Goal: Task Accomplishment & Management: Manage account settings

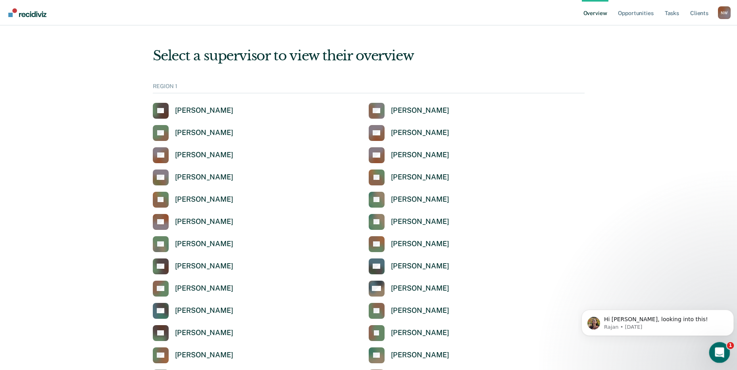
click at [715, 349] on icon "Open Intercom Messenger" at bounding box center [718, 351] width 13 height 13
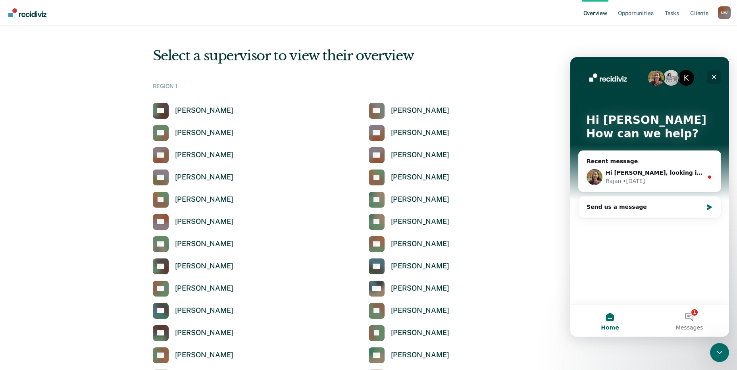
click at [714, 77] on icon "Close" at bounding box center [714, 77] width 4 height 4
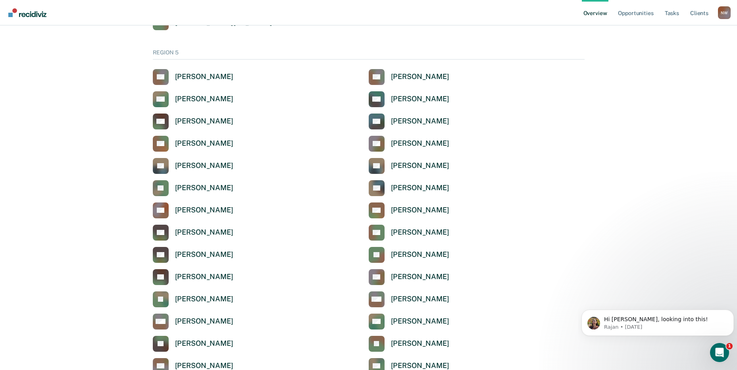
scroll to position [2602, 0]
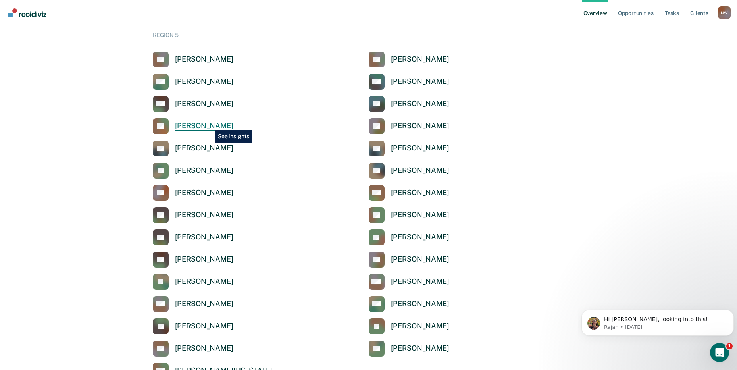
click at [209, 124] on div "[PERSON_NAME]" at bounding box center [204, 125] width 58 height 9
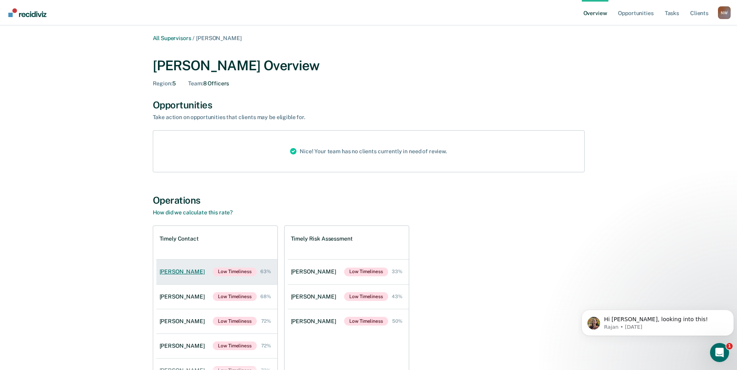
click at [181, 271] on div "[PERSON_NAME]" at bounding box center [183, 271] width 48 height 7
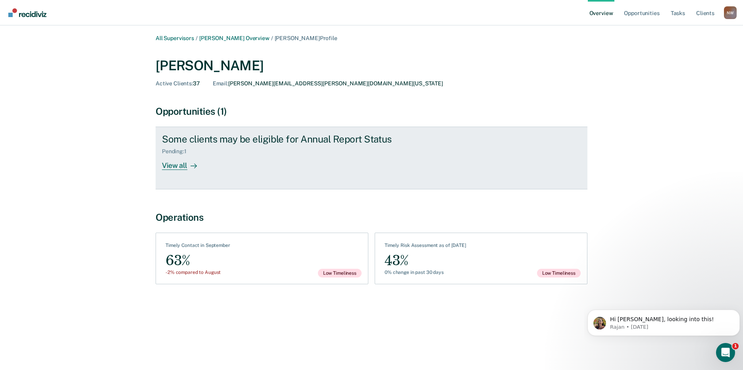
click at [209, 144] on div "Some clients may be eligible for Annual Report Status" at bounding box center [301, 139] width 278 height 12
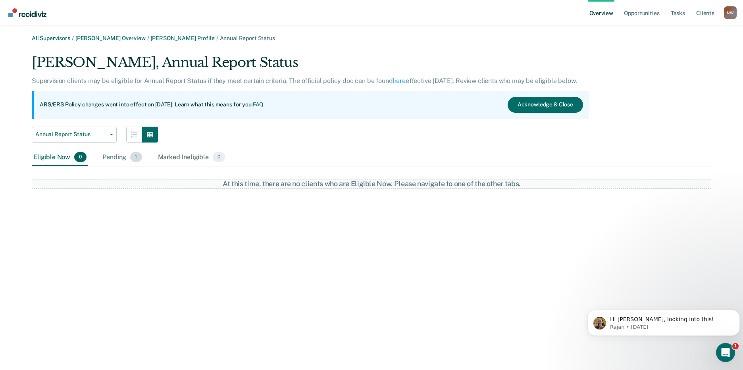
click at [106, 158] on div "Pending 1" at bounding box center [122, 157] width 42 height 17
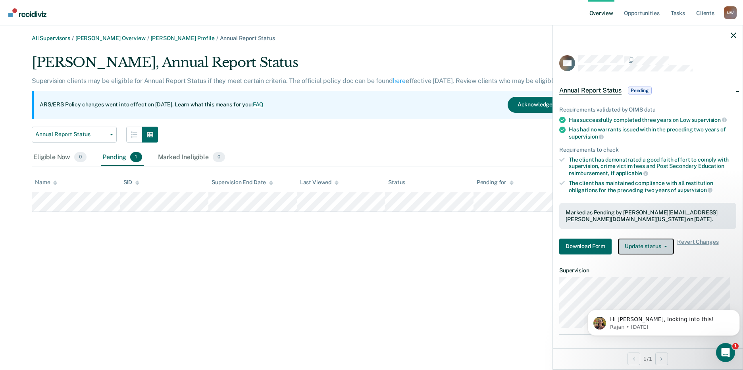
click at [649, 244] on button "Update status" at bounding box center [646, 246] width 56 height 16
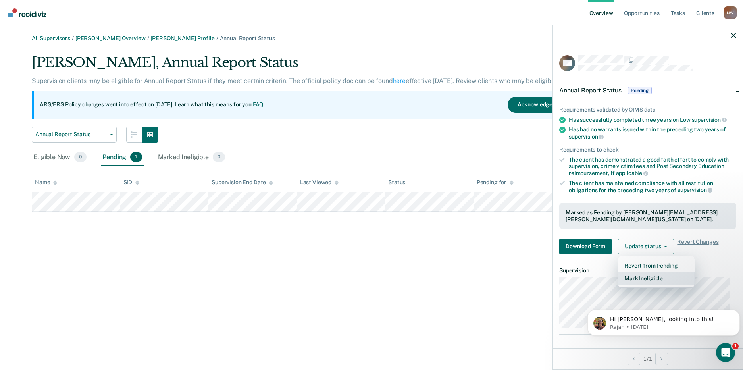
click at [653, 278] on button "Mark Ineligible" at bounding box center [656, 278] width 77 height 13
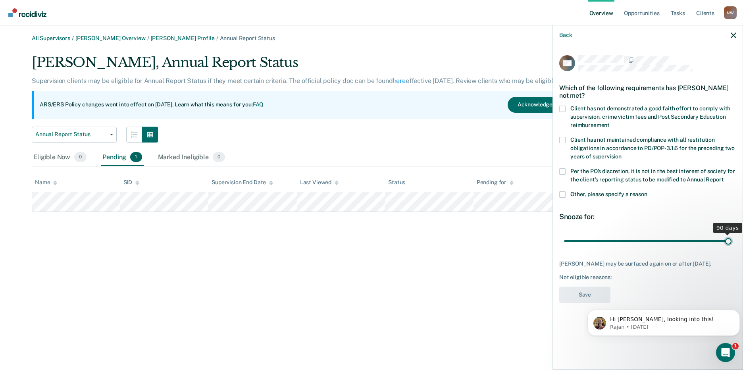
drag, startPoint x: 621, startPoint y: 240, endPoint x: 745, endPoint y: 237, distance: 123.8
type input "90"
click at [731, 237] on input "range" at bounding box center [647, 241] width 167 height 14
click at [567, 191] on label "Other, please specify a reason" at bounding box center [647, 195] width 177 height 8
click at [647, 191] on input "Other, please specify a reason" at bounding box center [647, 191] width 0 height 0
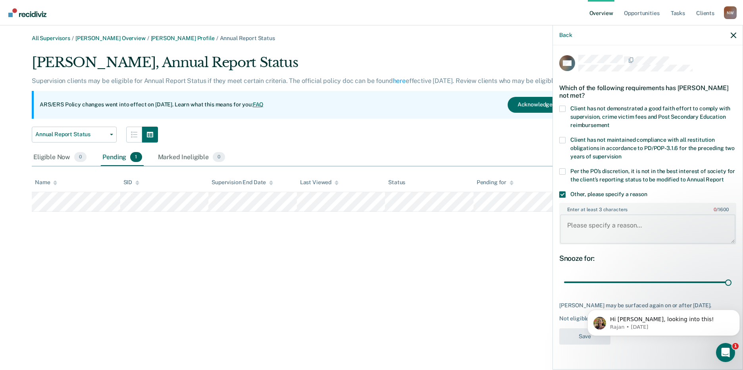
click at [590, 224] on textarea "Enter at least 3 characters 0 / 1600" at bounding box center [647, 228] width 175 height 29
paste textarea "Annual review completed. It is not in the best interest of society to place the…"
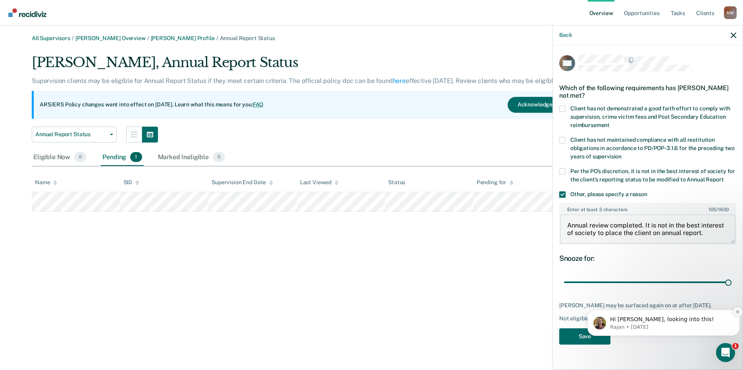
type textarea "Annual review completed. It is not in the best interest of society to place the…"
click at [735, 313] on icon "Dismiss notification" at bounding box center [737, 311] width 4 height 4
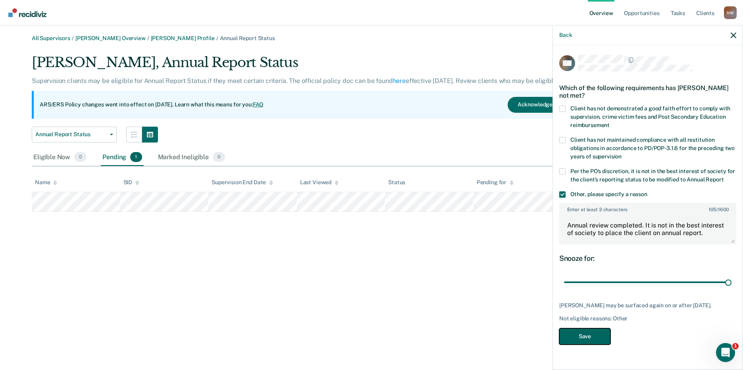
click at [585, 340] on button "Save" at bounding box center [584, 336] width 51 height 16
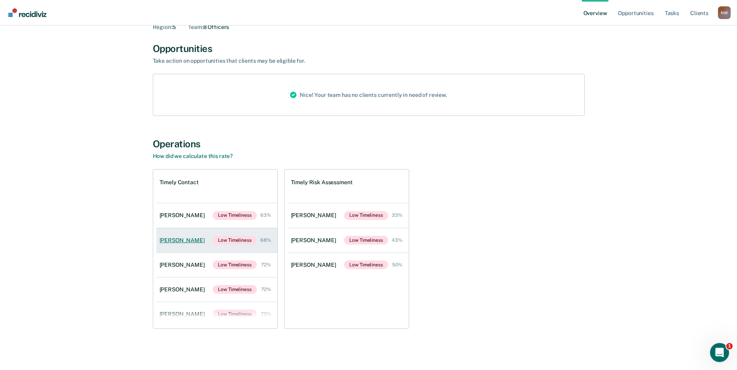
scroll to position [81, 0]
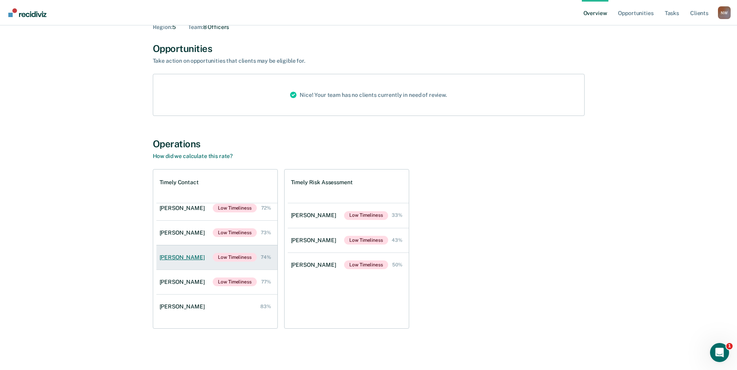
click at [162, 257] on div "[PERSON_NAME]" at bounding box center [183, 257] width 48 height 7
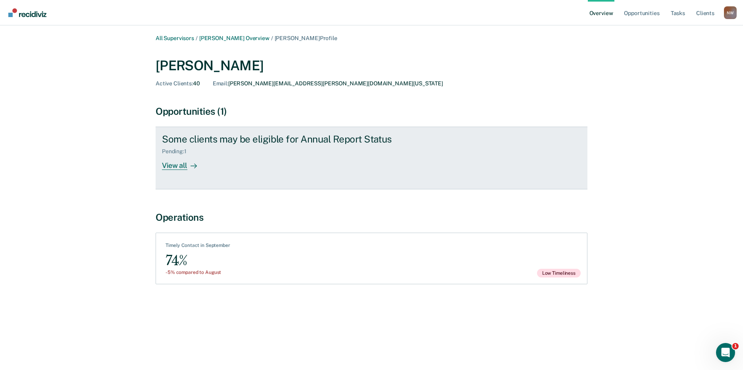
click at [179, 156] on div "View all" at bounding box center [184, 162] width 44 height 15
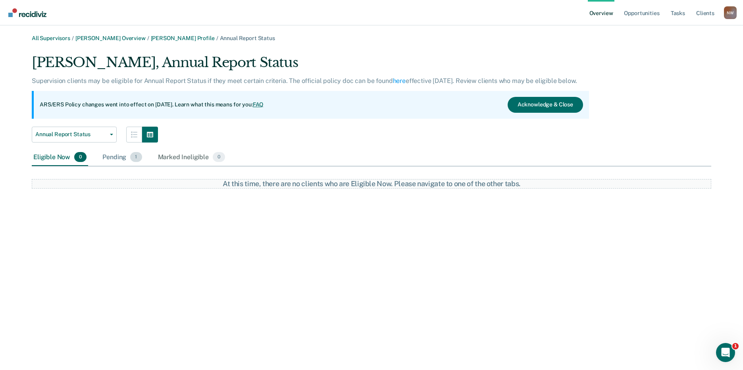
click at [111, 161] on div "Pending 1" at bounding box center [122, 157] width 42 height 17
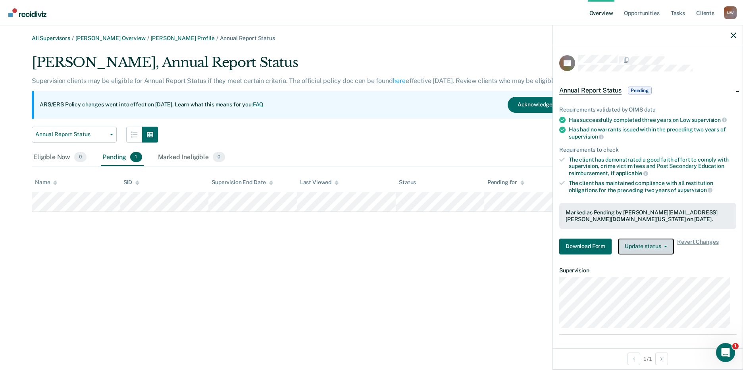
click at [659, 247] on button "Update status" at bounding box center [646, 246] width 56 height 16
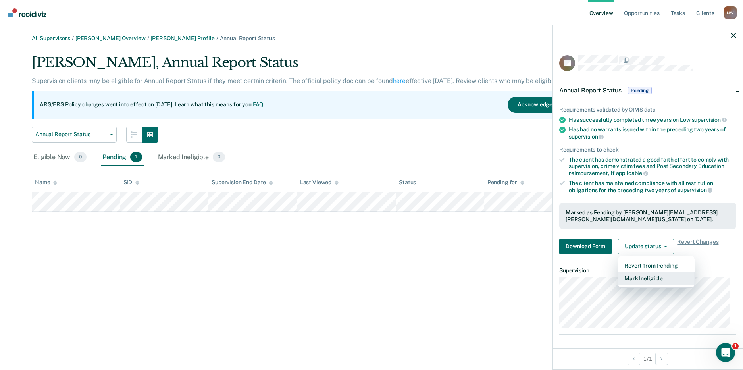
click at [647, 279] on button "Mark Ineligible" at bounding box center [656, 278] width 77 height 13
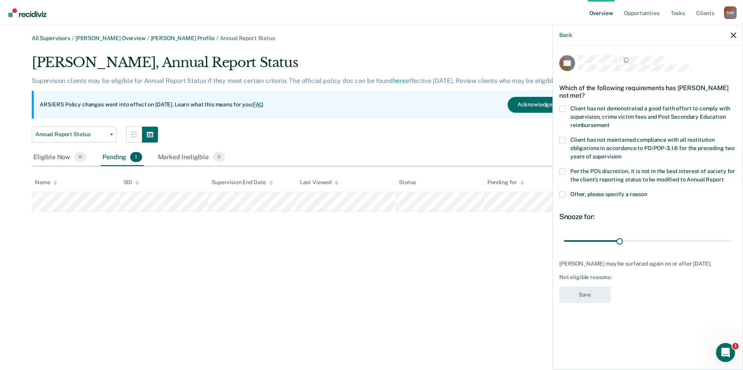
click at [563, 194] on span at bounding box center [562, 194] width 6 height 6
click at [647, 191] on input "Other, please specify a reason" at bounding box center [647, 191] width 0 height 0
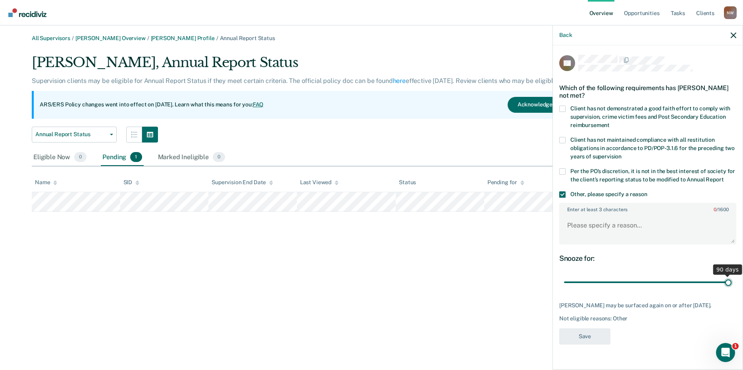
drag, startPoint x: 618, startPoint y: 282, endPoint x: 749, endPoint y: 282, distance: 130.9
type input "90"
click at [731, 282] on input "range" at bounding box center [647, 282] width 167 height 14
click at [599, 225] on textarea "Enter at least 3 characters 0 / 1600" at bounding box center [647, 228] width 175 height 29
paste textarea "Annual review completed. It is not in the best interest of society to place the…"
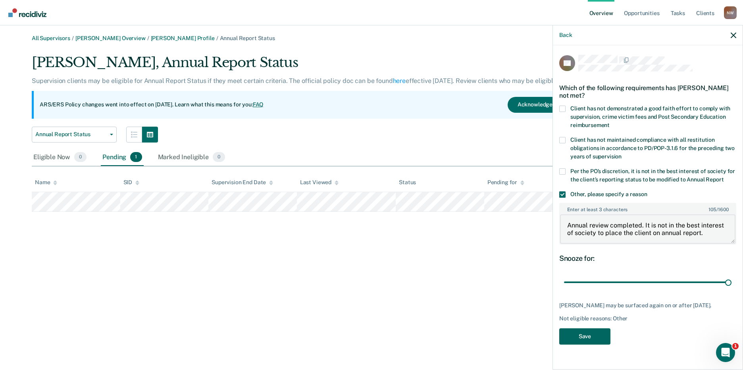
type textarea "Annual review completed. It is not in the best interest of society to place the…"
click at [593, 337] on button "Save" at bounding box center [584, 336] width 51 height 16
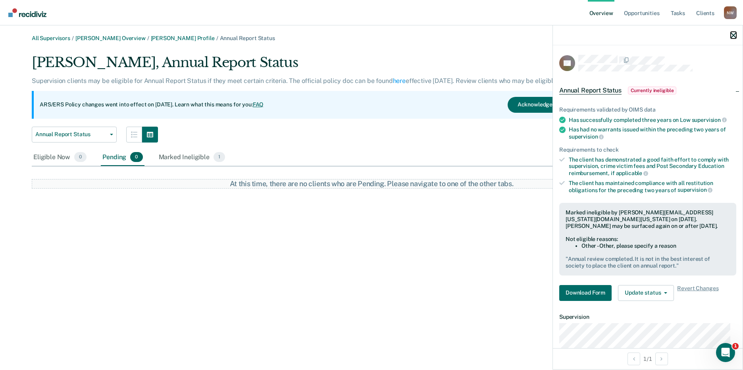
click at [733, 37] on icon "button" at bounding box center [733, 36] width 6 height 6
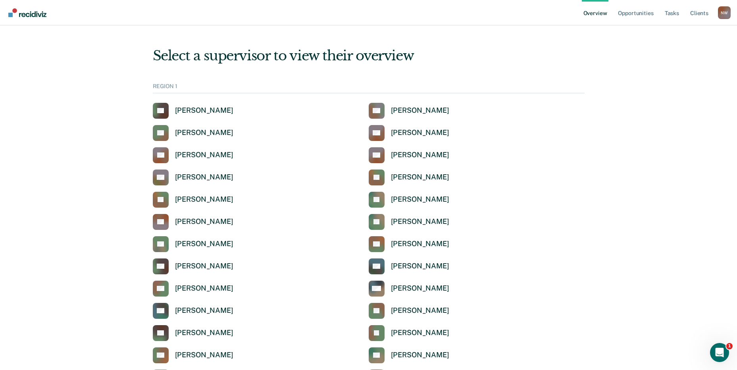
scroll to position [2602, 0]
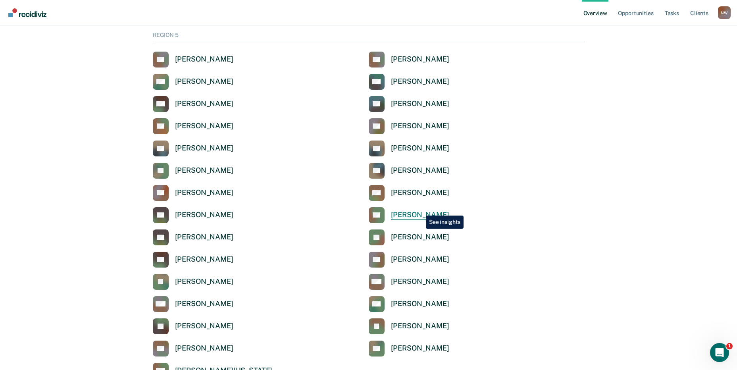
click at [420, 209] on link "RH [PERSON_NAME]" at bounding box center [409, 215] width 81 height 16
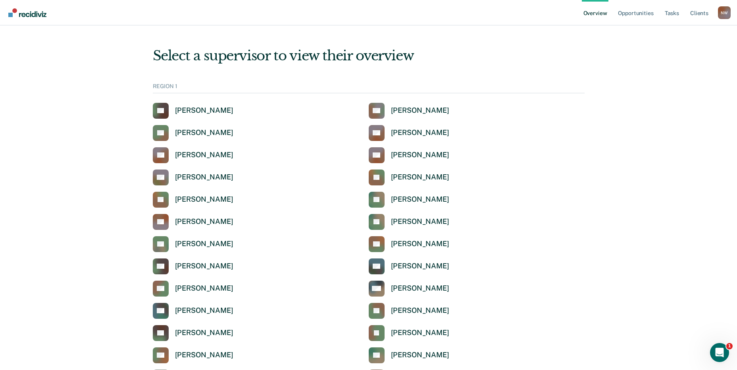
scroll to position [2602, 0]
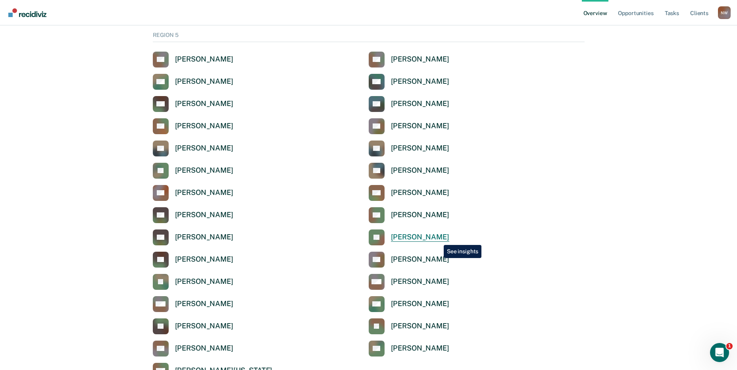
click at [438, 238] on div "[PERSON_NAME]" at bounding box center [420, 236] width 58 height 9
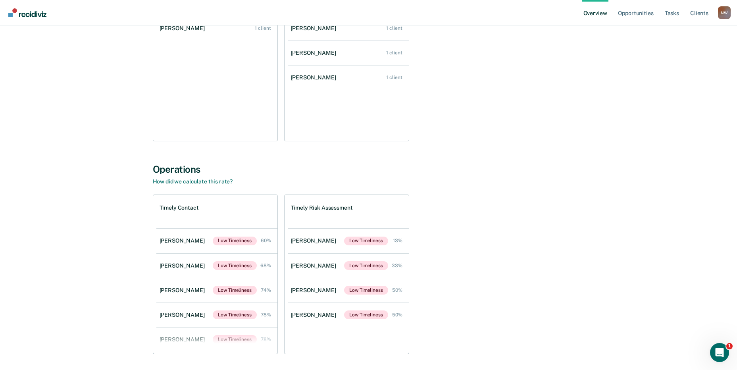
scroll to position [174, 0]
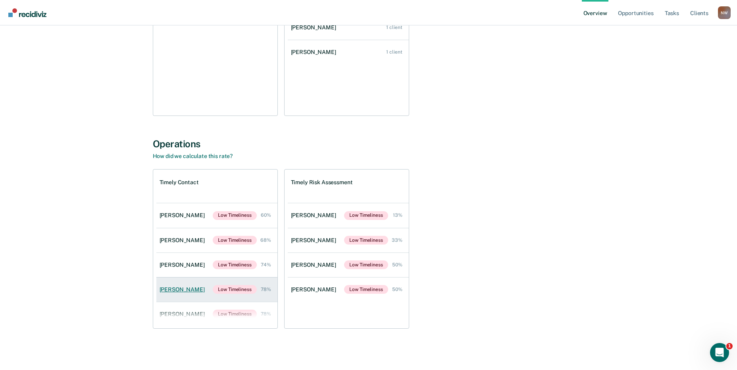
click at [184, 289] on div "[PERSON_NAME]" at bounding box center [183, 289] width 48 height 7
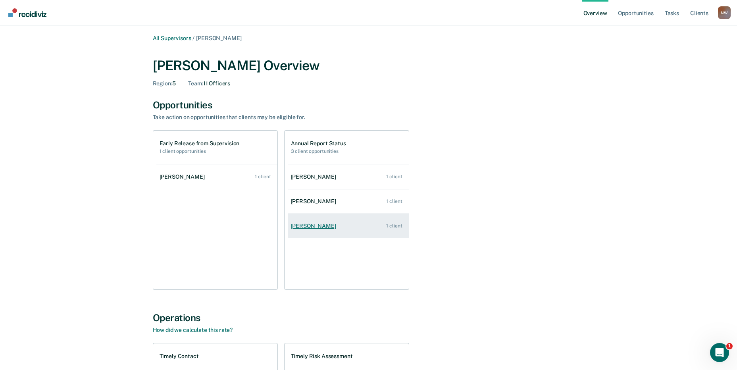
click at [300, 225] on div "[PERSON_NAME]" at bounding box center [315, 226] width 48 height 7
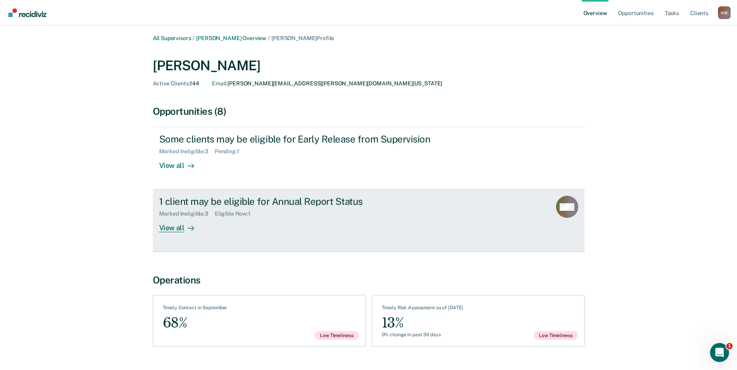
click at [165, 217] on div "View all" at bounding box center [181, 224] width 44 height 15
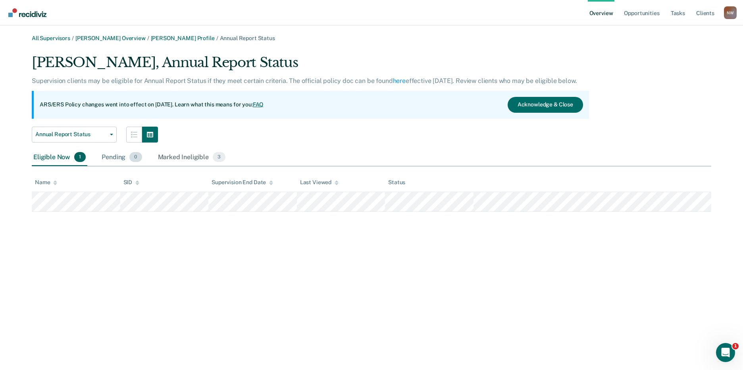
click at [110, 152] on div "Pending 0" at bounding box center [121, 157] width 43 height 17
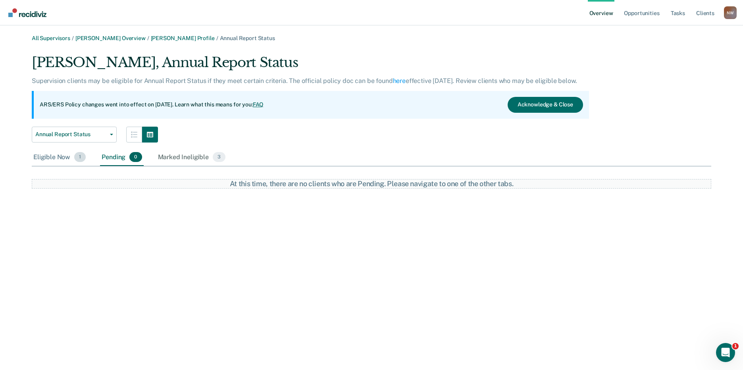
click at [57, 159] on div "Eligible Now 1" at bounding box center [60, 157] width 56 height 17
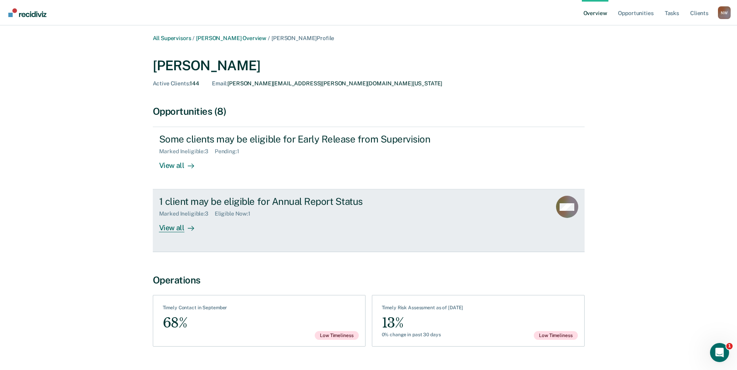
click at [170, 208] on div "Marked Ineligible : 3 Eligible Now : 1" at bounding box center [298, 212] width 278 height 10
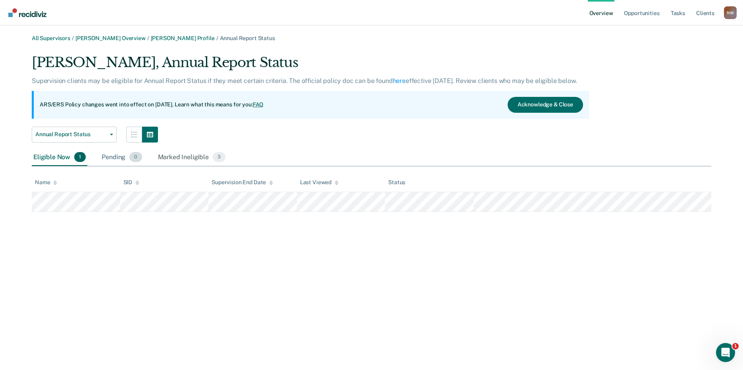
click at [120, 162] on div "Pending 0" at bounding box center [121, 157] width 43 height 17
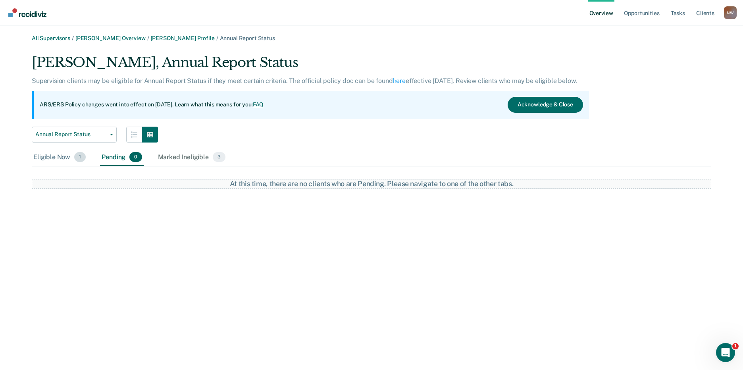
click at [48, 152] on div "Eligible Now 1" at bounding box center [60, 157] width 56 height 17
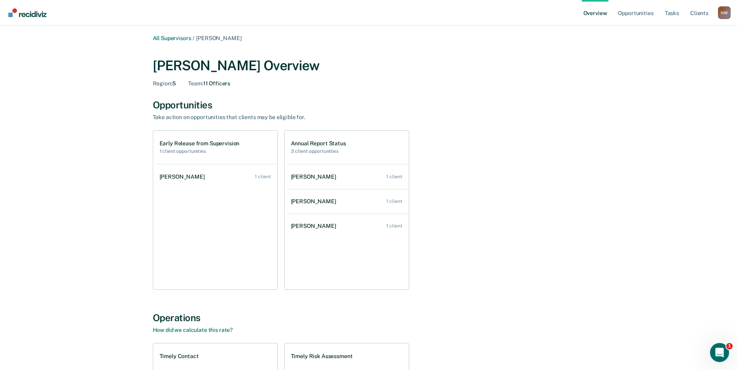
scroll to position [174, 0]
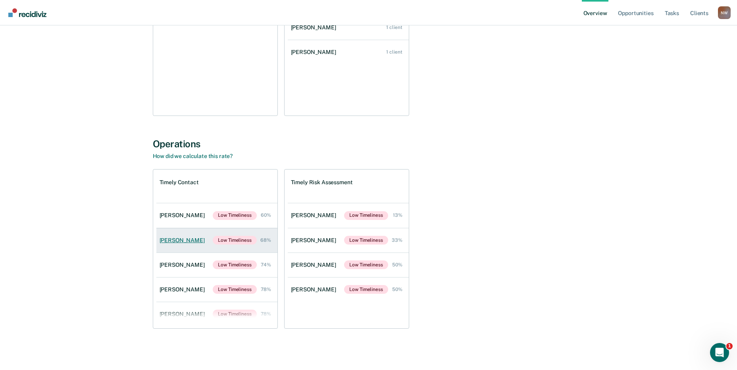
click at [192, 238] on div "[PERSON_NAME]" at bounding box center [183, 240] width 48 height 7
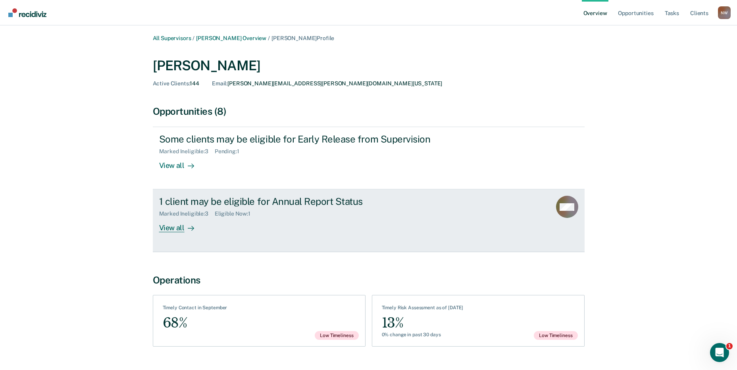
click at [171, 212] on div "Marked Ineligible : 3" at bounding box center [187, 213] width 56 height 7
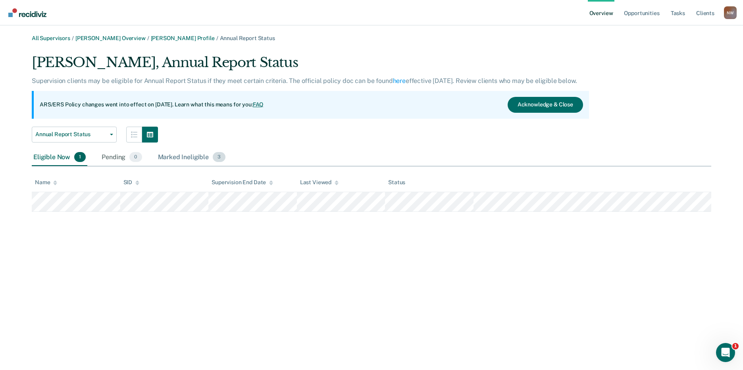
click at [173, 162] on div "Marked Ineligible 3" at bounding box center [191, 157] width 71 height 17
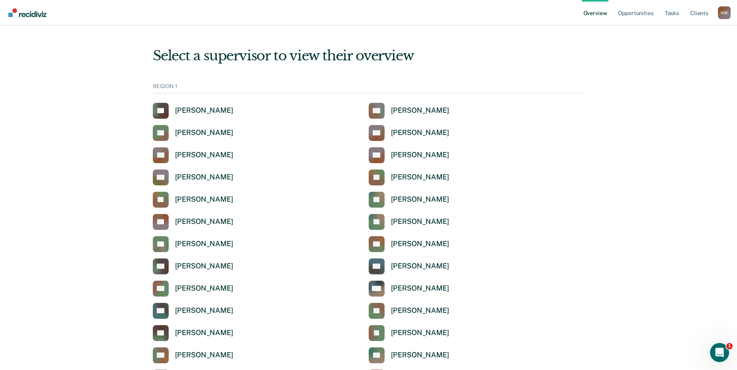
scroll to position [2602, 0]
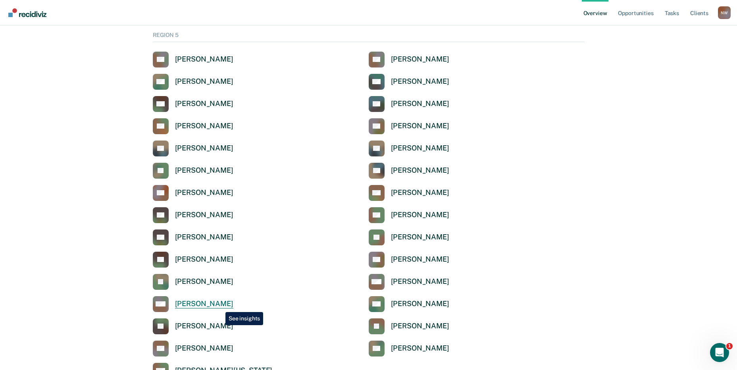
click at [219, 306] on div "[PERSON_NAME]" at bounding box center [204, 303] width 58 height 9
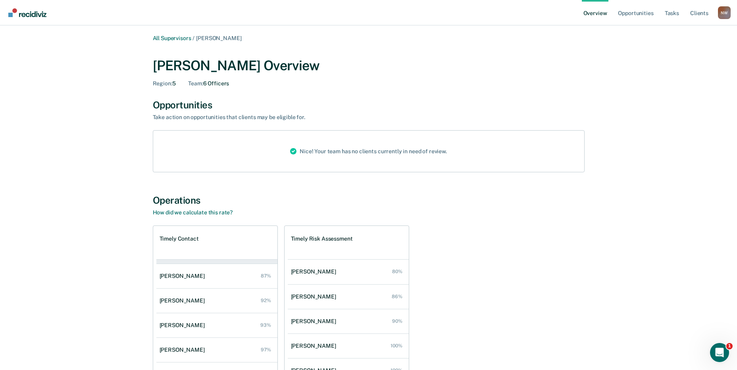
scroll to position [32, 0]
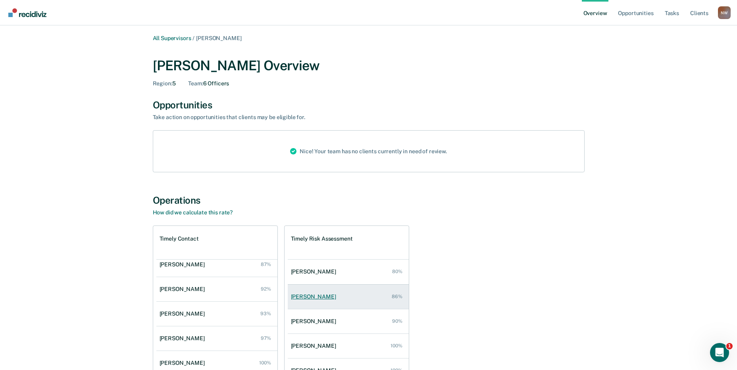
click at [318, 296] on div "[PERSON_NAME]" at bounding box center [315, 296] width 48 height 7
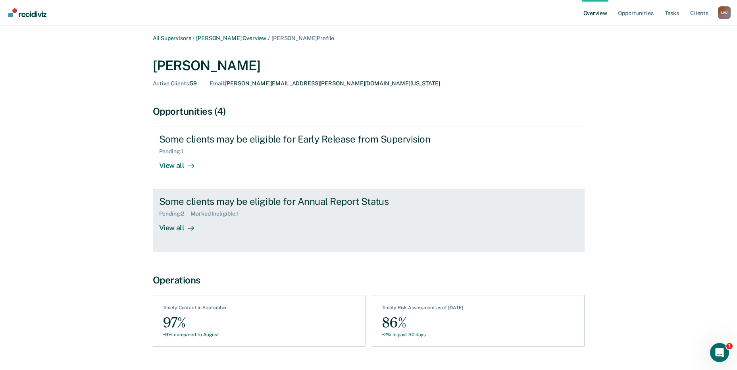
click at [179, 228] on div "View all" at bounding box center [181, 224] width 44 height 15
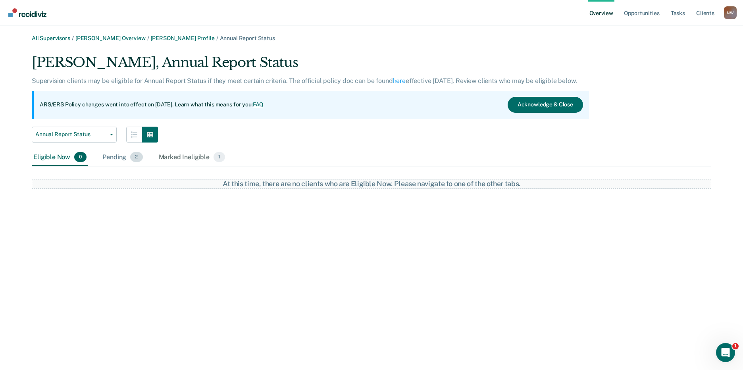
click at [115, 159] on div "Pending 2" at bounding box center [122, 157] width 43 height 17
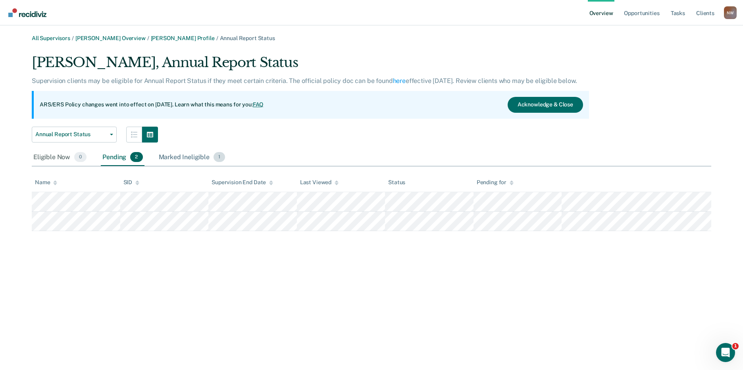
click at [177, 160] on div "Marked Ineligible 1" at bounding box center [192, 157] width 70 height 17
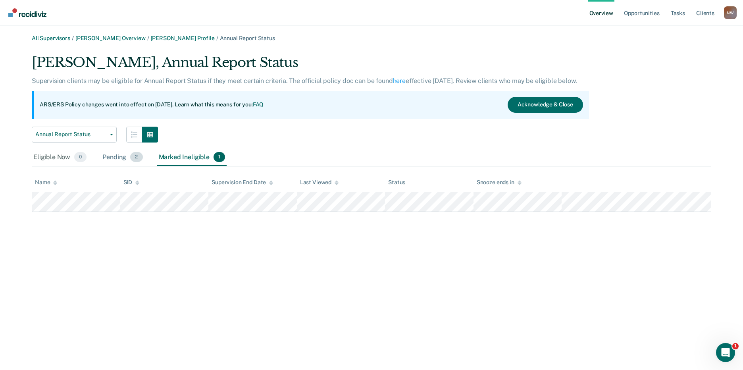
click at [112, 155] on div "Pending 2" at bounding box center [122, 157] width 43 height 17
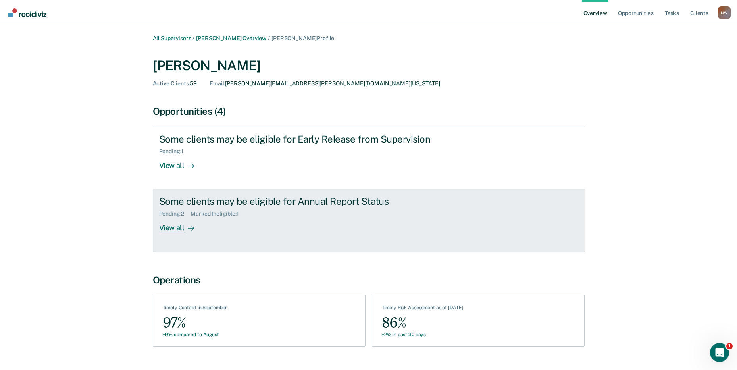
click at [222, 205] on div "Some clients may be eligible for Annual Report Status" at bounding box center [298, 202] width 278 height 12
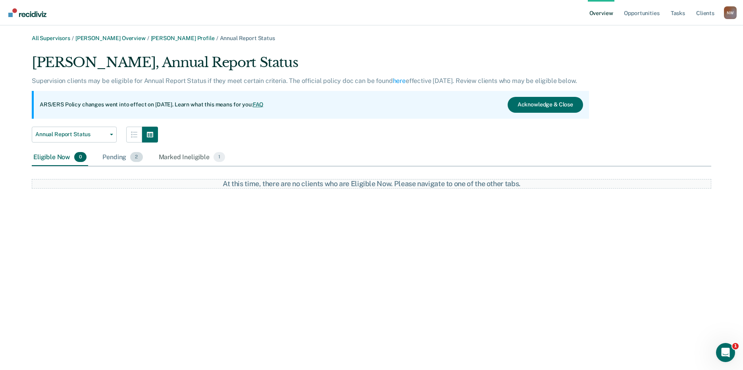
click at [111, 157] on div "Pending 2" at bounding box center [122, 157] width 43 height 17
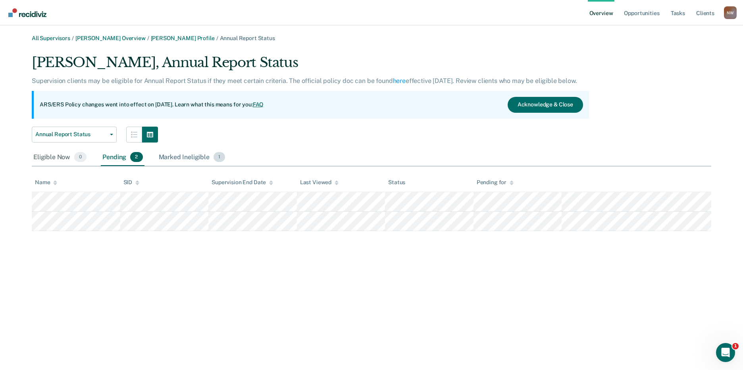
click at [172, 155] on div "Marked Ineligible 1" at bounding box center [192, 157] width 70 height 17
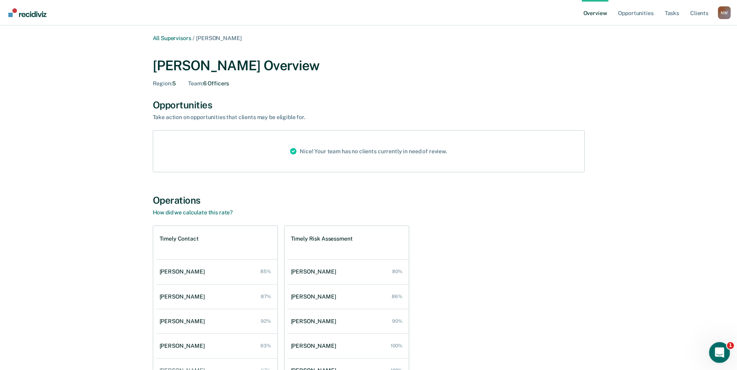
click at [720, 348] on icon "Open Intercom Messenger" at bounding box center [718, 351] width 13 height 13
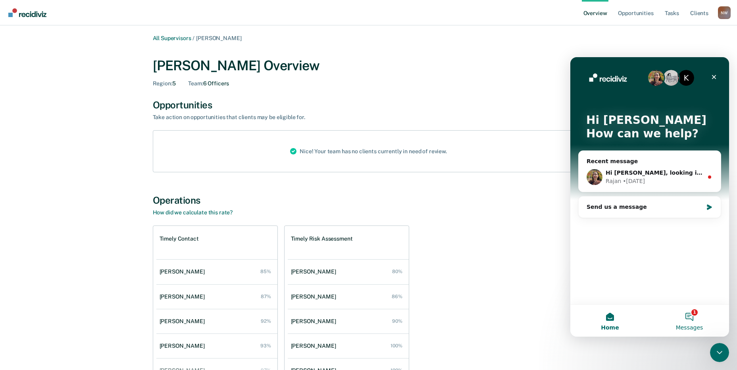
click at [687, 309] on button "1 Messages" at bounding box center [688, 321] width 79 height 32
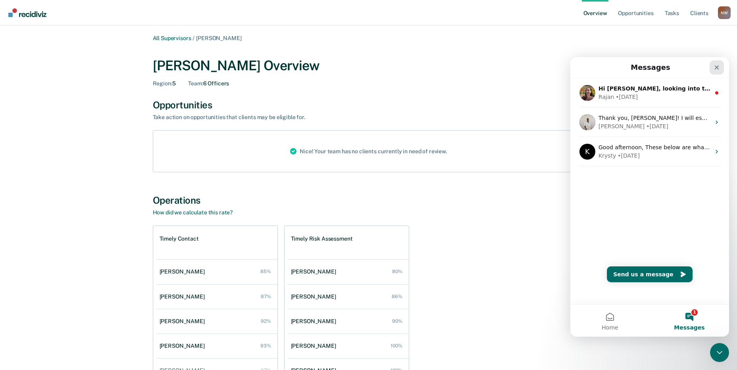
click at [721, 65] on div "Close" at bounding box center [716, 67] width 14 height 14
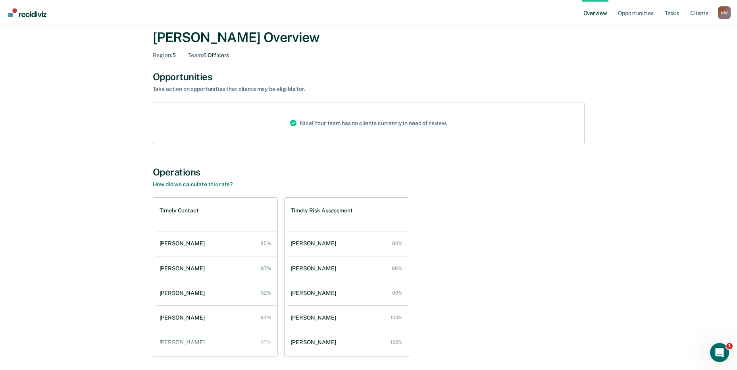
scroll to position [56, 0]
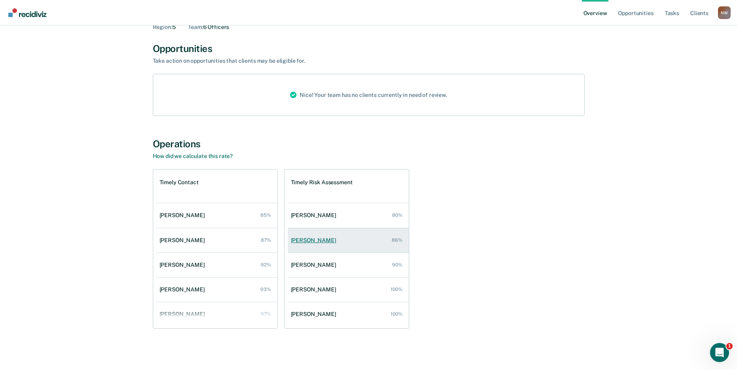
click at [300, 240] on div "[PERSON_NAME]" at bounding box center [315, 240] width 48 height 7
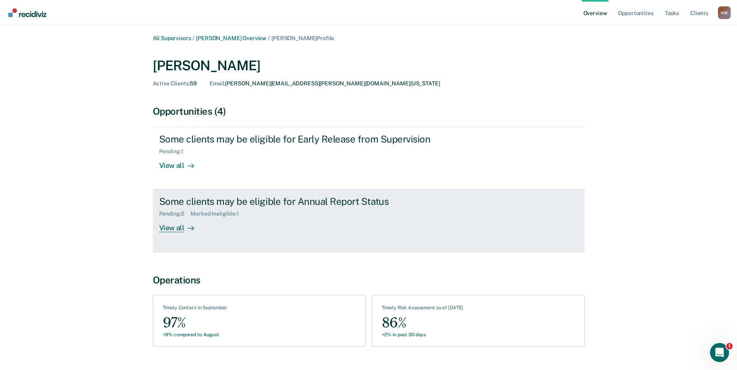
click at [240, 191] on link "Some clients may be eligible for Annual Report Status Pending : 2 Marked Inelig…" at bounding box center [369, 220] width 432 height 62
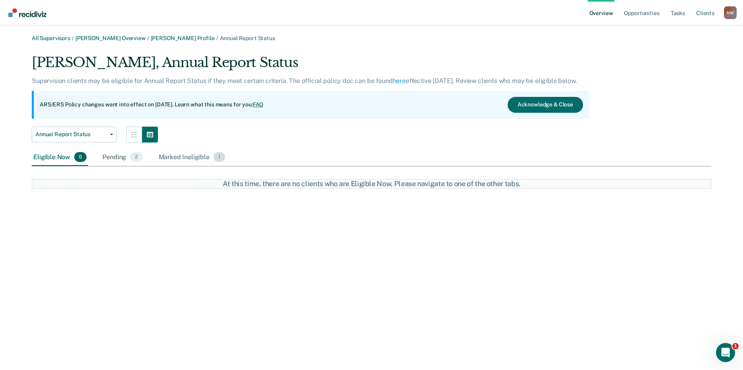
click at [190, 159] on div "Marked Ineligible 1" at bounding box center [192, 157] width 70 height 17
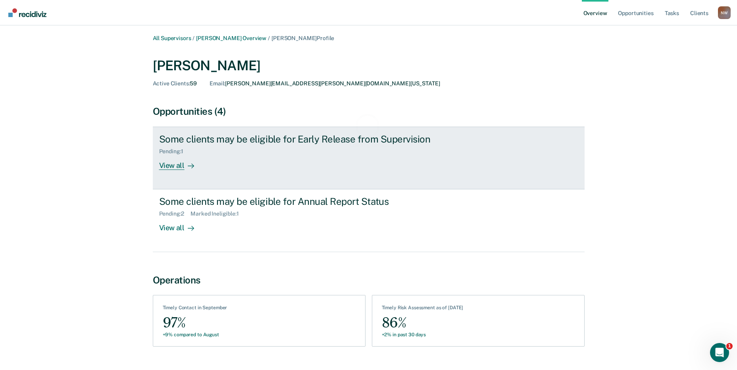
click at [230, 141] on div "Some clients may be eligible for Early Release from Supervision" at bounding box center [298, 139] width 278 height 12
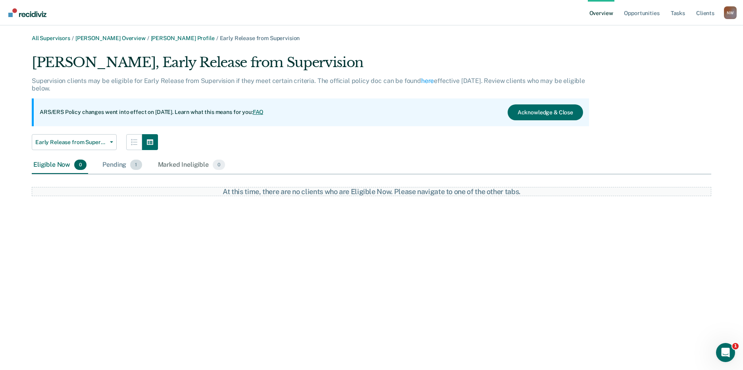
click at [118, 165] on div "Pending 1" at bounding box center [122, 164] width 42 height 17
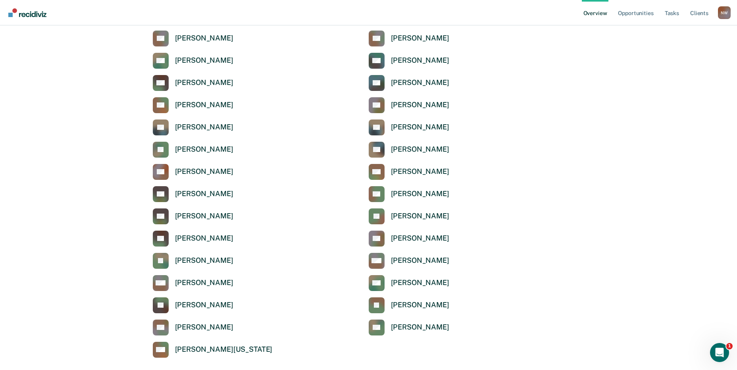
scroll to position [2634, 0]
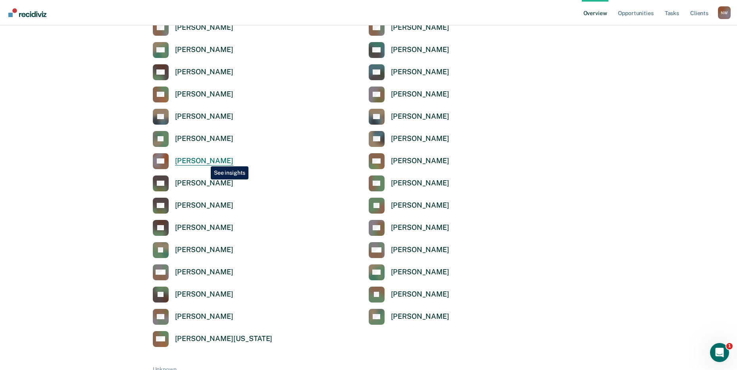
click at [205, 160] on div "[PERSON_NAME]" at bounding box center [204, 160] width 58 height 9
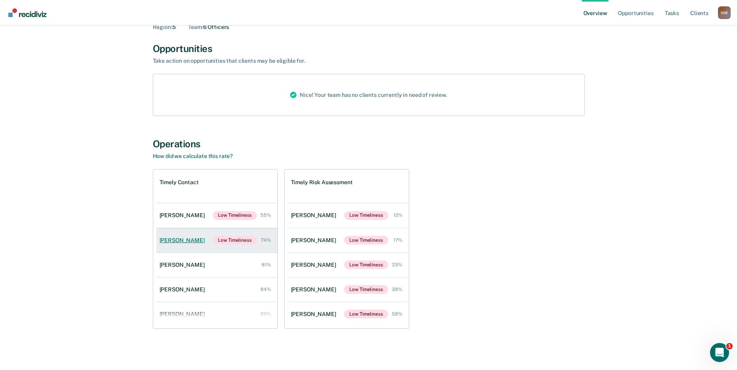
click at [168, 243] on link "[PERSON_NAME] Low Timeliness 74%" at bounding box center [216, 240] width 121 height 25
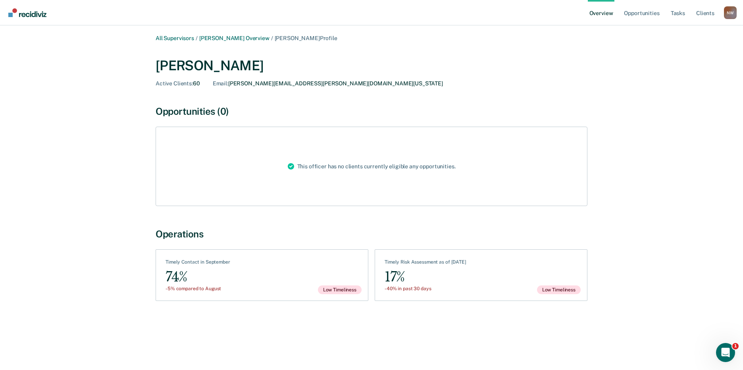
click at [218, 264] on div "Timely Contact in September" at bounding box center [197, 263] width 65 height 9
click at [340, 287] on span "Low Timeliness" at bounding box center [340, 289] width 44 height 9
click at [194, 284] on div "74%" at bounding box center [197, 277] width 65 height 18
click at [191, 260] on div "Timely Contact in September" at bounding box center [197, 263] width 65 height 9
drag, startPoint x: 171, startPoint y: 272, endPoint x: 152, endPoint y: 202, distance: 72.8
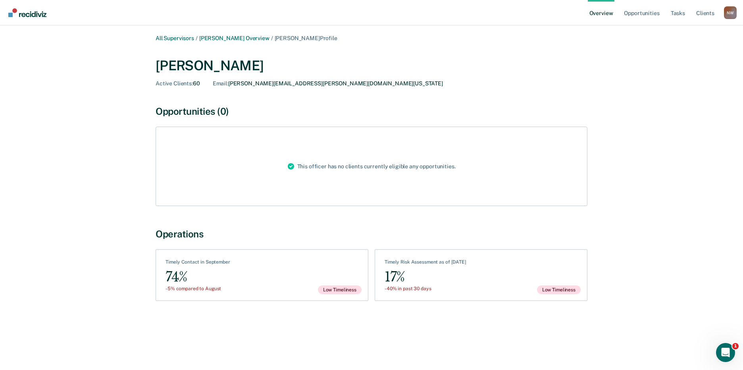
click at [172, 272] on div "74%" at bounding box center [197, 277] width 65 height 18
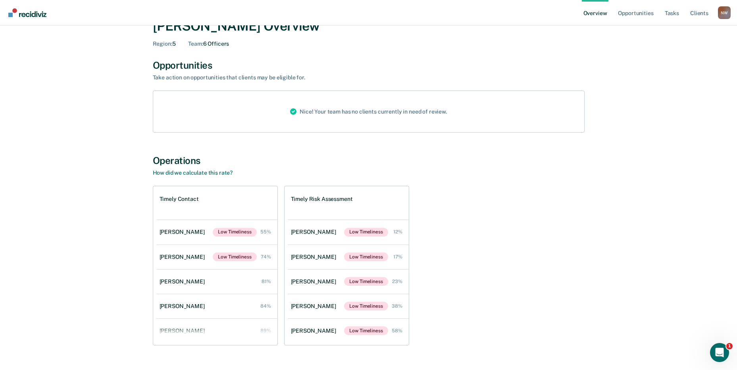
scroll to position [56, 0]
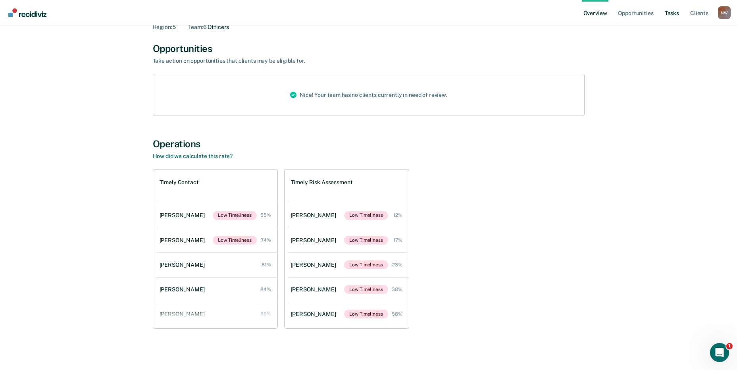
click at [668, 11] on link "Tasks" at bounding box center [671, 12] width 17 height 25
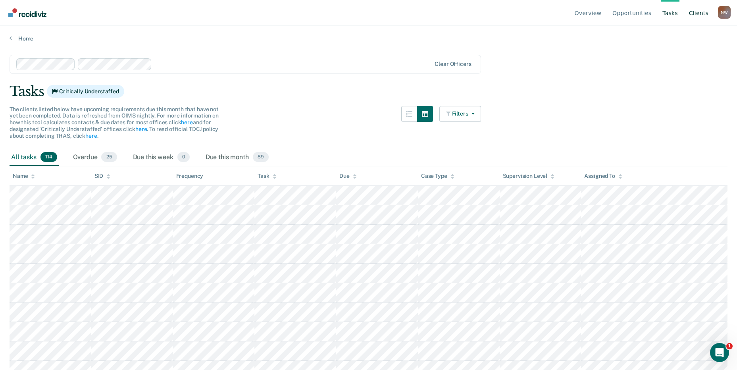
click at [701, 14] on link "Client s" at bounding box center [698, 12] width 23 height 25
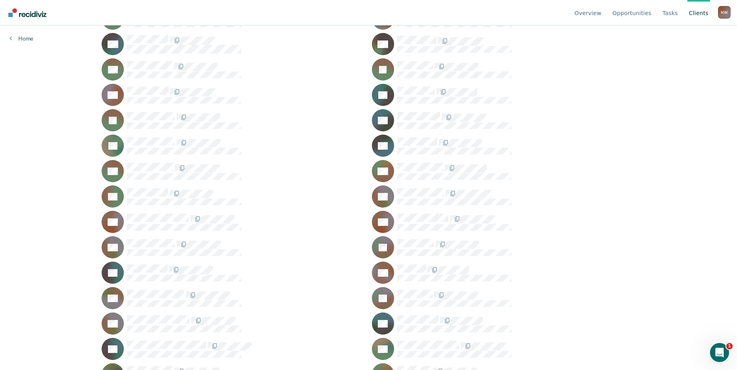
scroll to position [4425, 0]
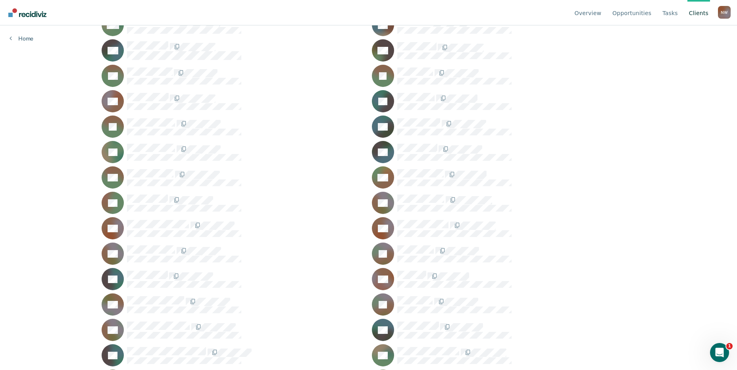
drag, startPoint x: 619, startPoint y: 196, endPoint x: 684, endPoint y: 106, distance: 111.7
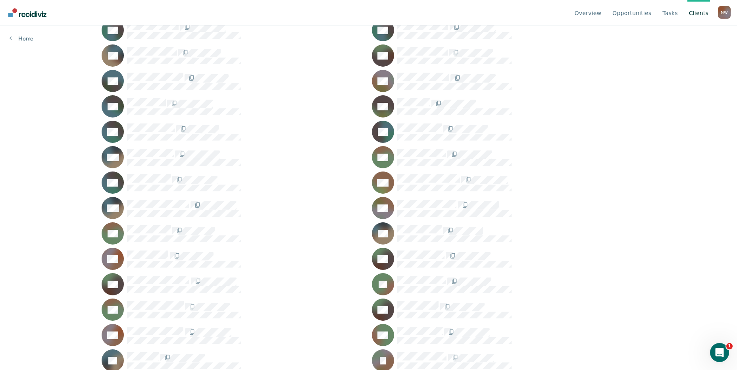
scroll to position [3132, 0]
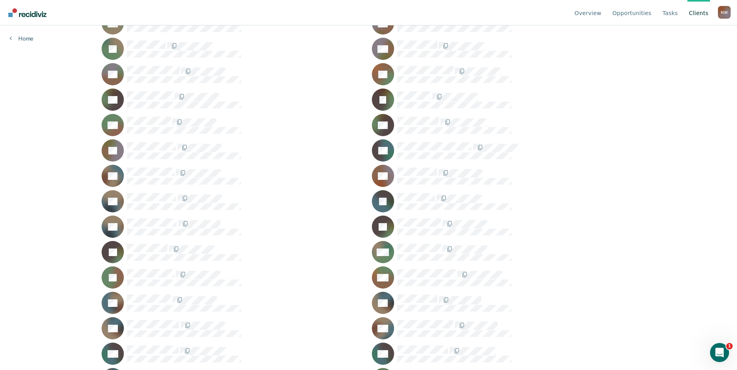
click at [718, 14] on div "N W" at bounding box center [724, 12] width 13 height 13
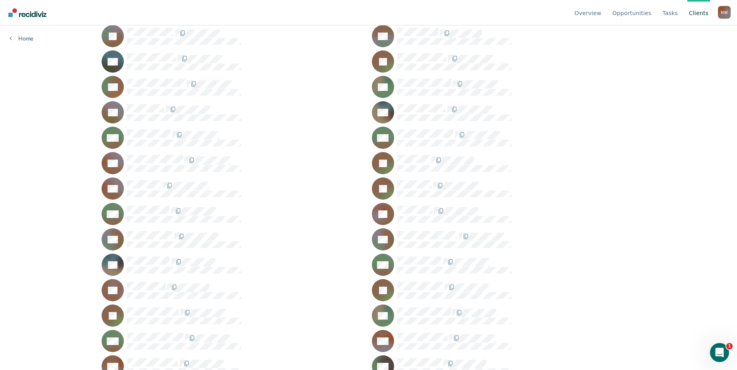
scroll to position [4861, 0]
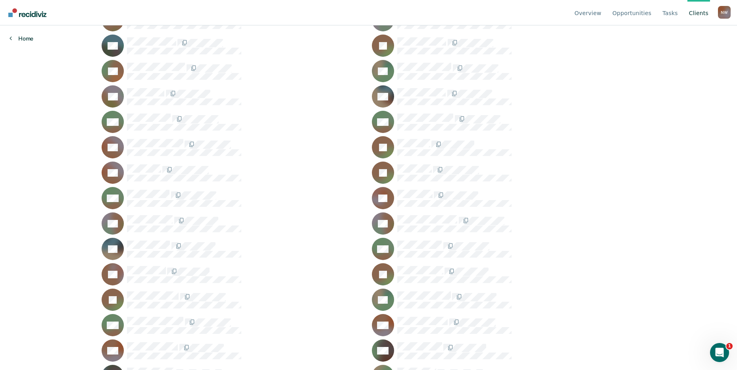
click at [31, 42] on link "Home" at bounding box center [22, 38] width 24 height 7
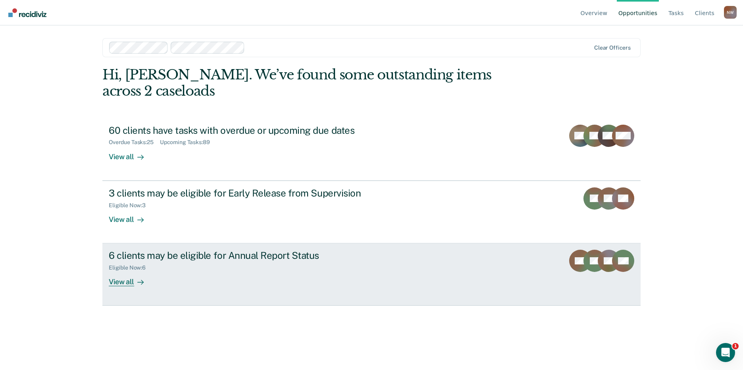
click at [125, 271] on div "View all" at bounding box center [131, 278] width 44 height 15
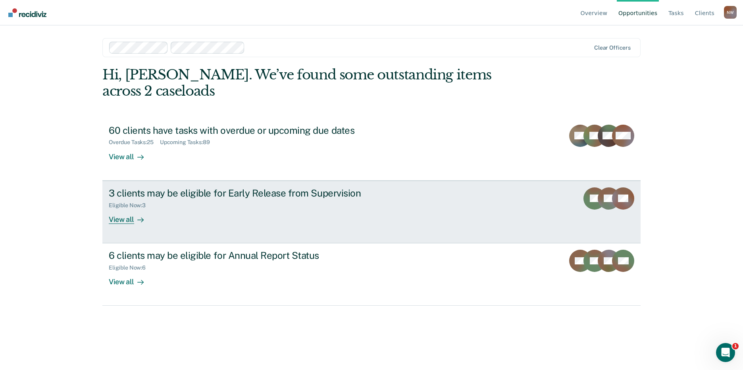
click at [130, 208] on div "View all" at bounding box center [131, 215] width 44 height 15
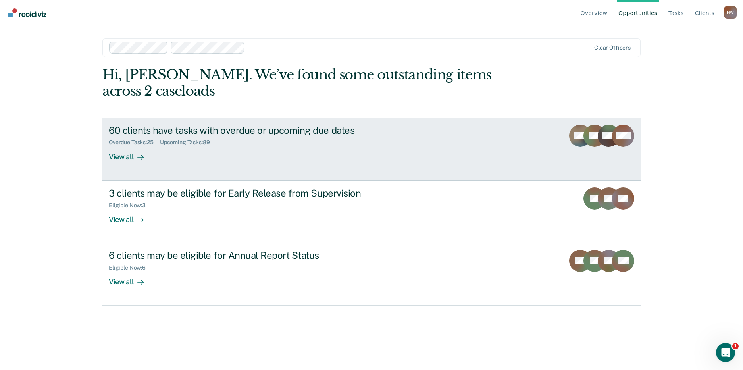
click at [129, 139] on div "Overdue Tasks : 25" at bounding box center [134, 142] width 51 height 7
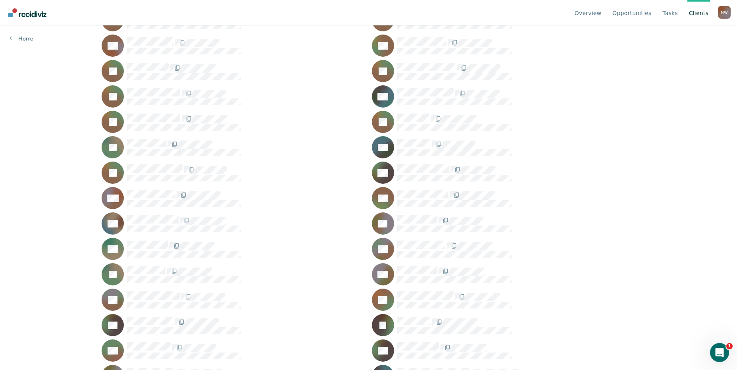
scroll to position [2867, 0]
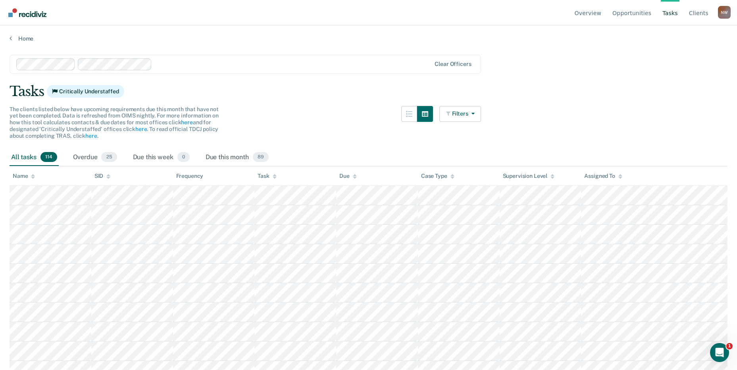
scroll to position [56, 0]
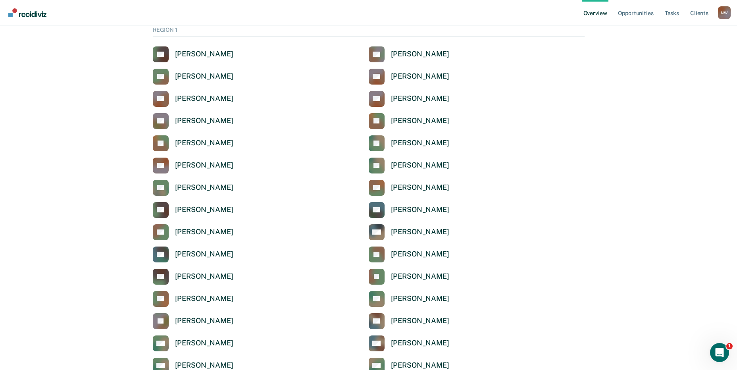
scroll to position [2634, 0]
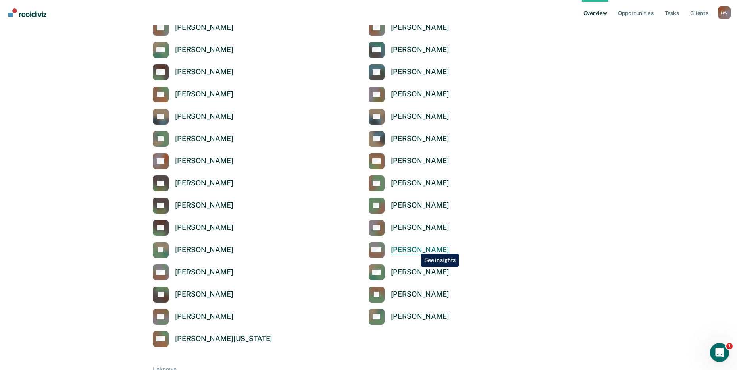
click at [415, 248] on div "[PERSON_NAME]" at bounding box center [420, 249] width 58 height 9
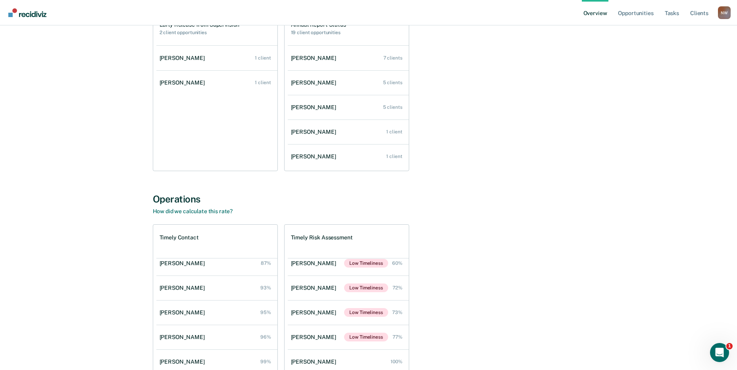
scroll to position [55, 0]
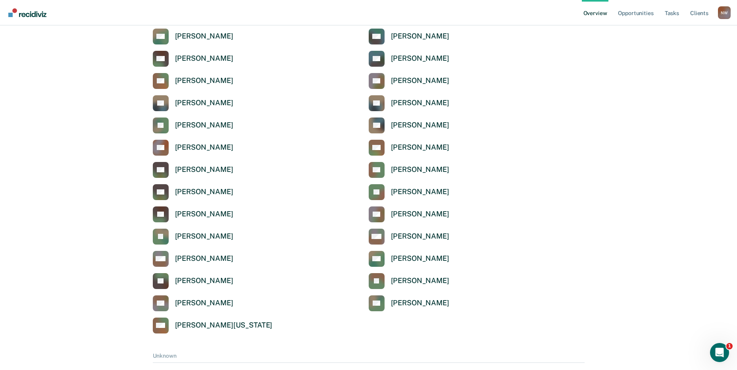
scroll to position [2634, 0]
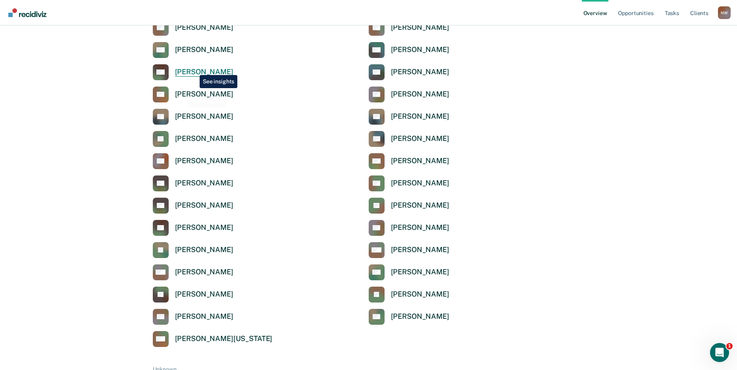
click at [194, 69] on div "[PERSON_NAME]" at bounding box center [204, 71] width 58 height 9
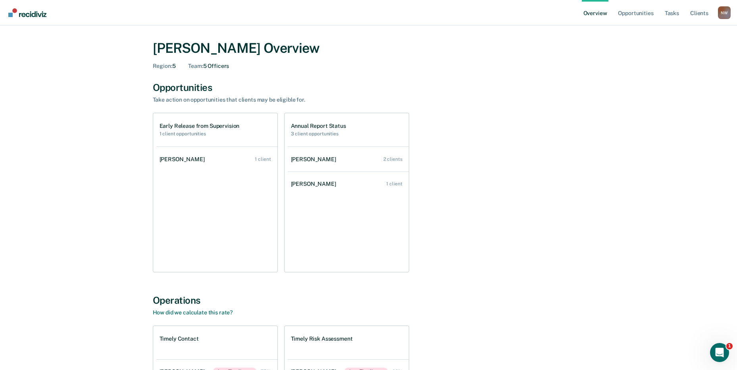
scroll to position [15, 0]
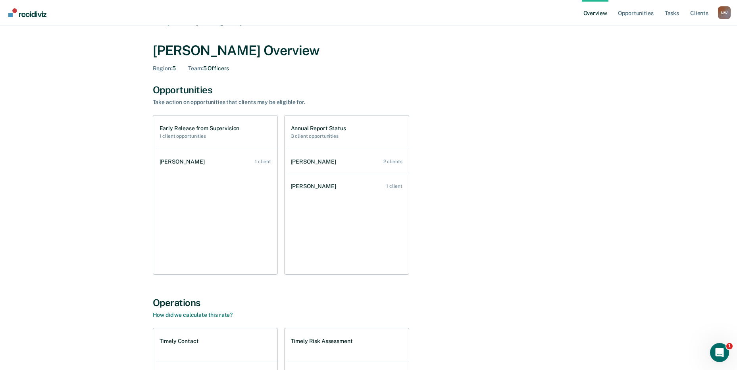
scroll to position [2634, 0]
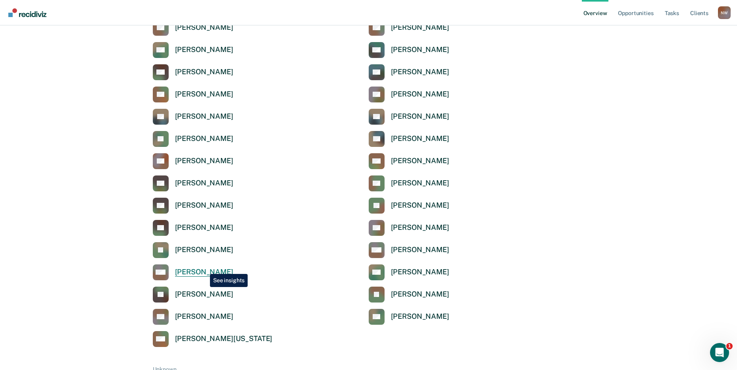
click at [204, 268] on div "[PERSON_NAME]" at bounding box center [204, 271] width 58 height 9
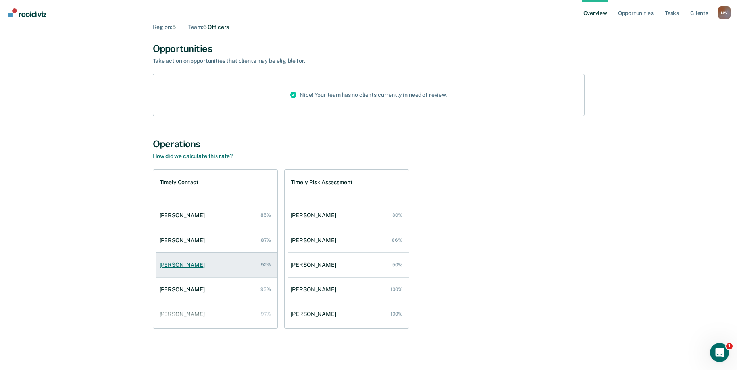
scroll to position [32, 0]
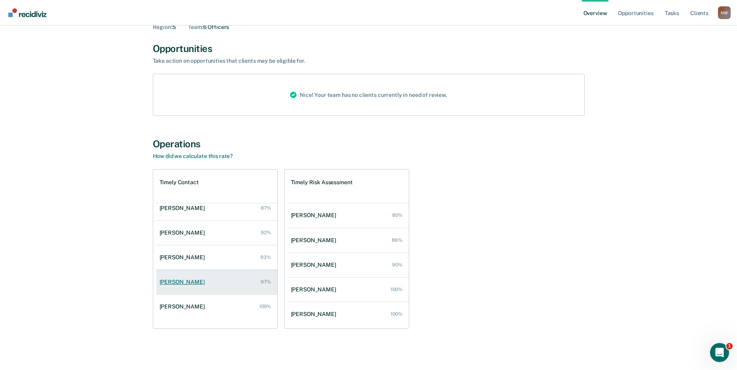
click at [180, 284] on div "[PERSON_NAME]" at bounding box center [183, 281] width 48 height 7
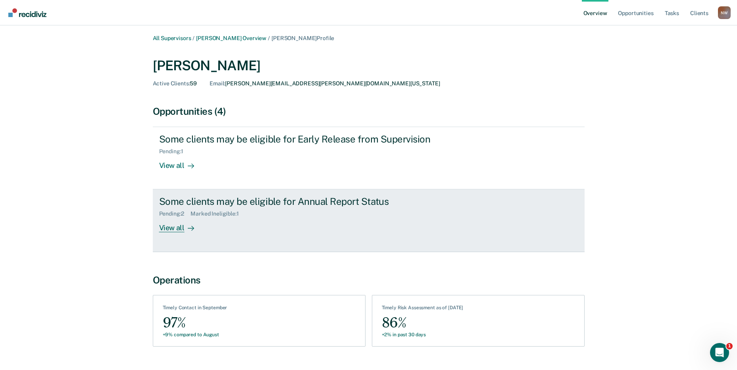
click at [205, 212] on div "Marked Ineligible : 1" at bounding box center [217, 213] width 54 height 7
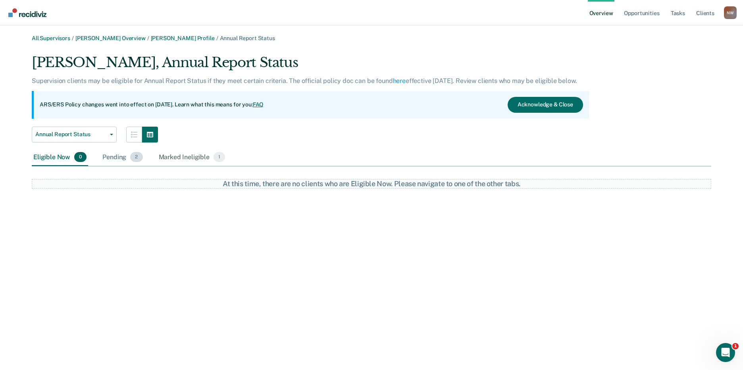
click at [118, 158] on div "Pending 2" at bounding box center [122, 157] width 43 height 17
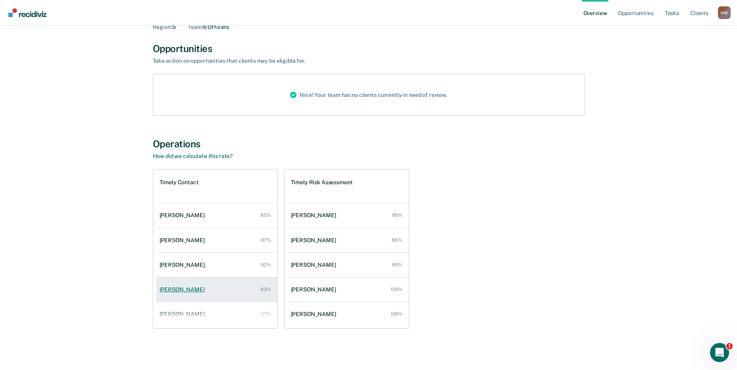
scroll to position [32, 0]
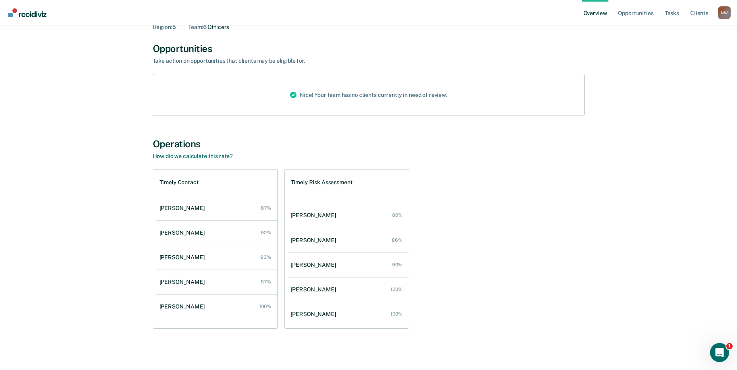
scroll to position [2634, 0]
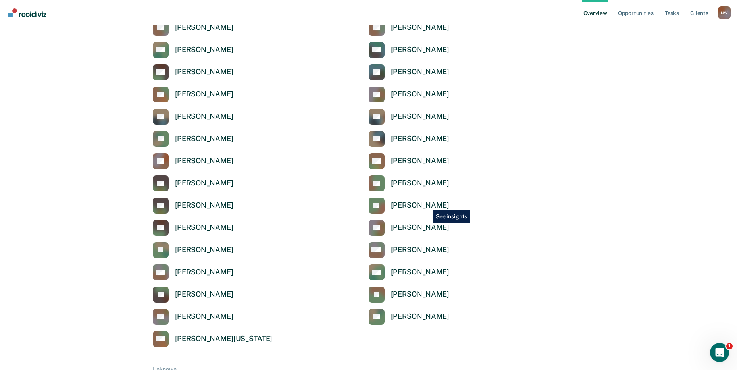
click at [427, 202] on div "[PERSON_NAME]" at bounding box center [420, 205] width 58 height 9
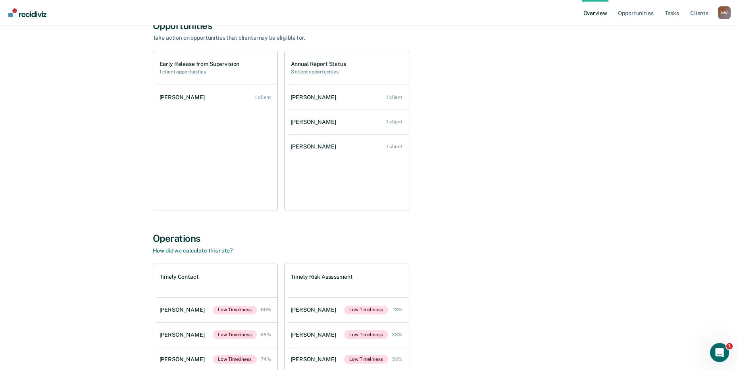
scroll to position [159, 0]
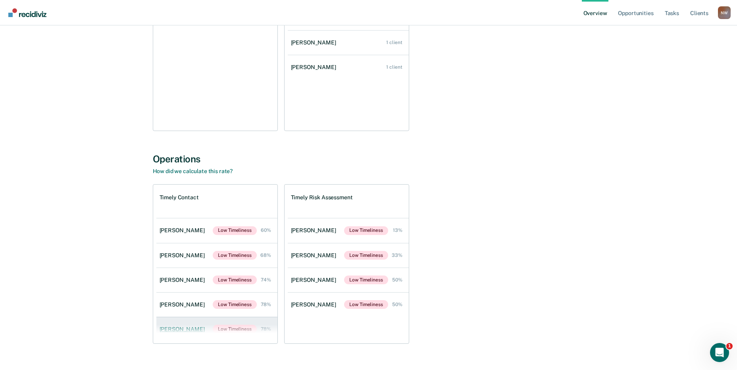
click at [167, 323] on link "[PERSON_NAME] Low Timeliness 78%" at bounding box center [216, 329] width 121 height 25
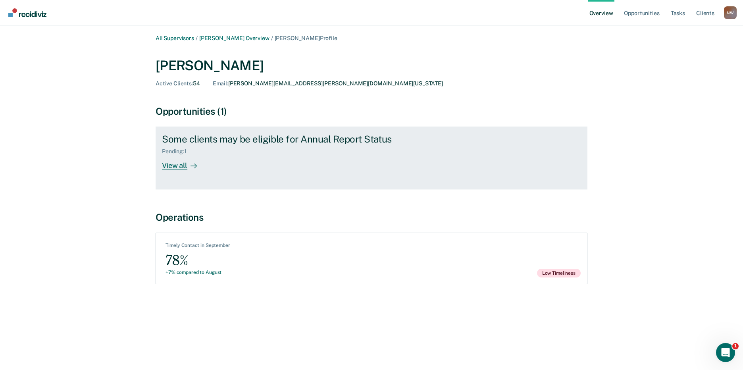
click at [216, 143] on div "Some clients may be eligible for Annual Report Status" at bounding box center [301, 139] width 278 height 12
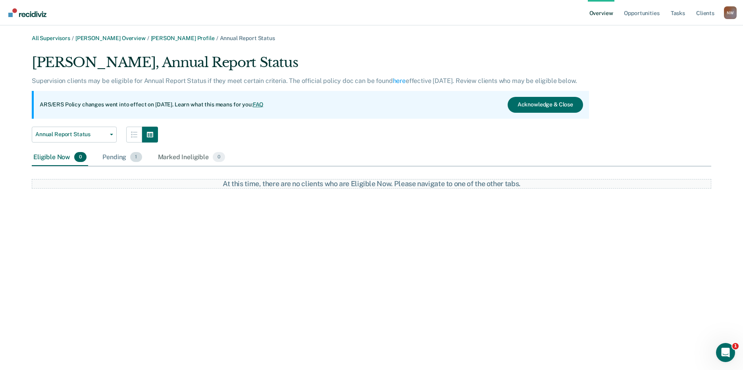
click at [111, 157] on div "Pending 1" at bounding box center [122, 157] width 42 height 17
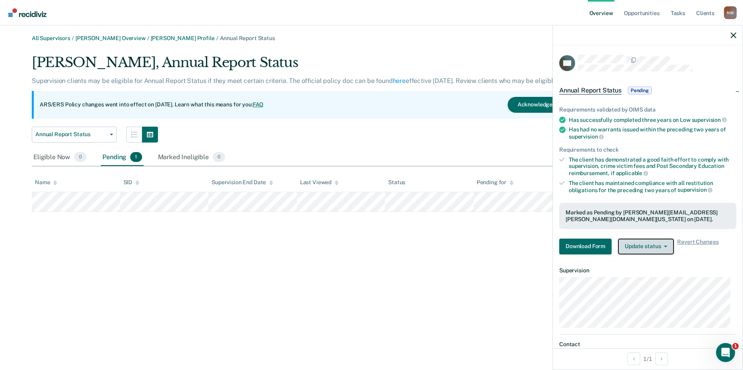
click at [663, 248] on button "Update status" at bounding box center [646, 246] width 56 height 16
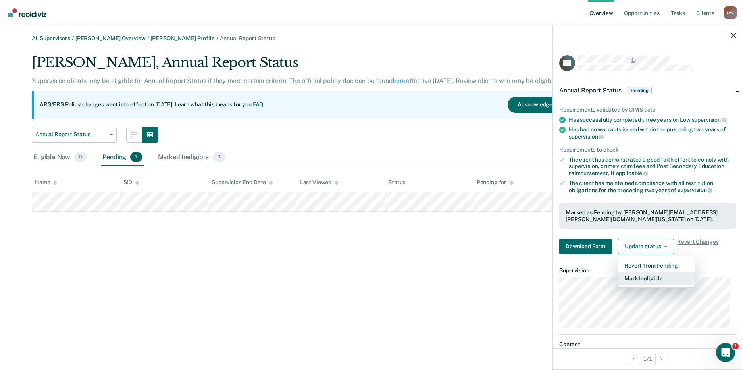
click at [636, 281] on button "Mark Ineligible" at bounding box center [656, 278] width 77 height 13
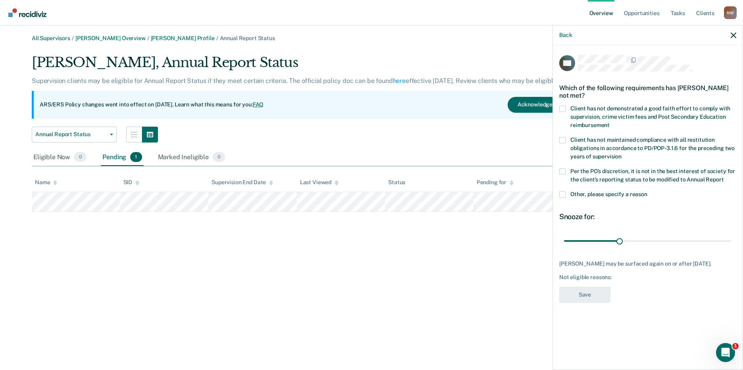
click at [565, 194] on span at bounding box center [562, 194] width 6 height 6
click at [647, 191] on input "Other, please specify a reason" at bounding box center [647, 191] width 0 height 0
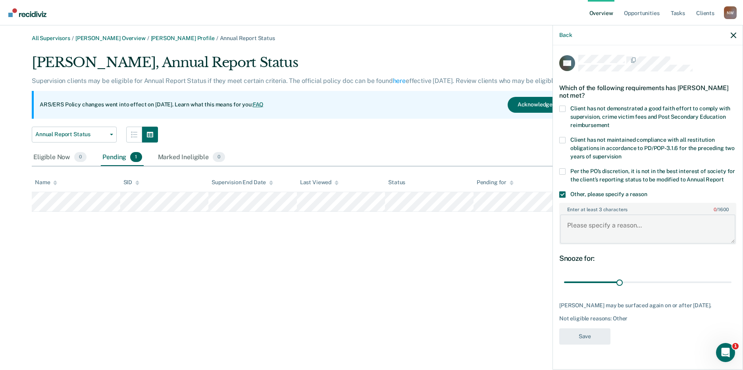
click at [570, 221] on textarea "Enter at least 3 characters 0 / 1600" at bounding box center [647, 228] width 175 height 29
paste textarea "Annual review completed. It is not in the best interest of society to place the…"
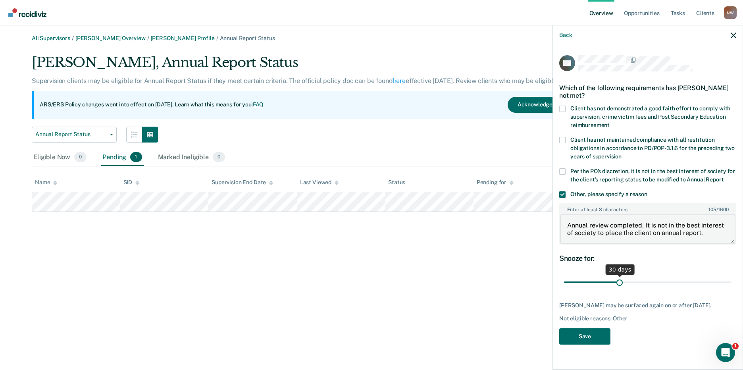
type textarea "Annual review completed. It is not in the best interest of society to place the…"
drag, startPoint x: 686, startPoint y: 280, endPoint x: 732, endPoint y: 280, distance: 46.4
type input "90"
click at [731, 280] on input "range" at bounding box center [647, 282] width 167 height 14
click at [593, 336] on button "Save" at bounding box center [584, 336] width 51 height 16
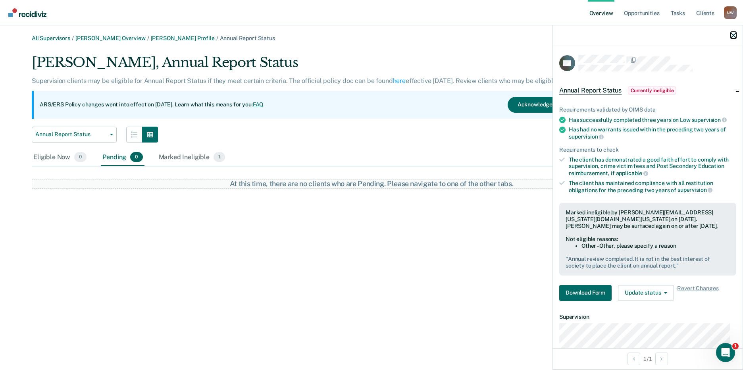
click at [733, 35] on icon "button" at bounding box center [733, 36] width 6 height 6
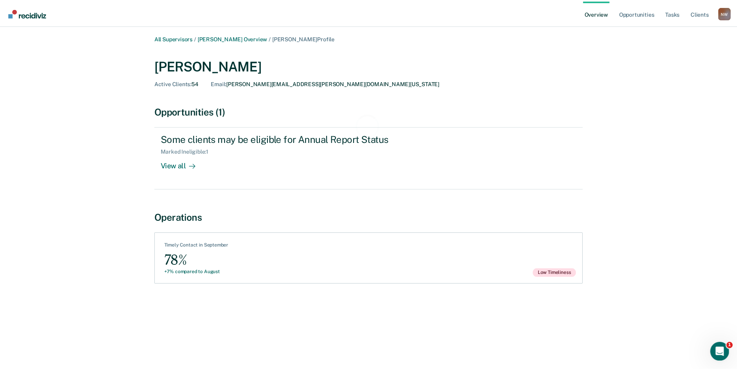
scroll to position [159, 0]
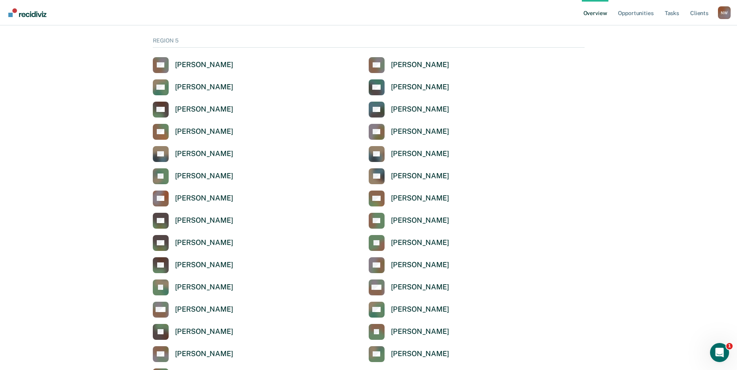
scroll to position [2555, 0]
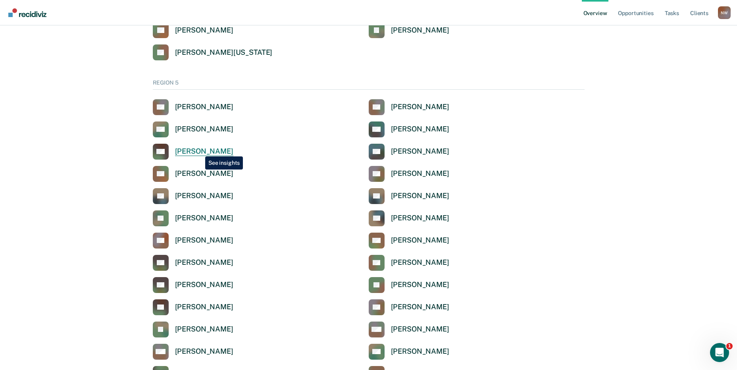
click at [199, 150] on div "[PERSON_NAME]" at bounding box center [204, 151] width 58 height 9
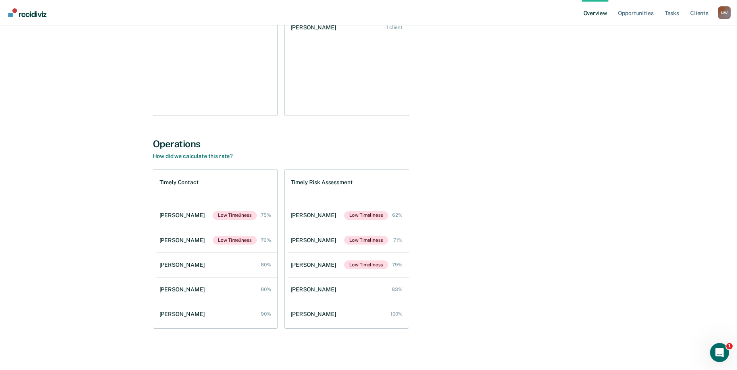
scroll to position [94, 0]
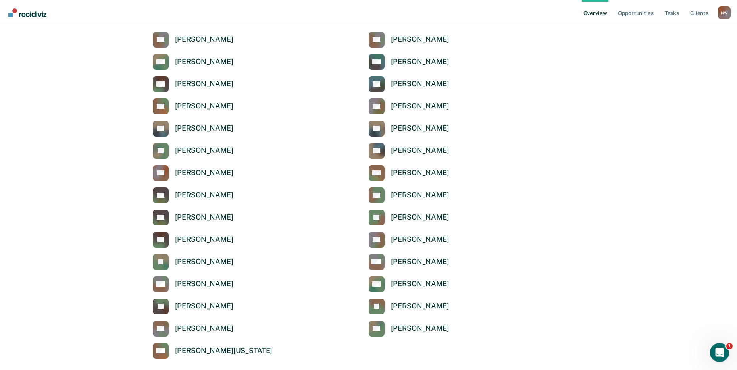
scroll to position [2674, 0]
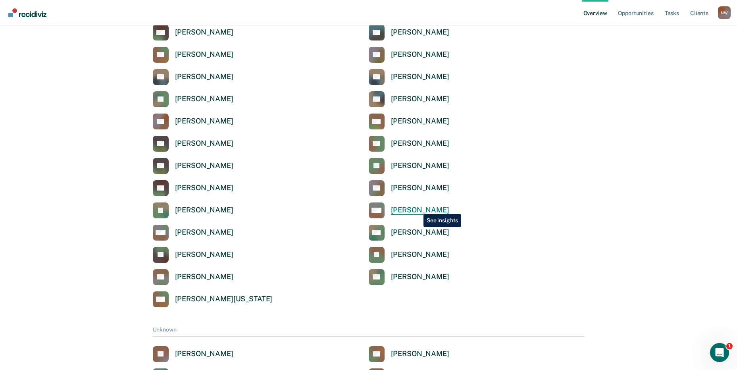
click at [417, 208] on div "[PERSON_NAME]" at bounding box center [420, 209] width 58 height 9
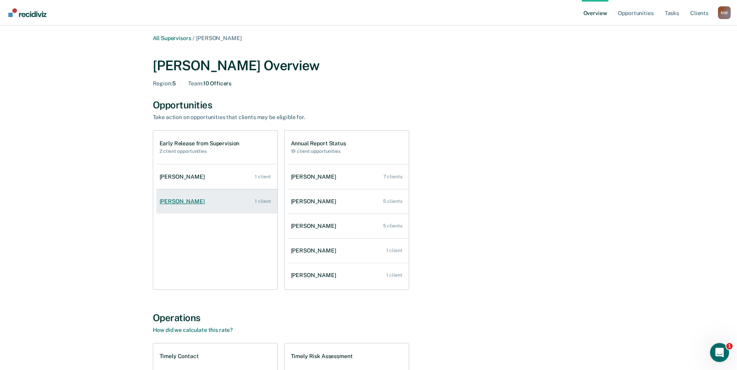
click at [183, 205] on link "[PERSON_NAME] 1 client" at bounding box center [216, 201] width 121 height 23
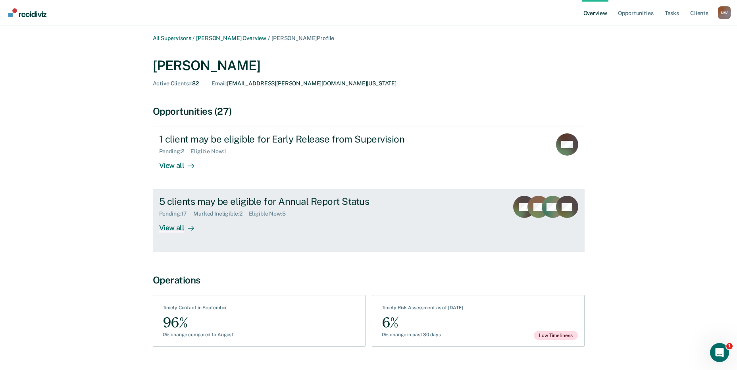
click at [235, 207] on div "5 clients may be eligible for Annual Report Status" at bounding box center [298, 202] width 278 height 12
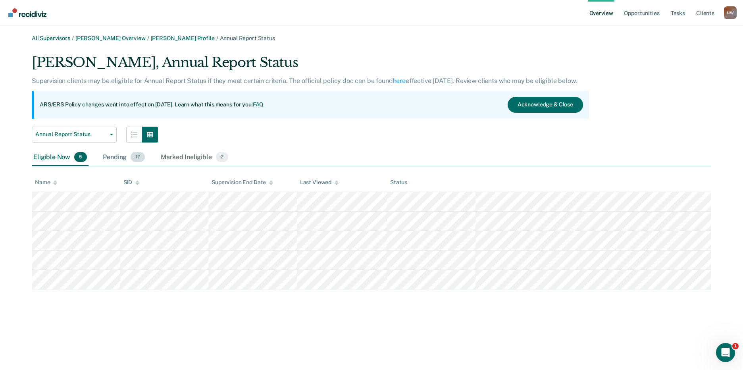
click at [109, 158] on div "Pending 17" at bounding box center [123, 157] width 45 height 17
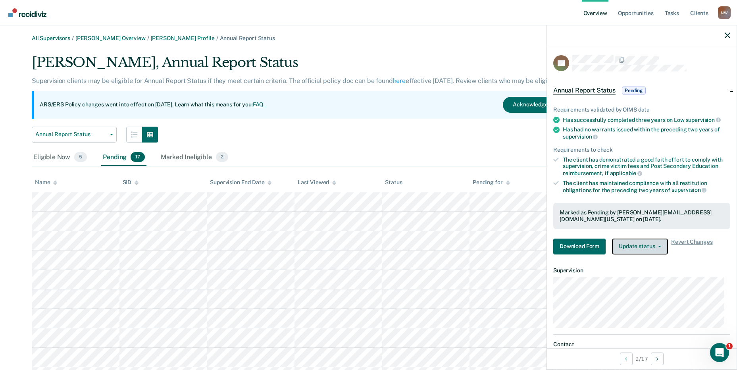
click at [636, 252] on button "Update status" at bounding box center [640, 246] width 56 height 16
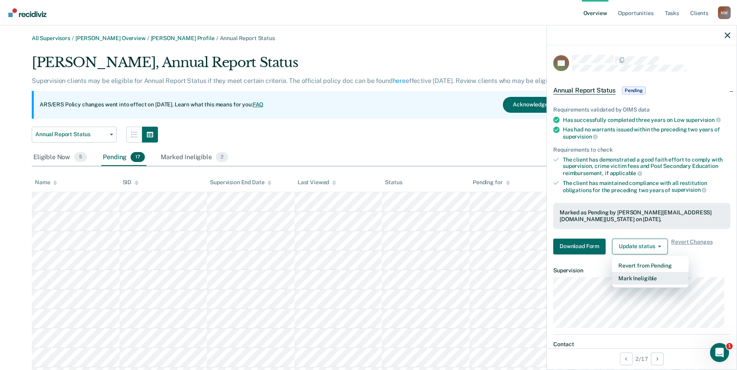
click at [644, 276] on button "Mark Ineligible" at bounding box center [650, 278] width 77 height 13
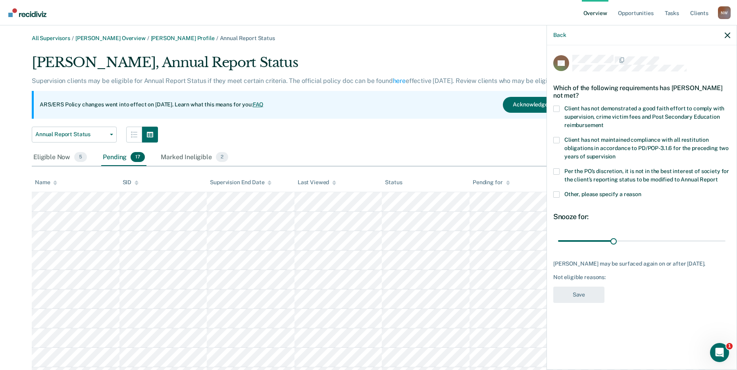
click at [560, 193] on label "Other, please specify a reason" at bounding box center [641, 195] width 177 height 8
click at [641, 191] on input "Other, please specify a reason" at bounding box center [641, 191] width 0 height 0
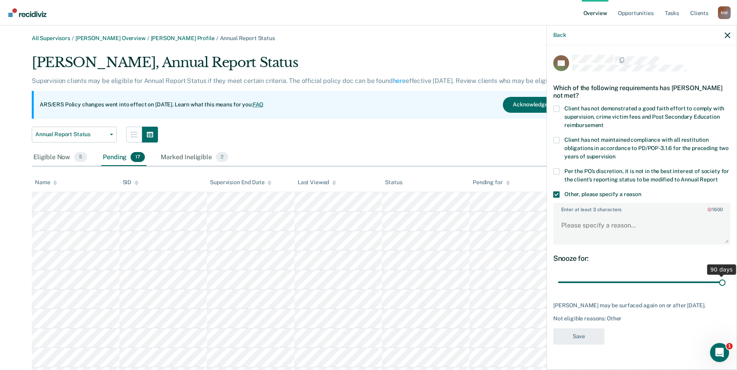
drag, startPoint x: 624, startPoint y: 281, endPoint x: 760, endPoint y: 277, distance: 135.4
type input "90"
click at [725, 277] on input "range" at bounding box center [641, 282] width 167 height 14
click at [615, 219] on textarea "Enter at least 3 characters 0 / 1600" at bounding box center [641, 228] width 175 height 29
type textarea "Low since [DATE]."
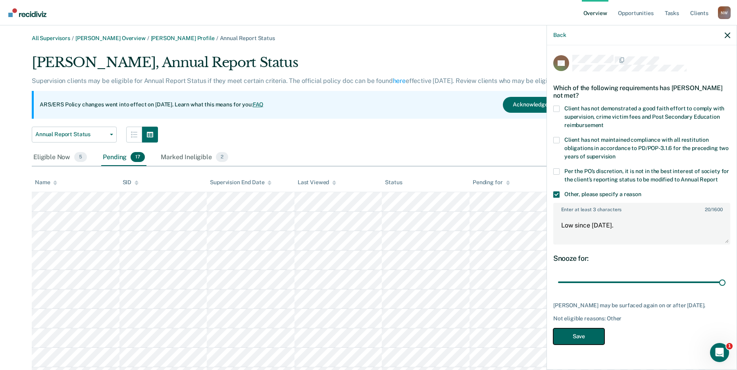
click at [590, 333] on button "Save" at bounding box center [578, 336] width 51 height 16
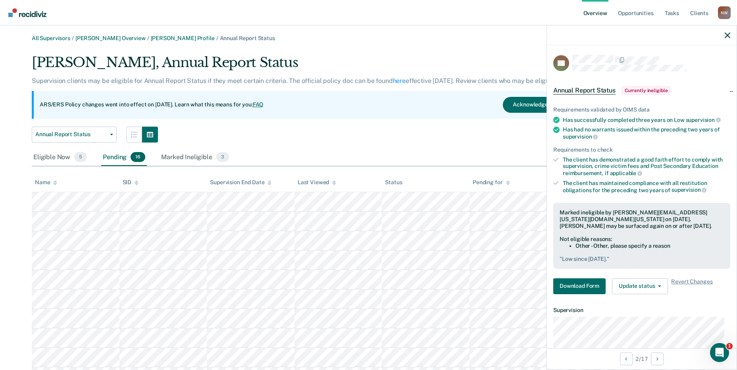
click at [731, 35] on div at bounding box center [642, 35] width 190 height 20
click at [727, 36] on icon "button" at bounding box center [727, 36] width 6 height 6
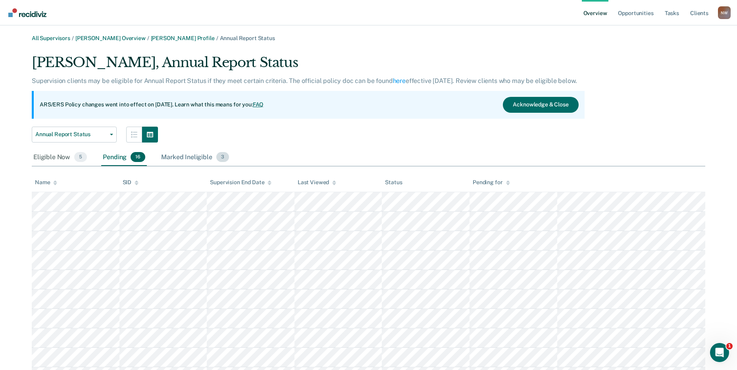
click at [187, 157] on div "Marked Ineligible 3" at bounding box center [194, 157] width 71 height 17
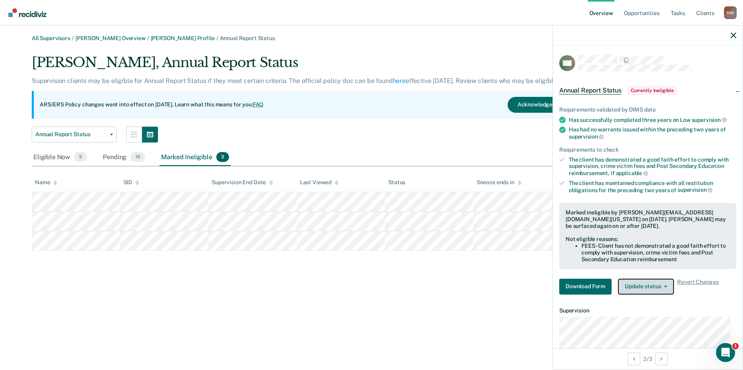
click at [653, 288] on button "Update status" at bounding box center [646, 286] width 56 height 16
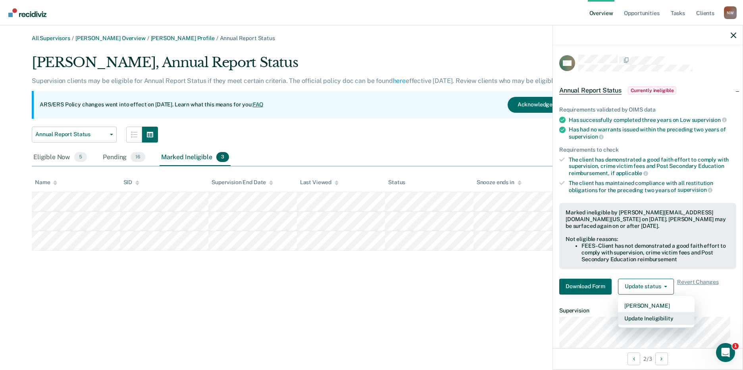
click at [651, 318] on button "Update Ineligibility" at bounding box center [656, 318] width 77 height 13
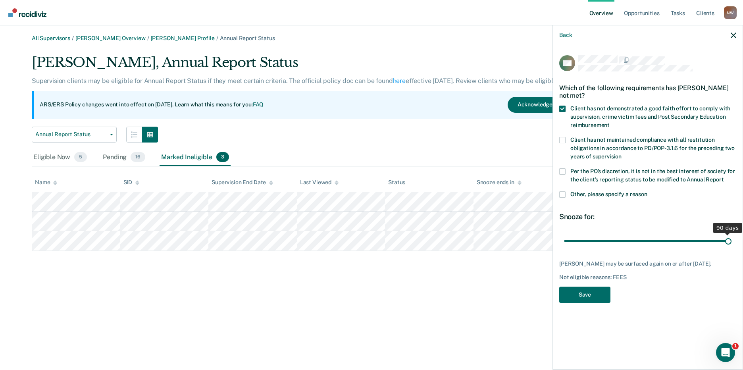
drag, startPoint x: 620, startPoint y: 238, endPoint x: 749, endPoint y: 236, distance: 128.2
type input "90"
click at [731, 236] on input "range" at bounding box center [647, 241] width 167 height 14
click at [590, 295] on button "Save" at bounding box center [584, 294] width 51 height 16
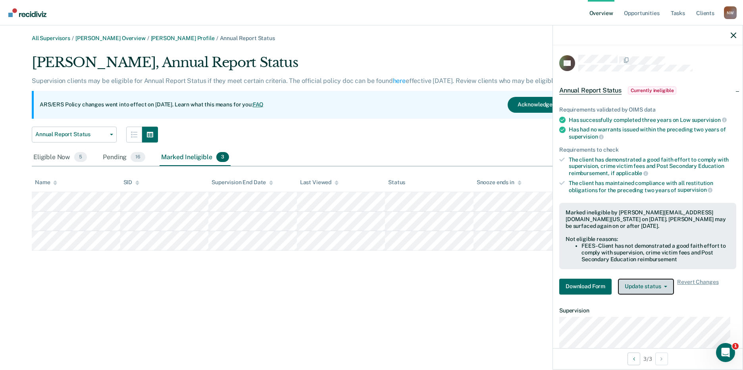
click at [663, 286] on button "Update status" at bounding box center [646, 286] width 56 height 16
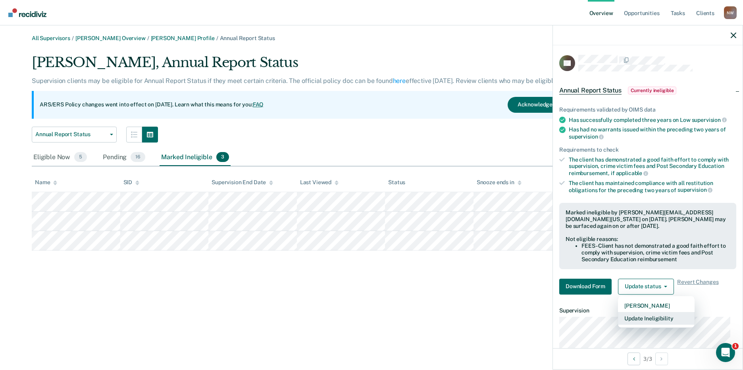
click at [655, 315] on button "Update Ineligibility" at bounding box center [656, 318] width 77 height 13
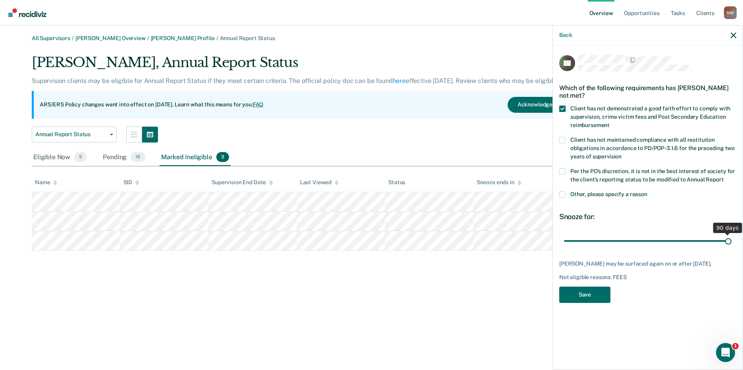
drag, startPoint x: 620, startPoint y: 241, endPoint x: 744, endPoint y: 237, distance: 123.4
type input "90"
click at [731, 237] on input "range" at bounding box center [647, 241] width 167 height 14
click at [596, 293] on button "Save" at bounding box center [584, 294] width 51 height 16
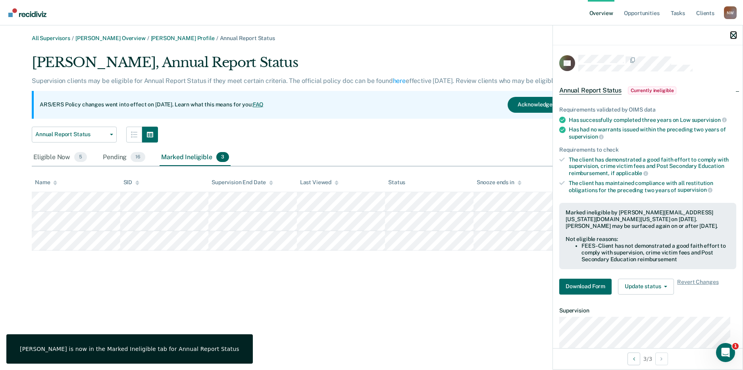
click at [735, 35] on icon "button" at bounding box center [733, 36] width 6 height 6
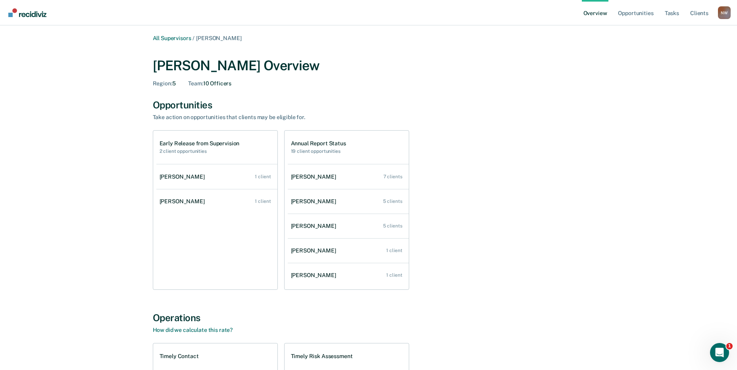
scroll to position [2674, 0]
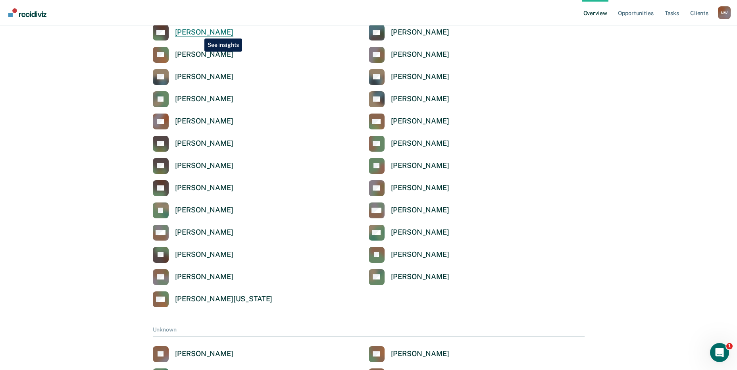
click at [198, 33] on div "[PERSON_NAME]" at bounding box center [204, 32] width 58 height 9
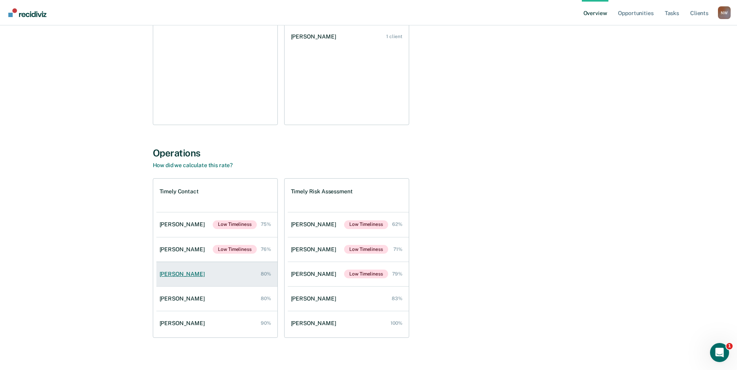
scroll to position [174, 0]
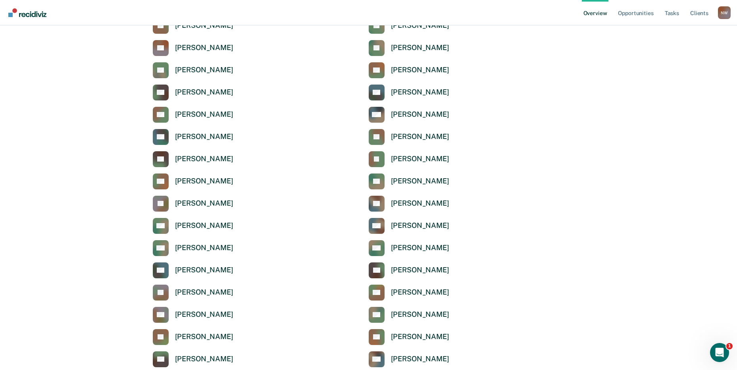
scroll to position [2674, 0]
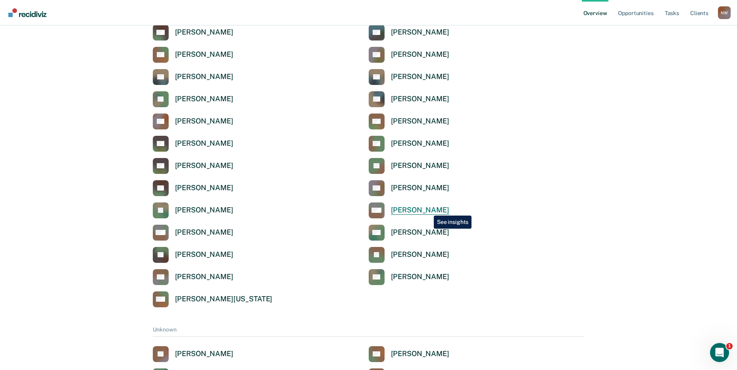
click at [428, 209] on div "[PERSON_NAME]" at bounding box center [420, 209] width 58 height 9
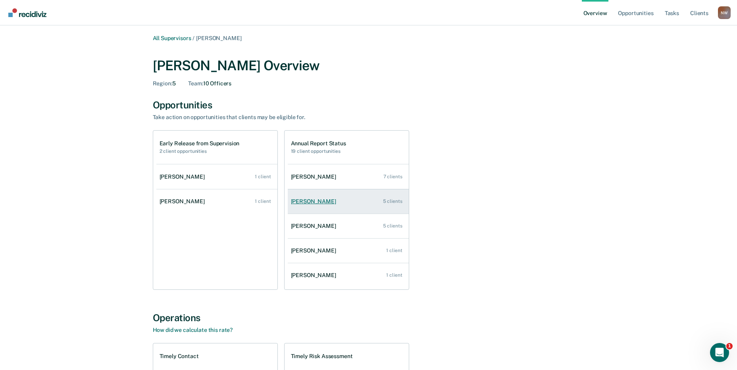
click at [329, 200] on div "[PERSON_NAME]" at bounding box center [315, 201] width 48 height 7
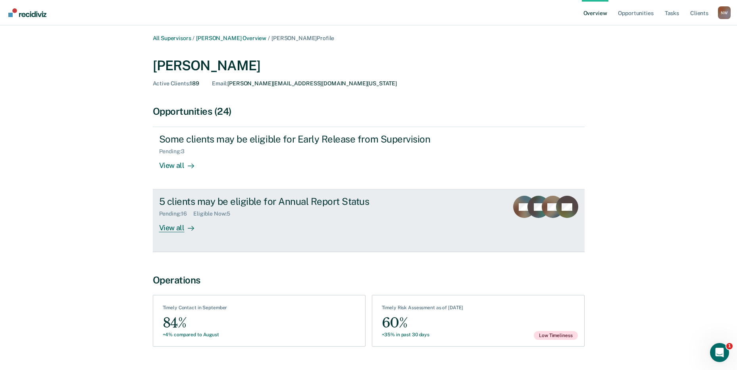
click at [202, 214] on div "Eligible Now : 5" at bounding box center [214, 213] width 43 height 7
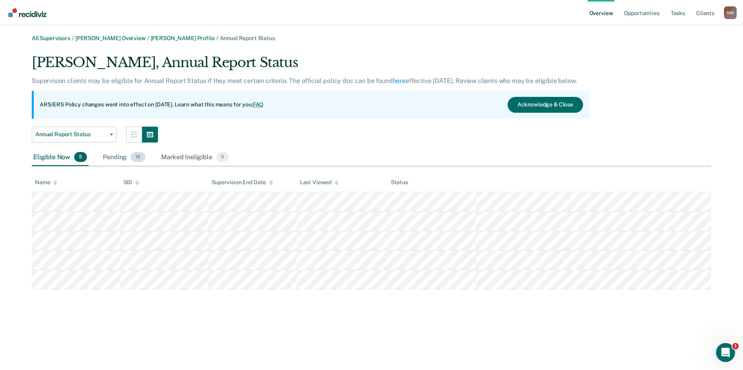
click at [114, 155] on div "Pending 16" at bounding box center [124, 157] width 46 height 17
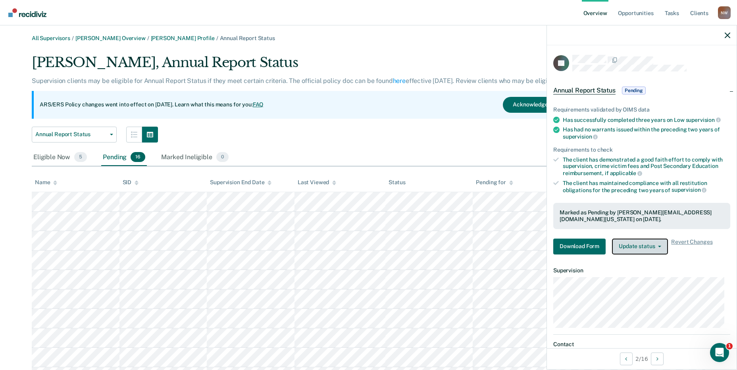
click at [655, 246] on span "button" at bounding box center [658, 247] width 6 height 2
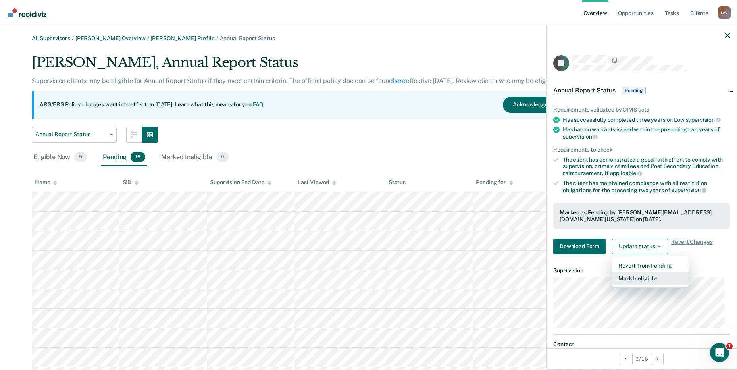
click at [643, 280] on button "Mark Ineligible" at bounding box center [650, 278] width 77 height 13
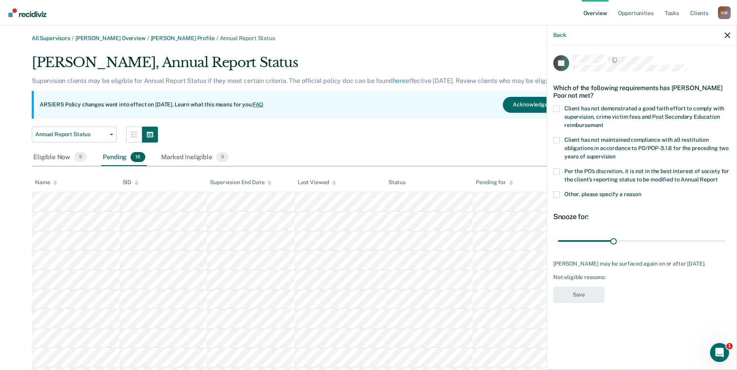
click at [561, 106] on label "Client has not demonstrated a good faith effort to comply with supervision, cri…" at bounding box center [641, 118] width 177 height 25
click at [603, 122] on input "Client has not demonstrated a good faith effort to comply with supervision, cri…" at bounding box center [603, 122] width 0 height 0
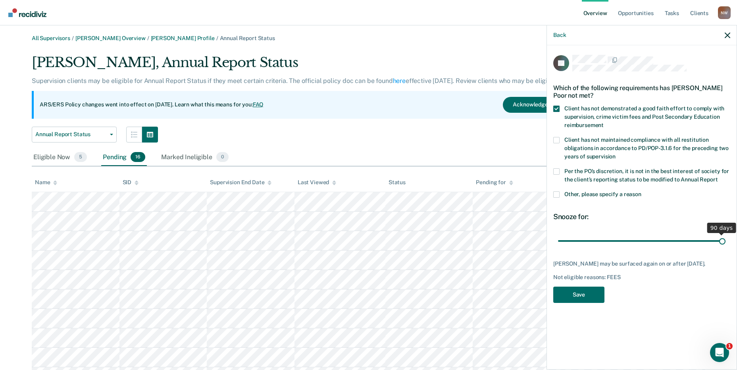
drag, startPoint x: 614, startPoint y: 229, endPoint x: 734, endPoint y: 229, distance: 120.2
type input "90"
click at [725, 234] on input "range" at bounding box center [641, 241] width 167 height 14
click at [587, 286] on button "Save" at bounding box center [578, 294] width 51 height 16
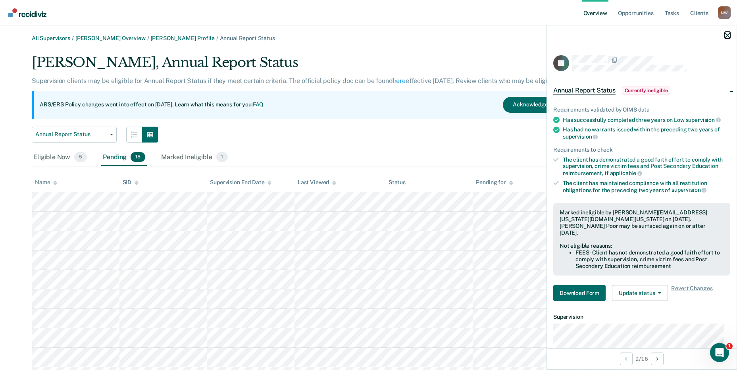
click at [729, 34] on icon "button" at bounding box center [727, 36] width 6 height 6
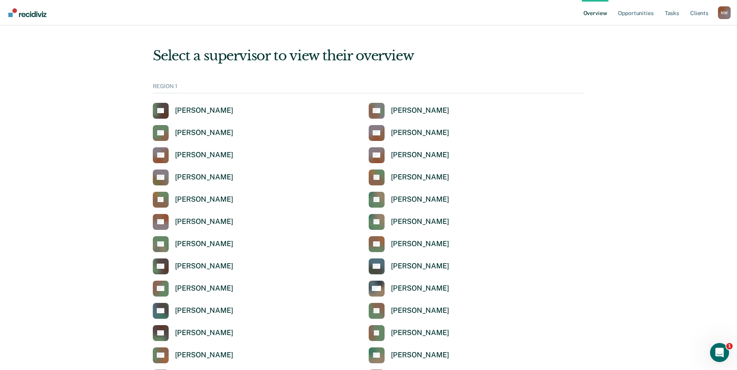
scroll to position [2674, 0]
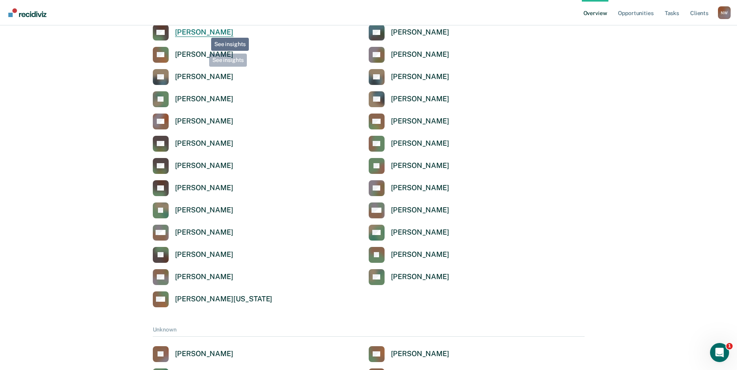
click at [205, 31] on div "[PERSON_NAME]" at bounding box center [204, 32] width 58 height 9
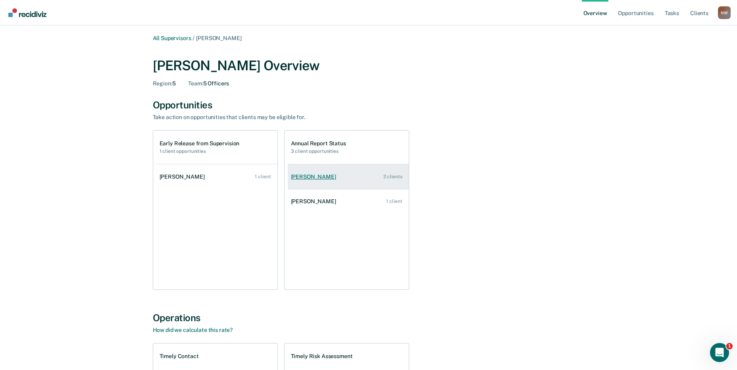
click at [314, 176] on div "[PERSON_NAME]" at bounding box center [315, 176] width 48 height 7
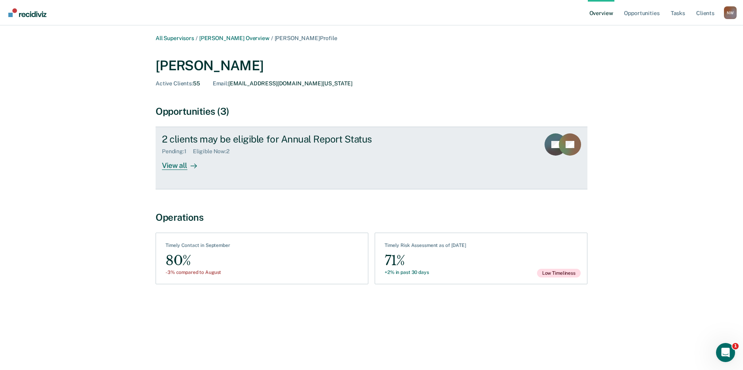
click at [203, 141] on div "2 clients may be eligible for Annual Report Status" at bounding box center [301, 139] width 278 height 12
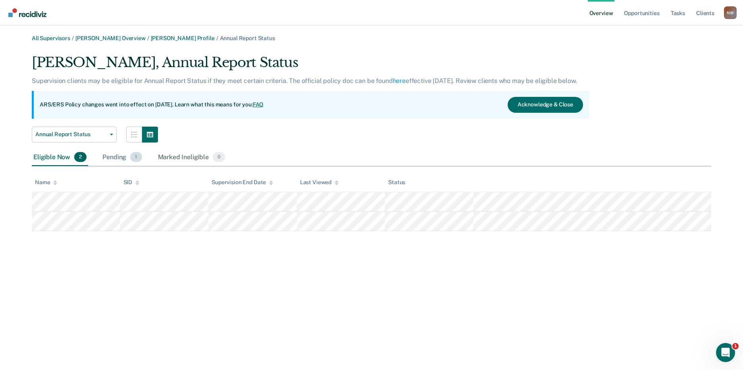
click at [115, 158] on div "Pending 1" at bounding box center [122, 157] width 42 height 17
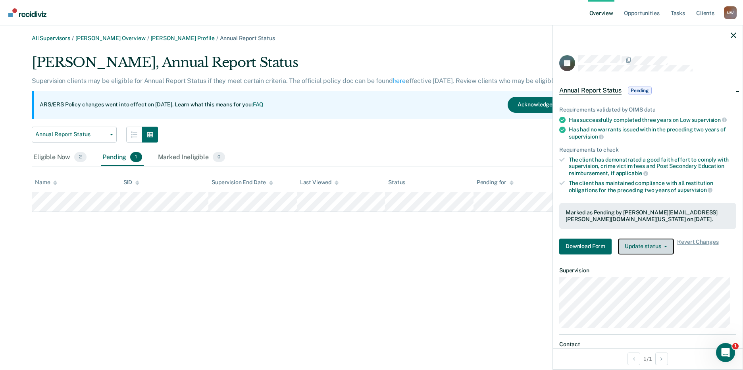
click at [651, 248] on button "Update status" at bounding box center [646, 246] width 56 height 16
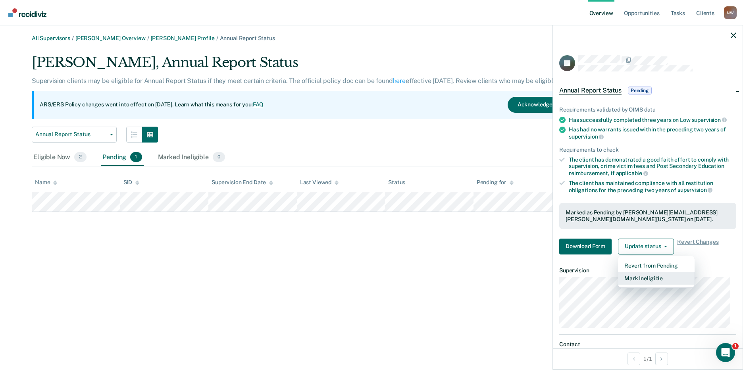
click at [645, 278] on button "Mark Ineligible" at bounding box center [656, 278] width 77 height 13
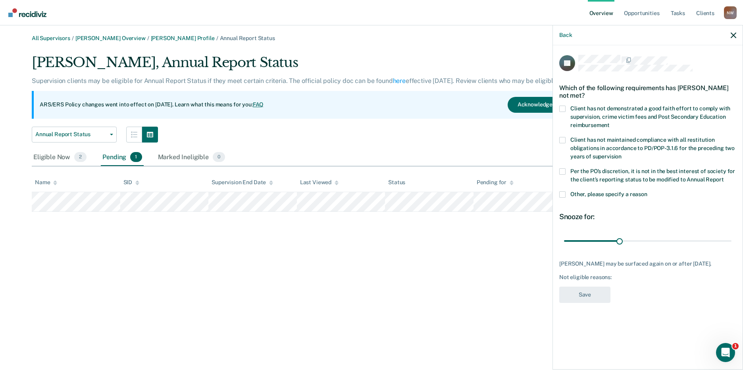
click at [571, 105] on span "Client has not demonstrated a good faith effort to comply with supervision, cri…" at bounding box center [650, 116] width 160 height 23
click at [609, 122] on input "Client has not demonstrated a good faith effort to comply with supervision, cri…" at bounding box center [609, 122] width 0 height 0
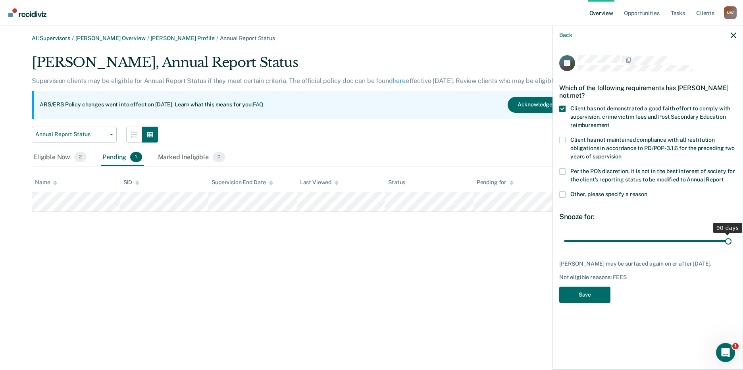
drag, startPoint x: 617, startPoint y: 239, endPoint x: 740, endPoint y: 242, distance: 123.4
type input "90"
click at [731, 242] on input "range" at bounding box center [647, 241] width 167 height 14
click at [599, 298] on button "Save" at bounding box center [584, 294] width 51 height 16
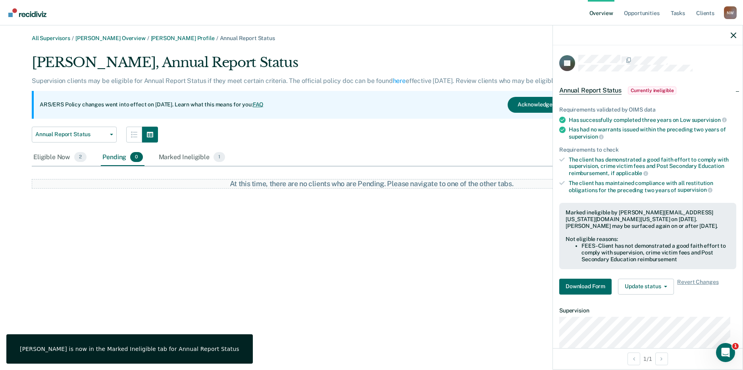
click at [739, 34] on div at bounding box center [648, 35] width 190 height 20
click at [737, 34] on div at bounding box center [648, 35] width 190 height 20
click at [734, 34] on icon "button" at bounding box center [733, 36] width 6 height 6
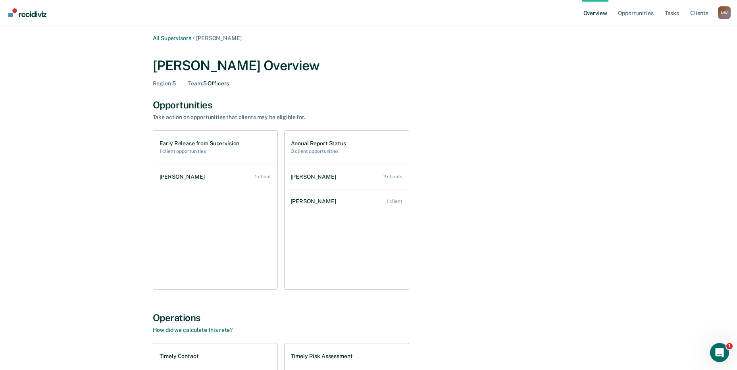
scroll to position [2674, 0]
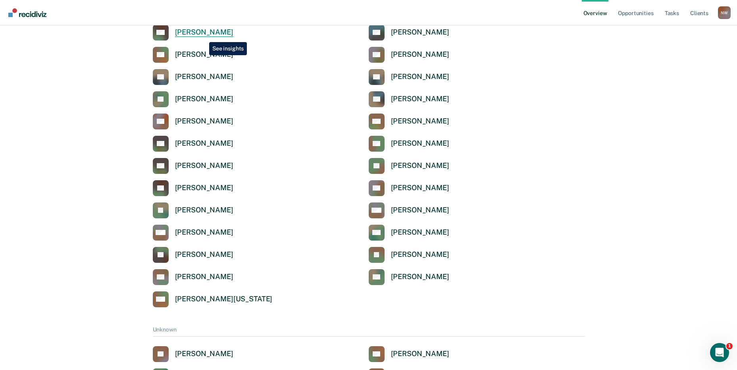
click at [203, 34] on div "[PERSON_NAME]" at bounding box center [204, 32] width 58 height 9
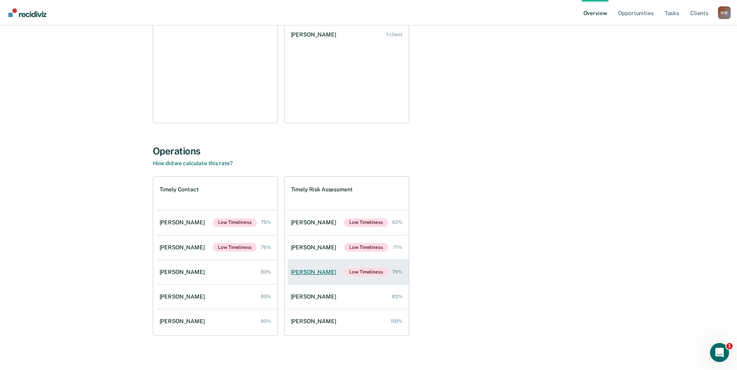
scroll to position [174, 0]
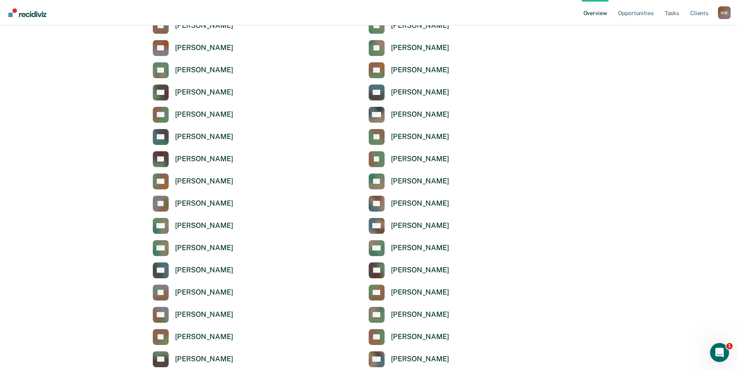
scroll to position [2674, 0]
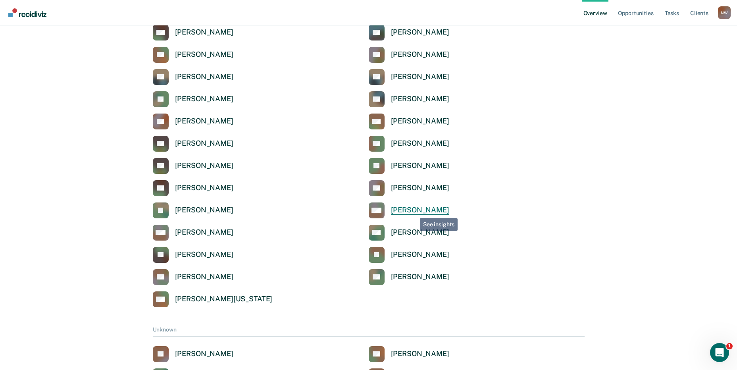
click at [414, 211] on div "[PERSON_NAME]" at bounding box center [420, 209] width 58 height 9
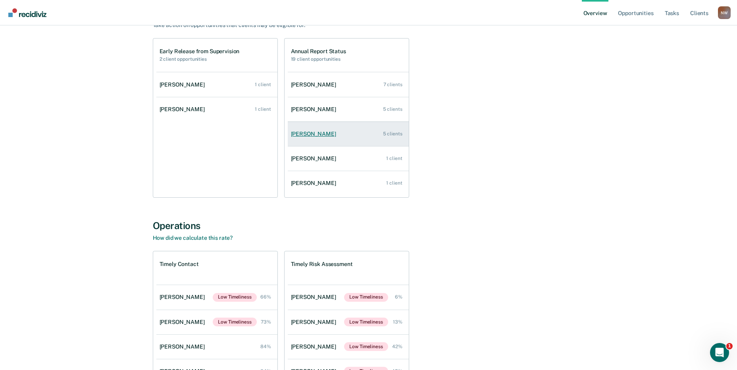
scroll to position [174, 0]
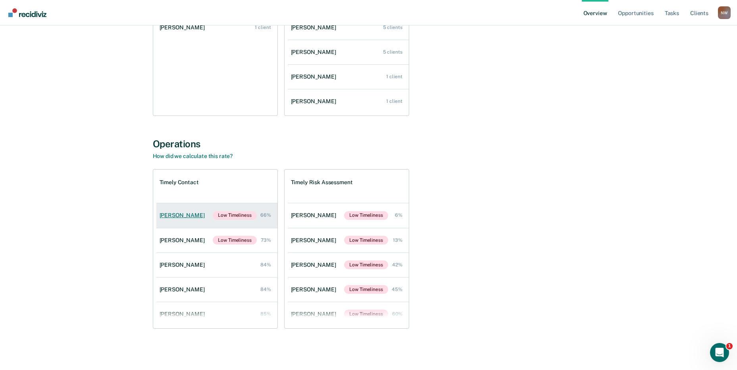
click at [182, 219] on link "[PERSON_NAME] Low Timeliness 66%" at bounding box center [216, 215] width 121 height 25
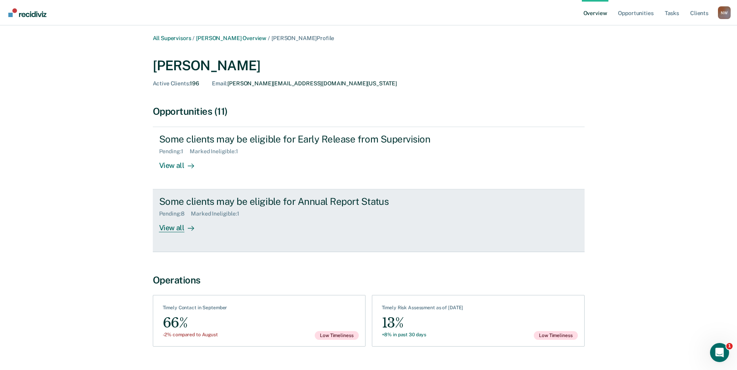
click at [197, 215] on div "Marked Ineligible : 1" at bounding box center [218, 213] width 54 height 7
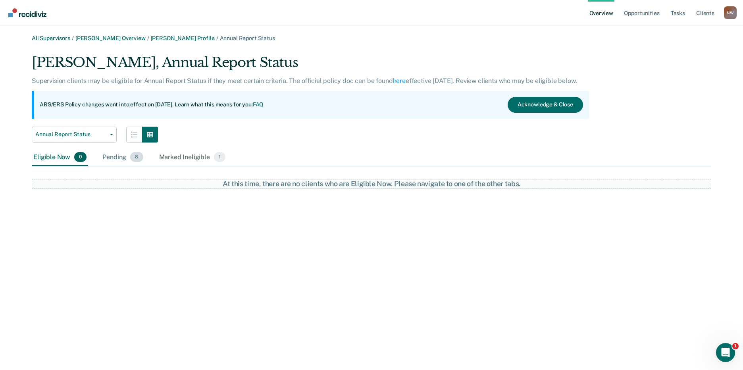
click at [115, 160] on div "Pending 8" at bounding box center [123, 157] width 44 height 17
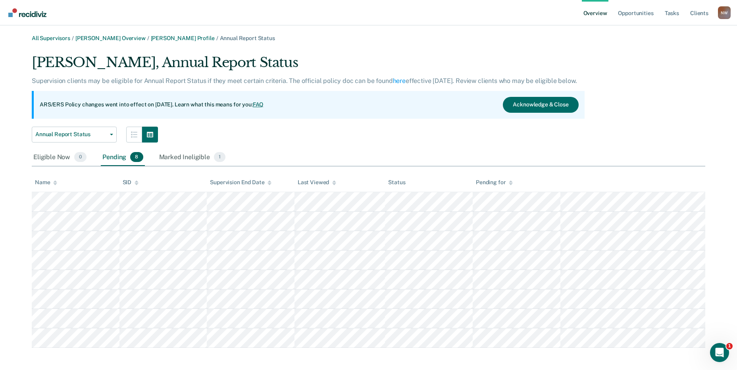
scroll to position [3, 0]
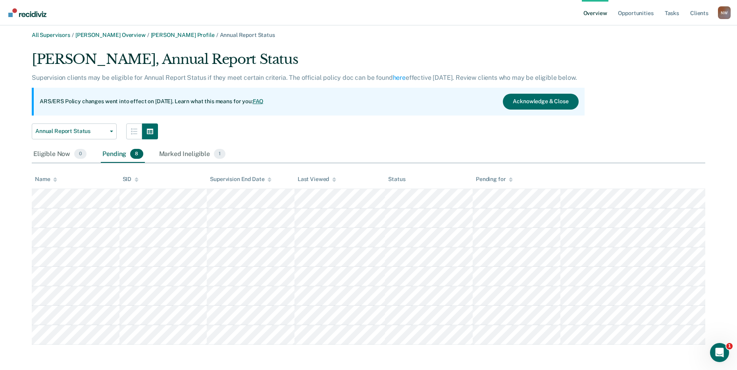
click at [187, 148] on div "Marked Ineligible 1" at bounding box center [192, 154] width 70 height 17
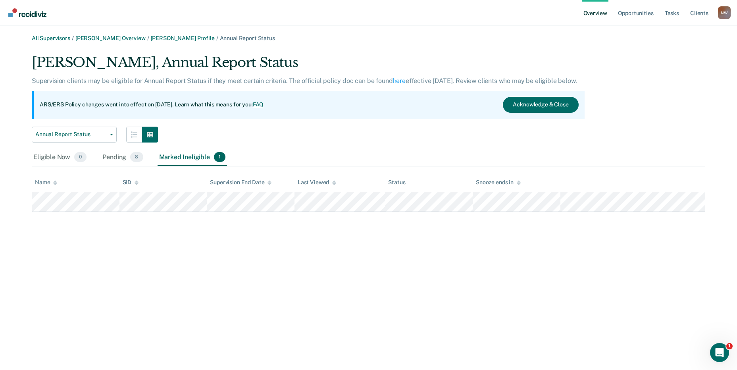
scroll to position [0, 0]
click at [115, 156] on div "Pending 8" at bounding box center [123, 157] width 44 height 17
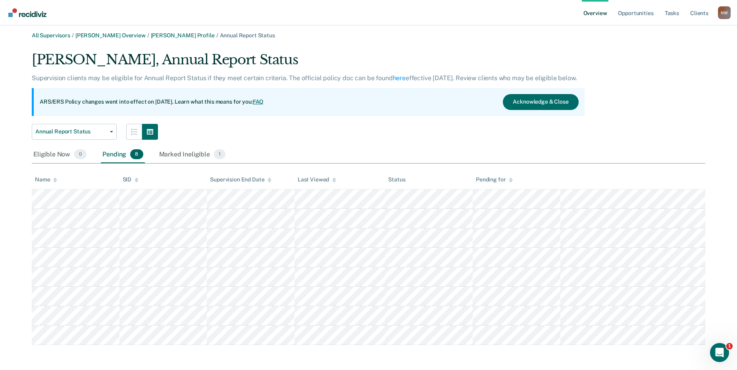
scroll to position [3, 0]
click at [180, 156] on div "Marked Ineligible 1" at bounding box center [192, 154] width 70 height 17
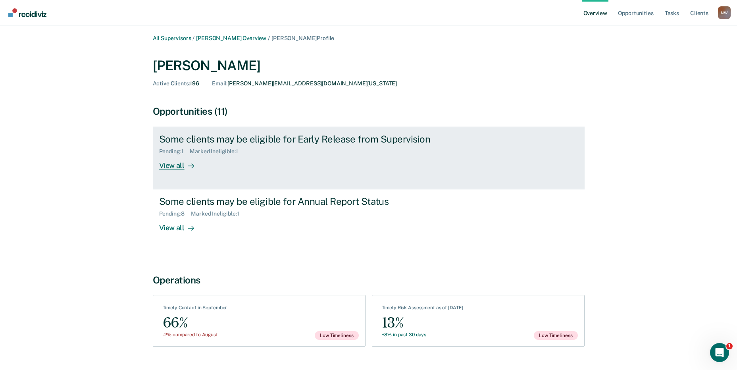
click at [209, 135] on div "Some clients may be eligible for Early Release from Supervision" at bounding box center [298, 139] width 278 height 12
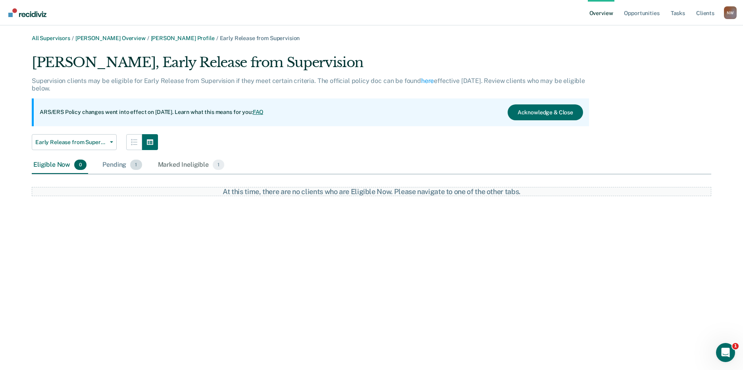
click at [114, 164] on div "Pending 1" at bounding box center [122, 164] width 42 height 17
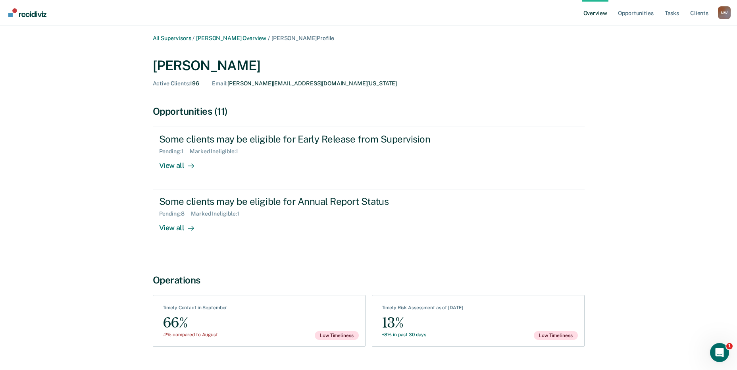
scroll to position [174, 0]
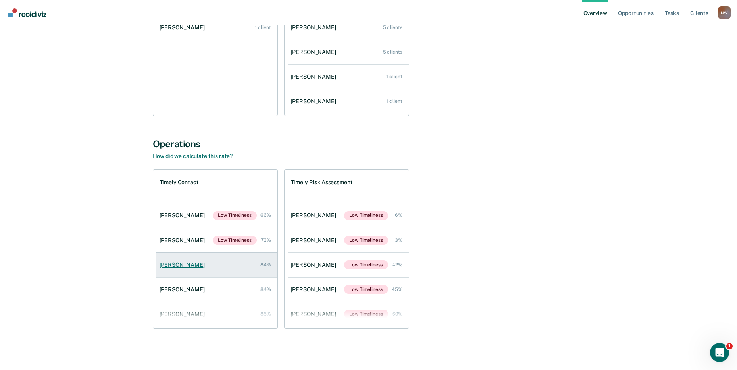
click at [186, 262] on div "[PERSON_NAME]" at bounding box center [183, 264] width 48 height 7
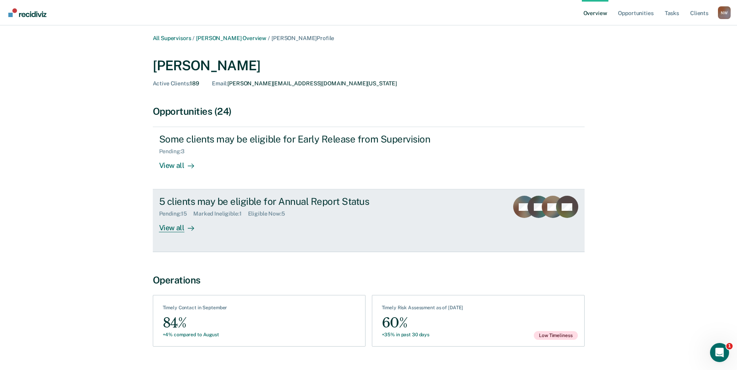
click at [196, 217] on div "Marked Ineligible : 1" at bounding box center [220, 213] width 54 height 7
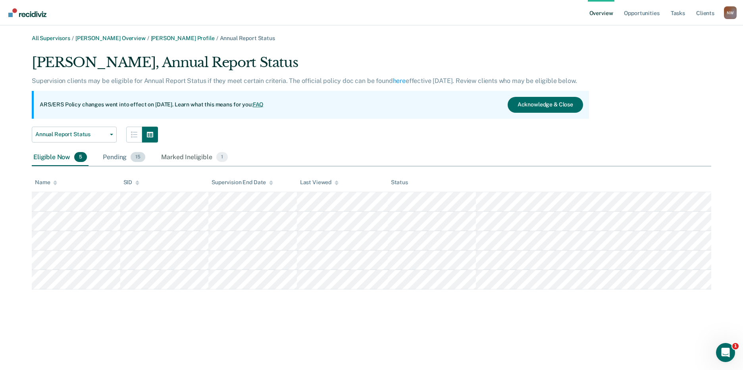
click at [116, 159] on div "Pending 15" at bounding box center [124, 157] width 46 height 17
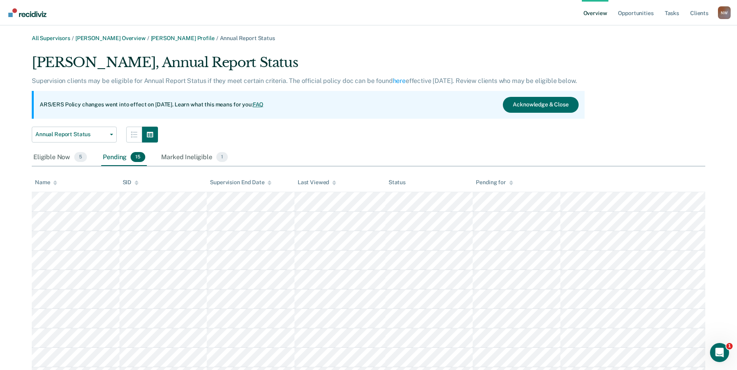
scroll to position [139, 0]
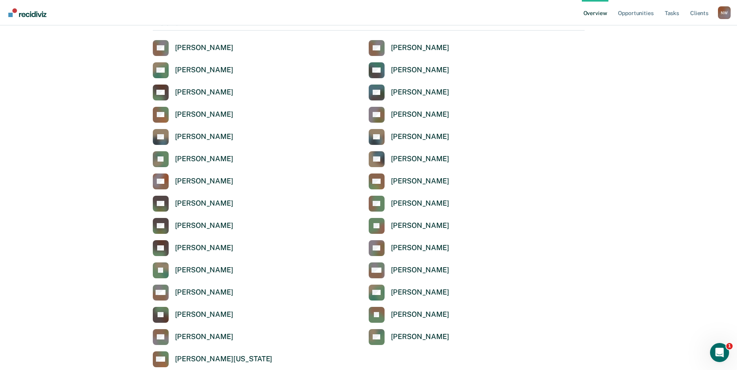
scroll to position [2631, 0]
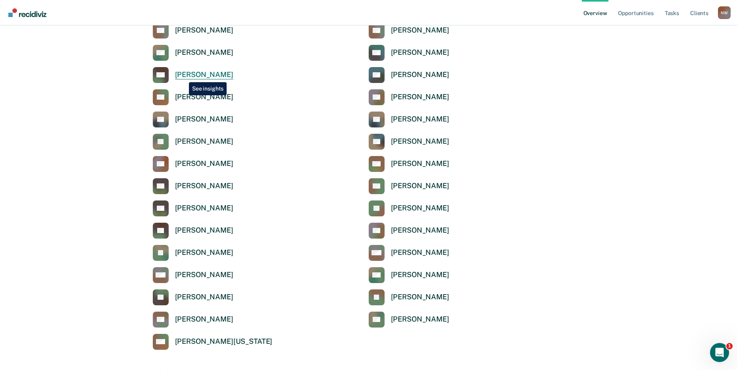
click at [183, 76] on div "[PERSON_NAME]" at bounding box center [204, 74] width 58 height 9
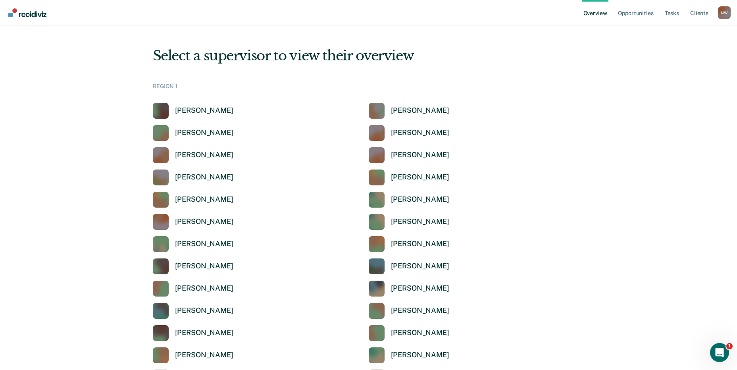
scroll to position [2631, 0]
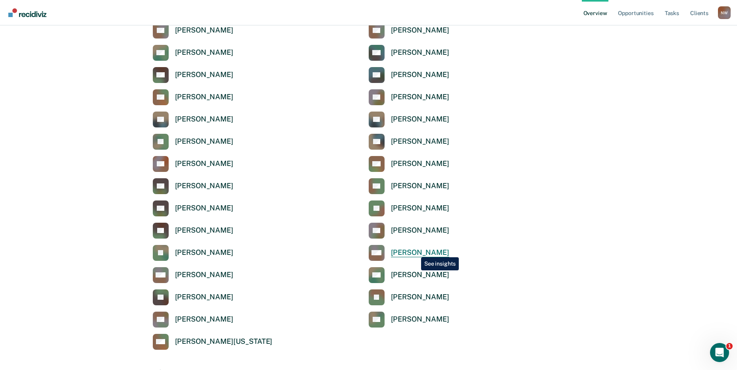
click at [415, 251] on div "[PERSON_NAME]" at bounding box center [420, 252] width 58 height 9
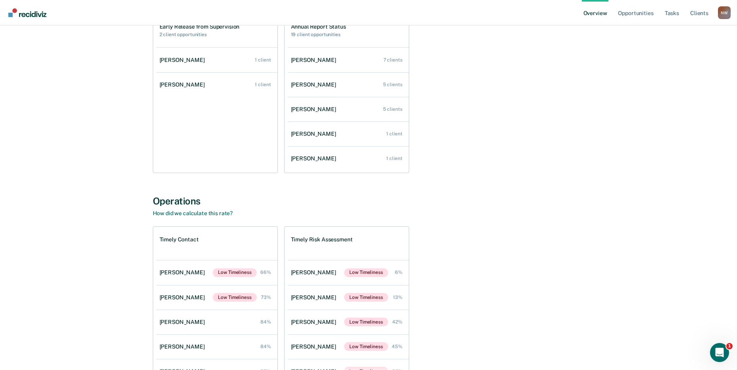
scroll to position [127, 0]
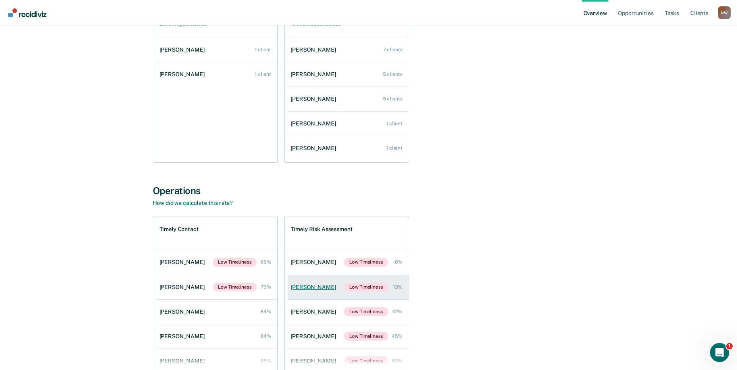
click at [323, 288] on div "[PERSON_NAME]" at bounding box center [315, 287] width 48 height 7
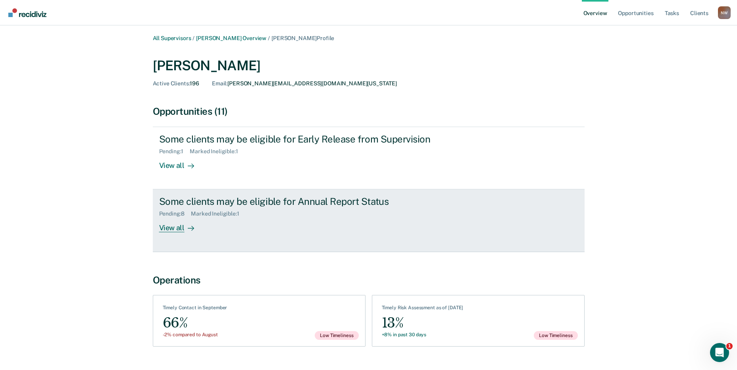
click at [244, 209] on div "Pending : 8 Marked Ineligible : 1" at bounding box center [298, 212] width 278 height 10
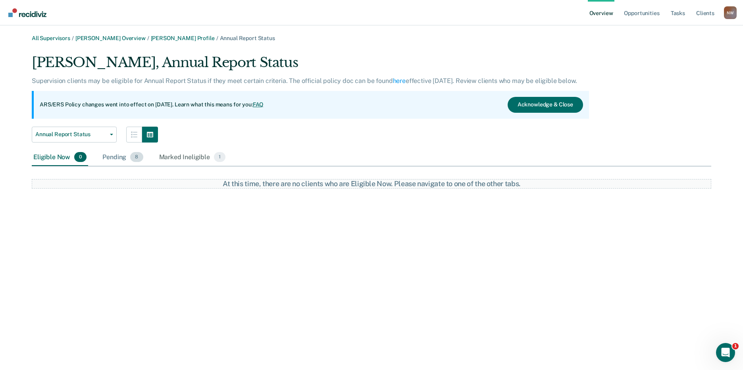
click at [109, 156] on div "Pending 8" at bounding box center [123, 157] width 44 height 17
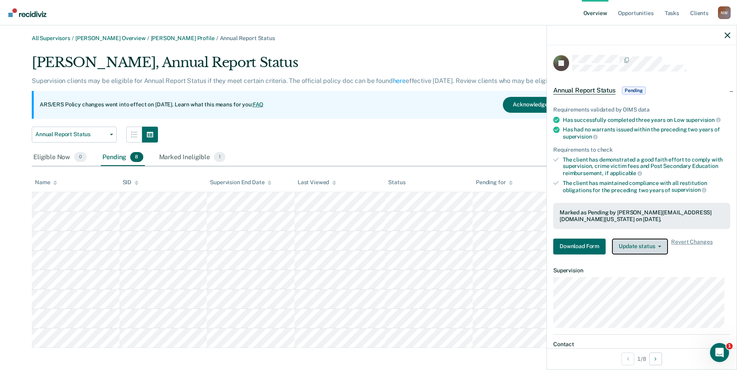
click at [649, 249] on button "Update status" at bounding box center [640, 246] width 56 height 16
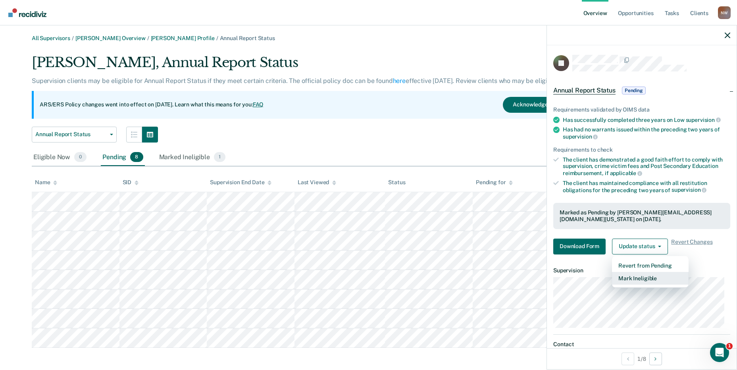
click at [646, 277] on button "Mark Ineligible" at bounding box center [650, 278] width 77 height 13
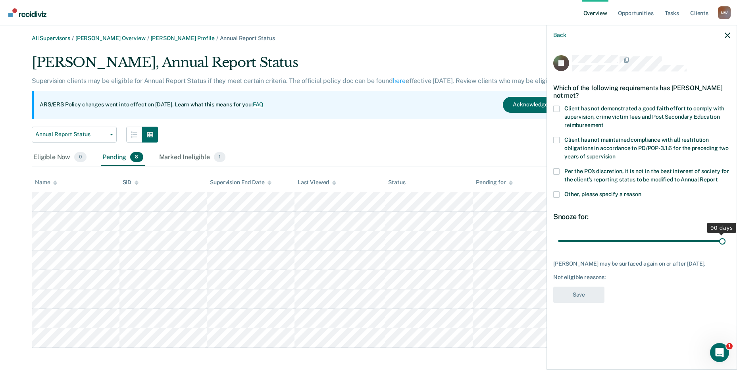
drag, startPoint x: 638, startPoint y: 239, endPoint x: 731, endPoint y: 239, distance: 93.2
type input "90"
click at [725, 239] on input "range" at bounding box center [641, 241] width 167 height 14
click at [556, 106] on span at bounding box center [556, 109] width 6 height 6
click at [603, 122] on input "Client has not demonstrated a good faith effort to comply with supervision, cri…" at bounding box center [603, 122] width 0 height 0
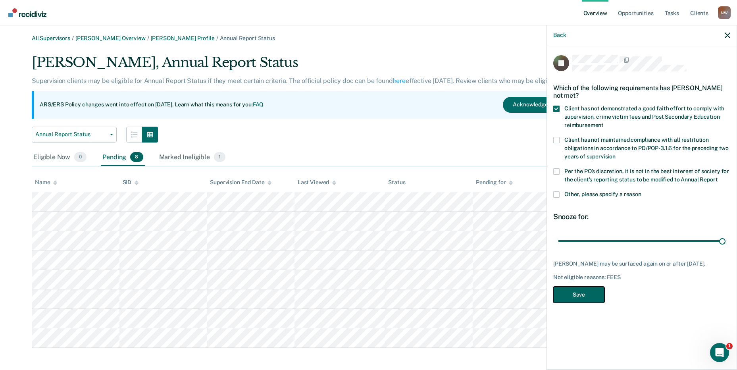
click at [594, 297] on button "Save" at bounding box center [578, 294] width 51 height 16
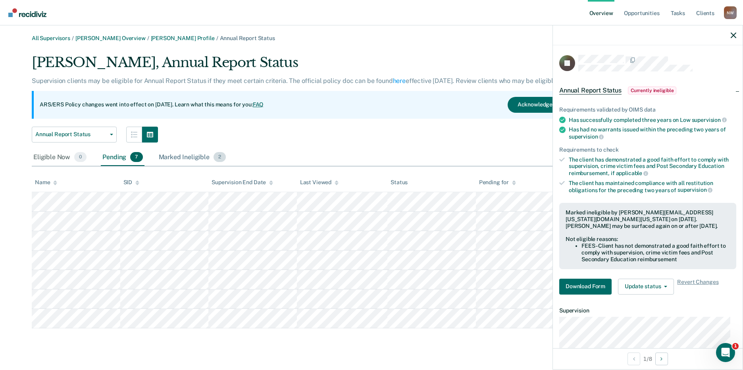
click at [182, 159] on div "Marked Ineligible 2" at bounding box center [192, 157] width 71 height 17
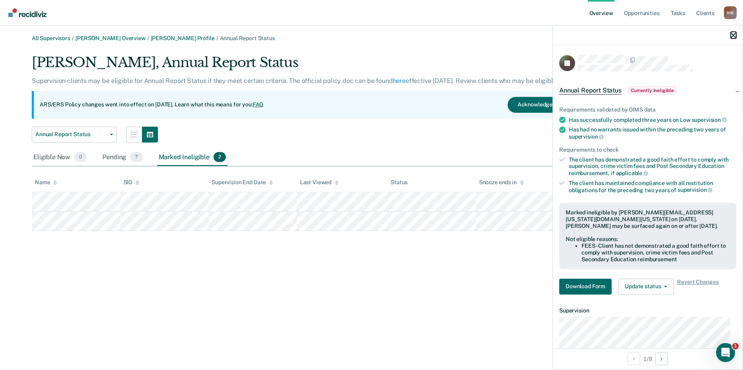
click at [733, 34] on icon "button" at bounding box center [733, 36] width 6 height 6
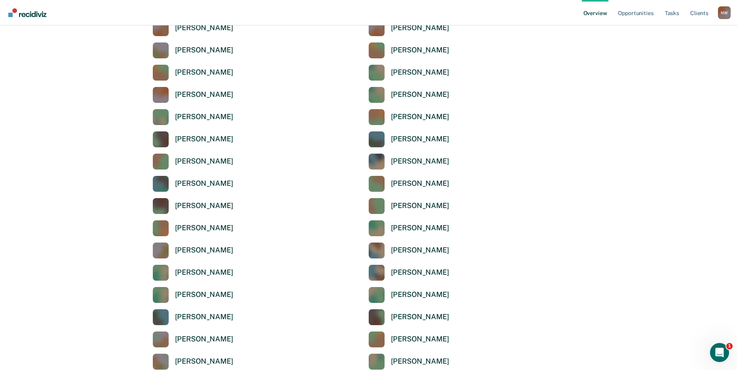
scroll to position [2631, 0]
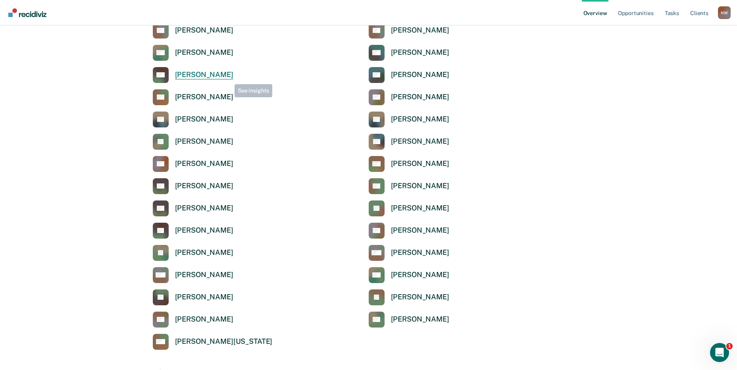
click at [225, 75] on div "[PERSON_NAME]" at bounding box center [204, 74] width 58 height 9
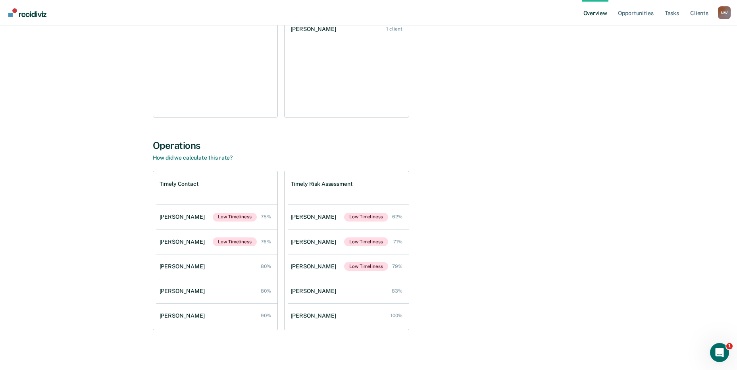
scroll to position [174, 0]
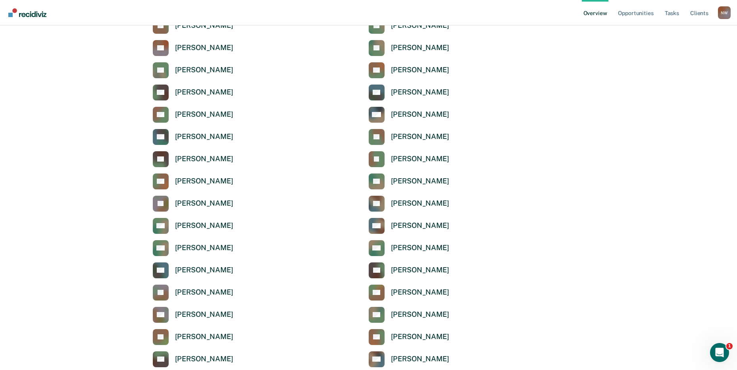
scroll to position [2631, 0]
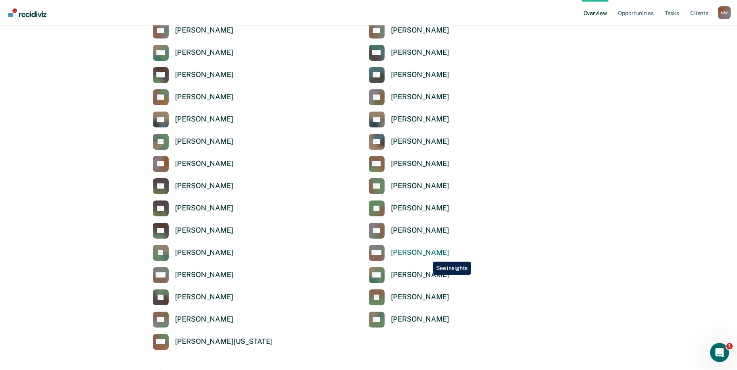
click at [427, 255] on div "[PERSON_NAME]" at bounding box center [420, 252] width 58 height 9
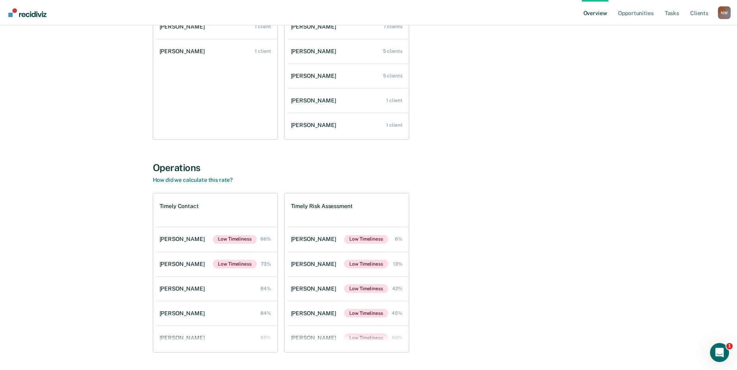
scroll to position [174, 0]
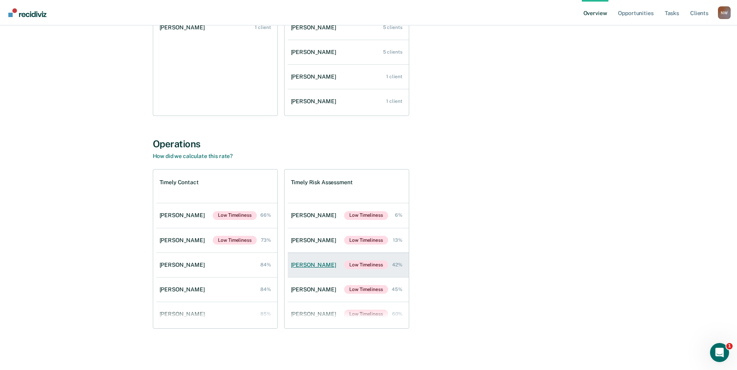
click at [311, 263] on div "[PERSON_NAME]" at bounding box center [315, 264] width 48 height 7
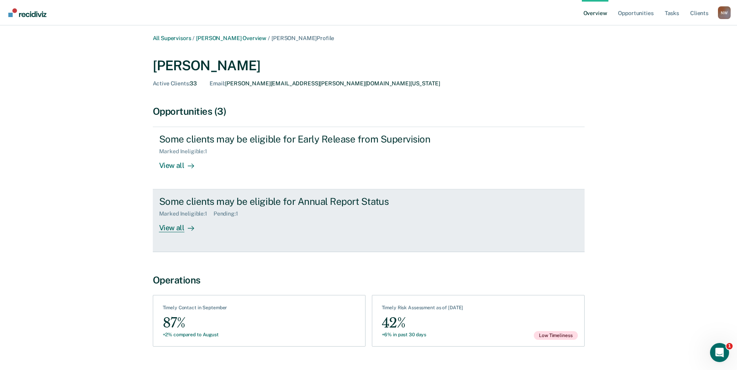
click at [221, 211] on div "Pending : 1" at bounding box center [228, 213] width 31 height 7
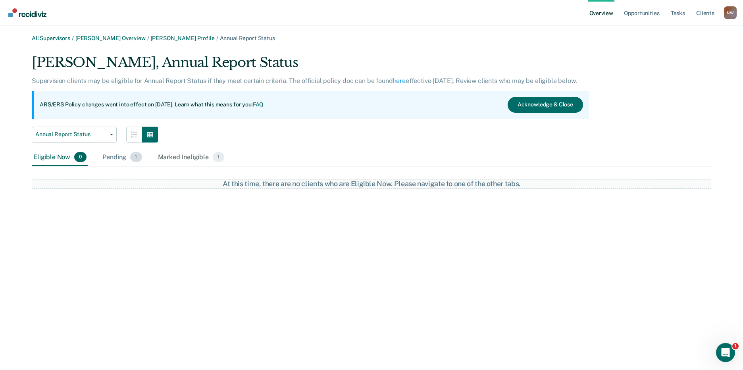
click at [122, 158] on div "Pending 1" at bounding box center [122, 157] width 42 height 17
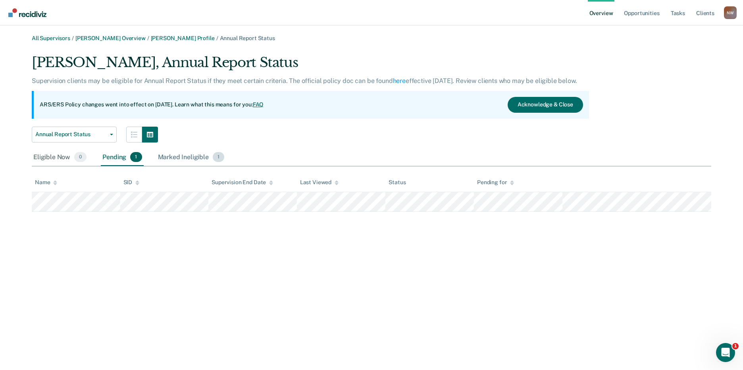
click at [187, 157] on div "Marked Ineligible 1" at bounding box center [191, 157] width 70 height 17
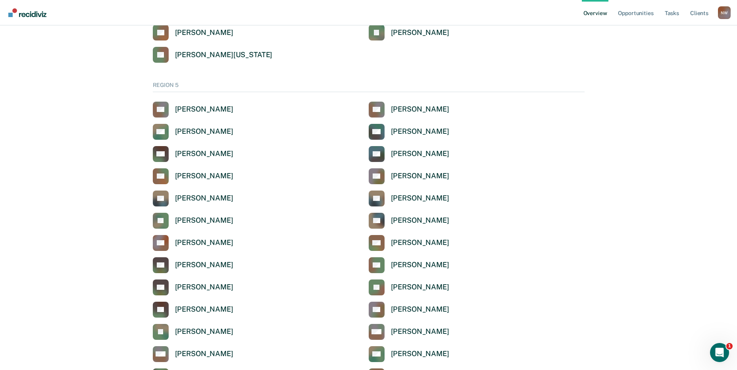
scroll to position [2552, 0]
click at [207, 155] on div "[PERSON_NAME]" at bounding box center [204, 154] width 58 height 9
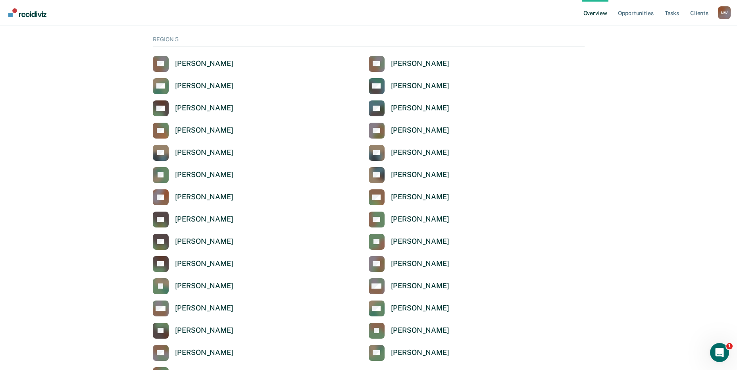
scroll to position [2602, 0]
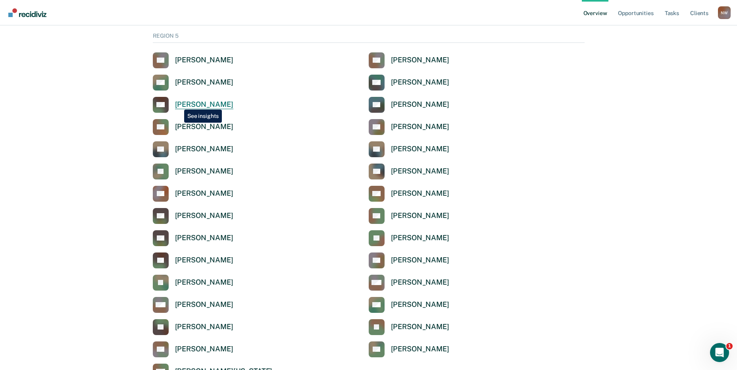
click at [180, 102] on div "[PERSON_NAME]" at bounding box center [204, 104] width 58 height 9
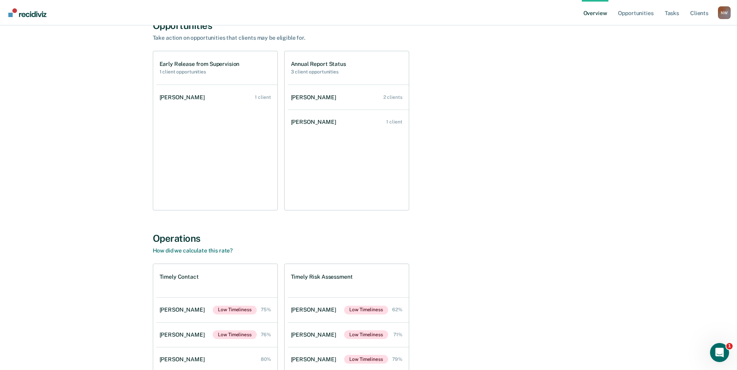
scroll to position [174, 0]
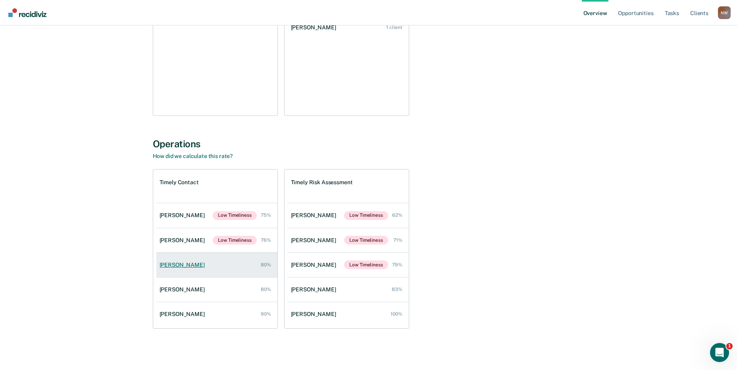
click at [172, 265] on div "[PERSON_NAME]" at bounding box center [183, 264] width 48 height 7
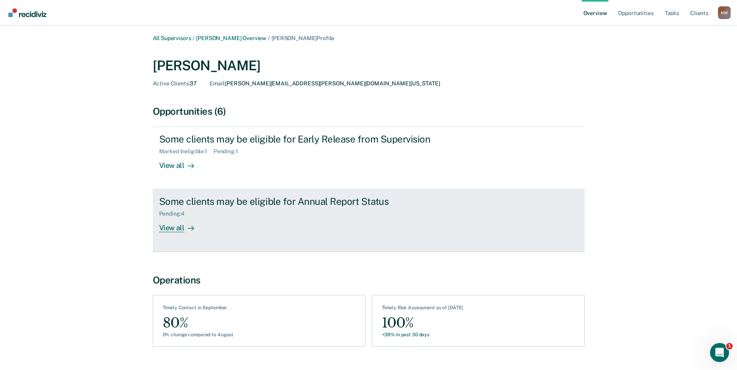
click at [221, 200] on div "Some clients may be eligible for Annual Report Status" at bounding box center [298, 202] width 278 height 12
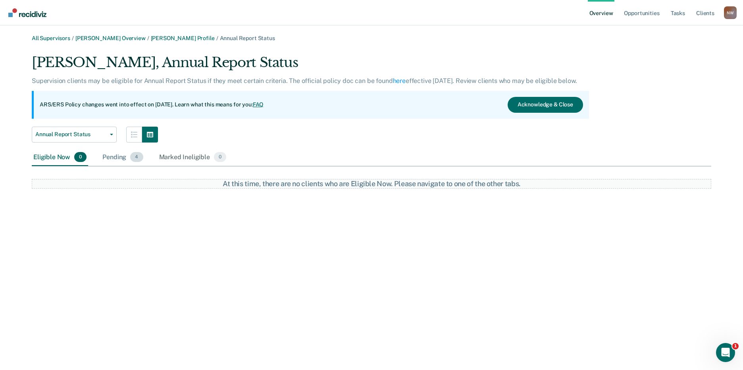
click at [113, 155] on div "Pending 4" at bounding box center [123, 157] width 44 height 17
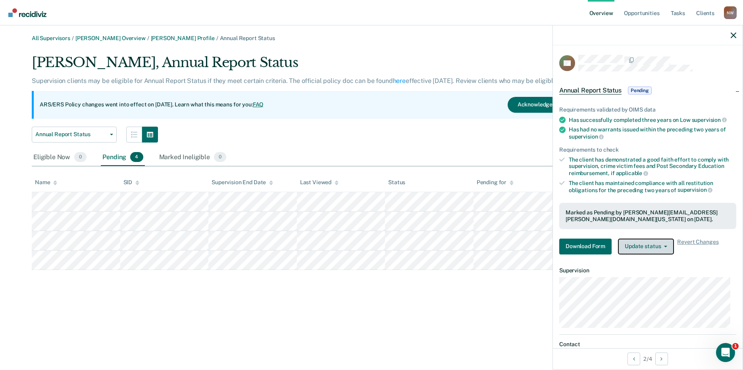
click at [641, 246] on button "Update status" at bounding box center [646, 246] width 56 height 16
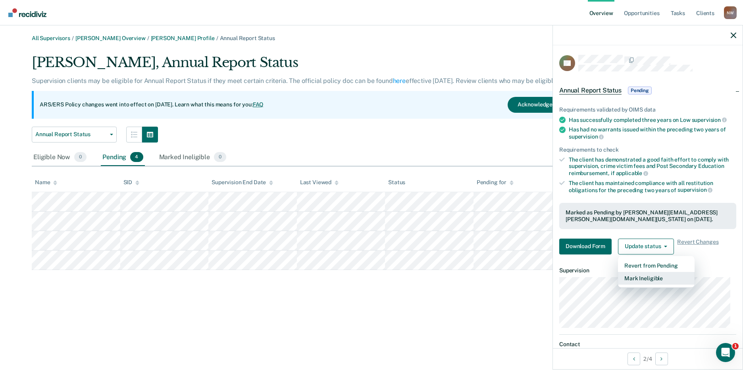
click at [655, 278] on button "Mark Ineligible" at bounding box center [656, 278] width 77 height 13
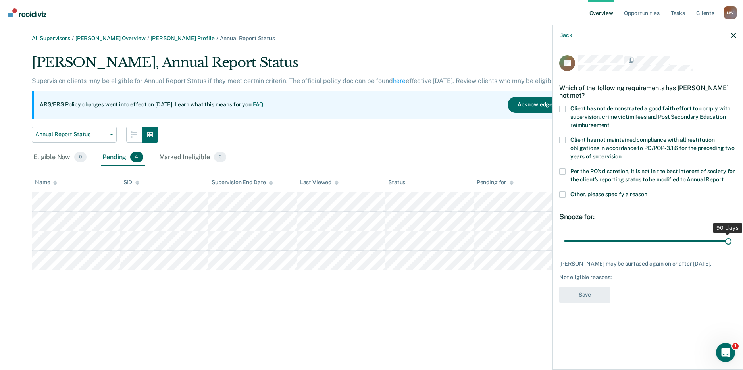
drag, startPoint x: 621, startPoint y: 240, endPoint x: 760, endPoint y: 240, distance: 138.5
type input "90"
click at [731, 240] on input "range" at bounding box center [647, 241] width 167 height 14
click at [562, 194] on span at bounding box center [562, 194] width 6 height 6
click at [647, 191] on input "Other, please specify a reason" at bounding box center [647, 191] width 0 height 0
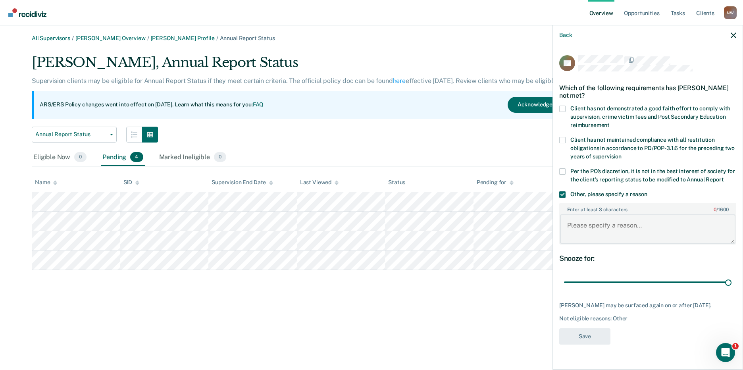
click at [588, 225] on textarea "Enter at least 3 characters 0 / 1600" at bounding box center [647, 228] width 175 height 29
paste textarea "It is not in the best interest of society to place the client on annual report."
type textarea "It is not in the best interest of society to place the client on annual report."
click at [582, 336] on button "Save" at bounding box center [584, 336] width 51 height 16
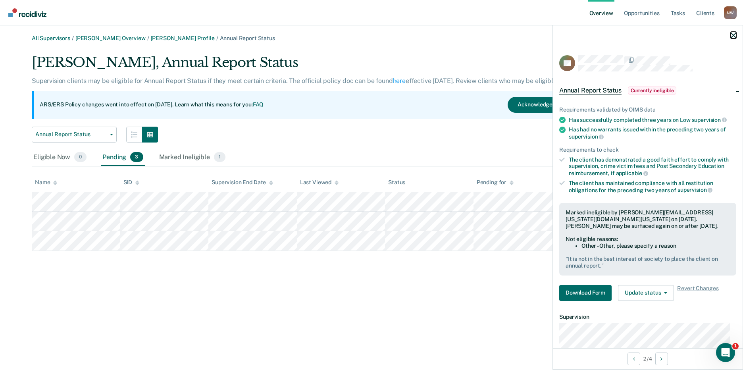
click at [733, 35] on icon "button" at bounding box center [733, 36] width 6 height 6
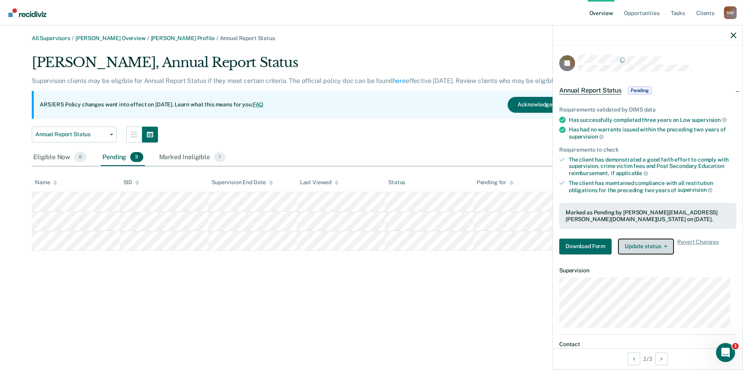
click at [651, 246] on button "Update status" at bounding box center [646, 246] width 56 height 16
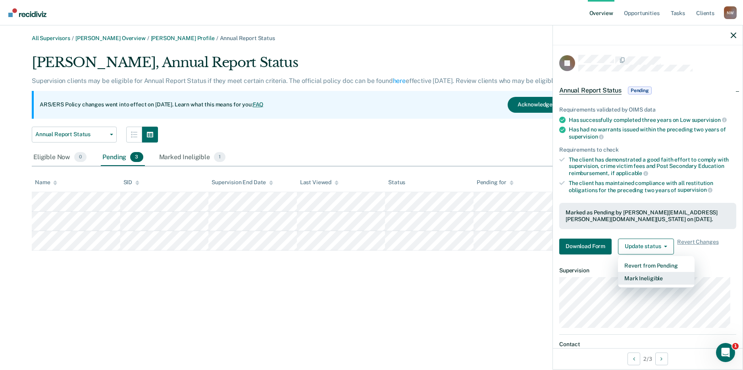
click at [655, 283] on button "Mark Ineligible" at bounding box center [656, 278] width 77 height 13
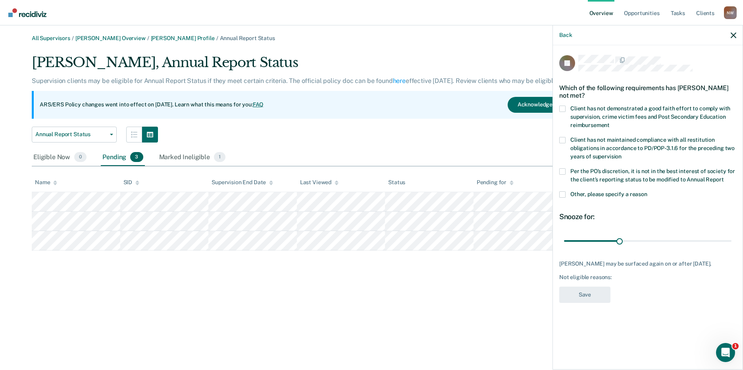
click at [563, 197] on span at bounding box center [562, 194] width 6 height 6
click at [647, 191] on input "Other, please specify a reason" at bounding box center [647, 191] width 0 height 0
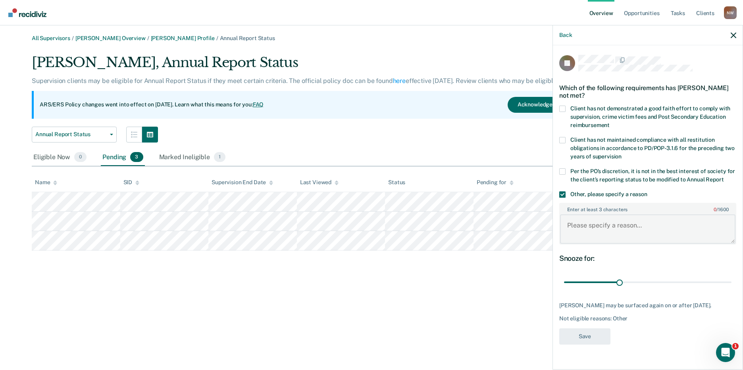
paste textarea "It is not in the best interest of society to place the client on annual report."
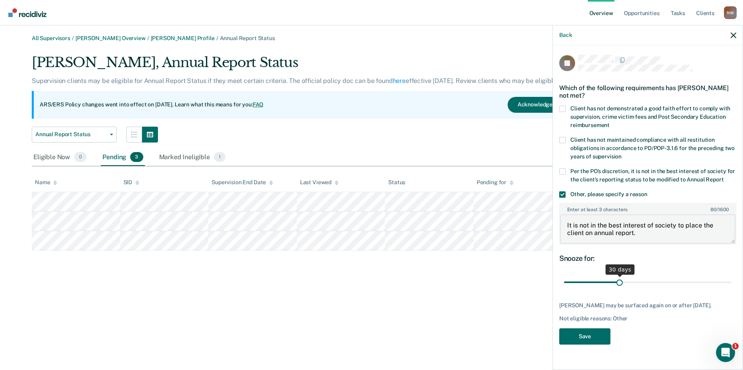
type textarea "It is not in the best interest of society to place the client on annual report."
drag, startPoint x: 620, startPoint y: 281, endPoint x: 751, endPoint y: 284, distance: 131.0
type input "90"
click at [731, 284] on input "range" at bounding box center [647, 282] width 167 height 14
click at [592, 338] on button "Save" at bounding box center [584, 336] width 51 height 16
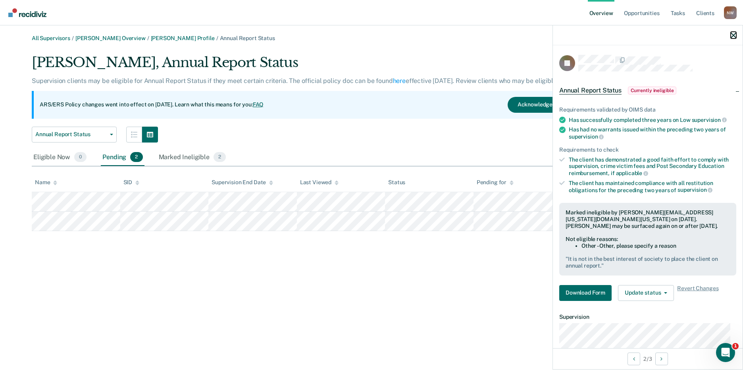
click at [731, 37] on icon "button" at bounding box center [733, 36] width 6 height 6
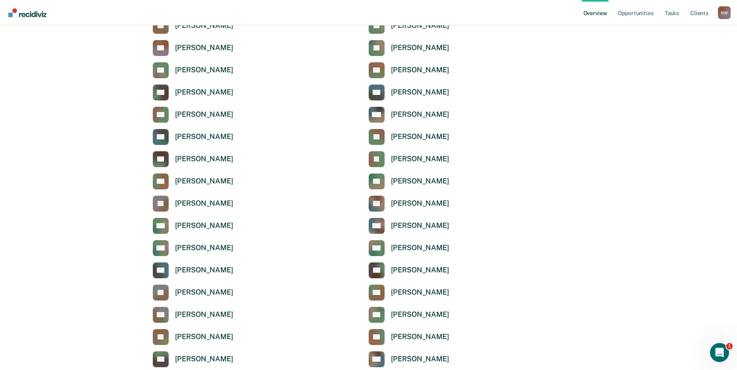
scroll to position [2602, 0]
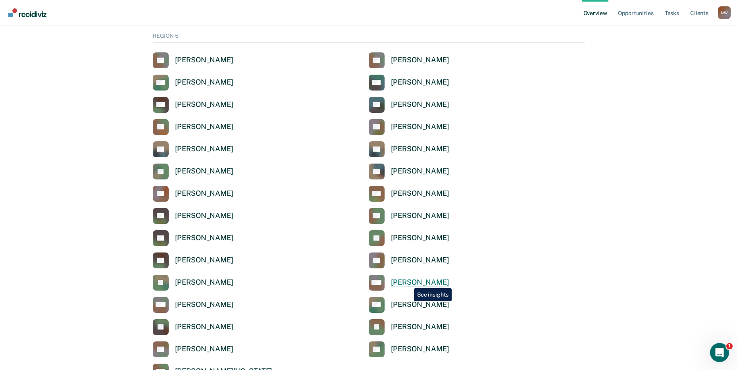
click at [408, 282] on div "[PERSON_NAME]" at bounding box center [420, 282] width 58 height 9
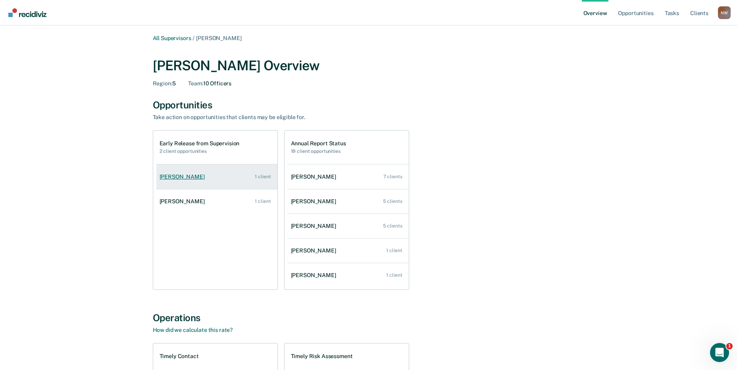
click at [179, 177] on div "[PERSON_NAME]" at bounding box center [183, 176] width 48 height 7
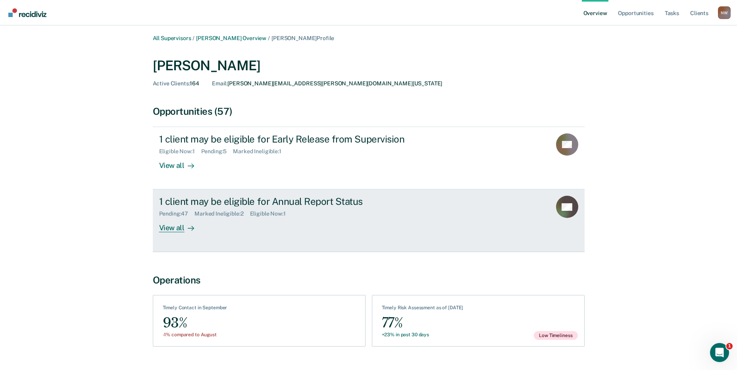
click at [189, 211] on div "Pending : 47" at bounding box center [177, 213] width 36 height 7
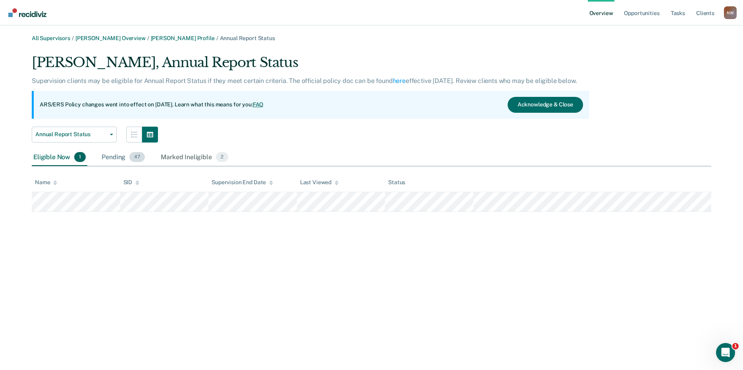
click at [108, 158] on div "Pending 47" at bounding box center [123, 157] width 46 height 17
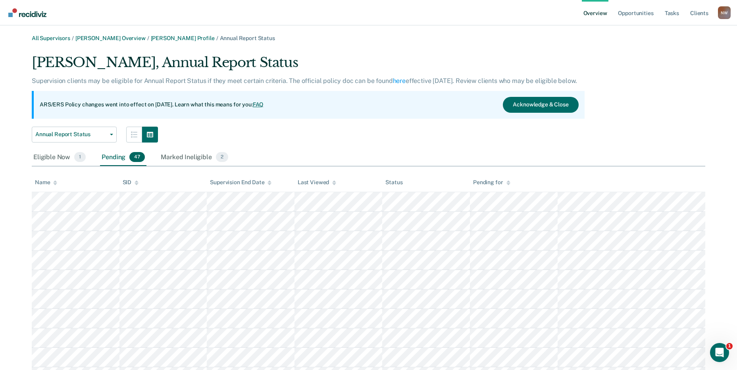
click at [108, 158] on div "Pending 47" at bounding box center [123, 157] width 46 height 17
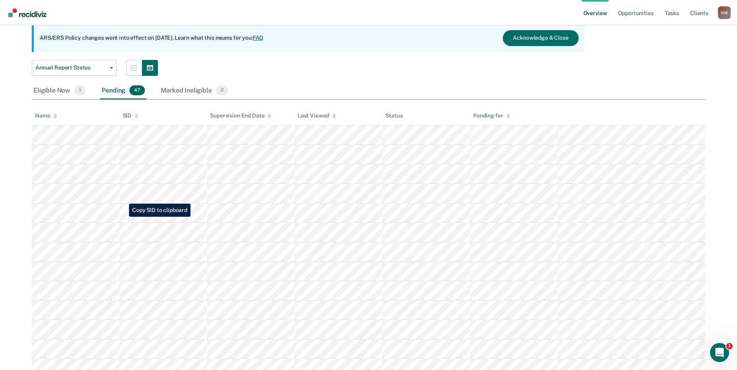
scroll to position [79, 0]
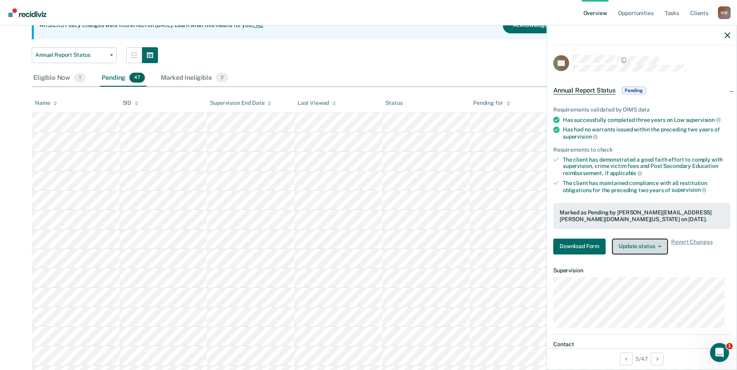
click at [633, 245] on button "Update status" at bounding box center [640, 246] width 56 height 16
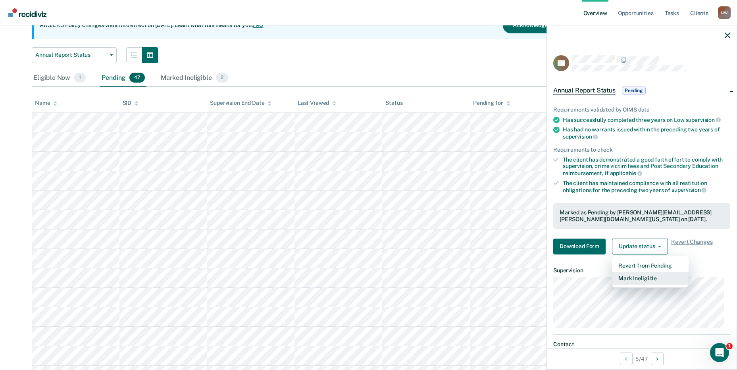
click at [636, 280] on button "Mark Ineligible" at bounding box center [650, 278] width 77 height 13
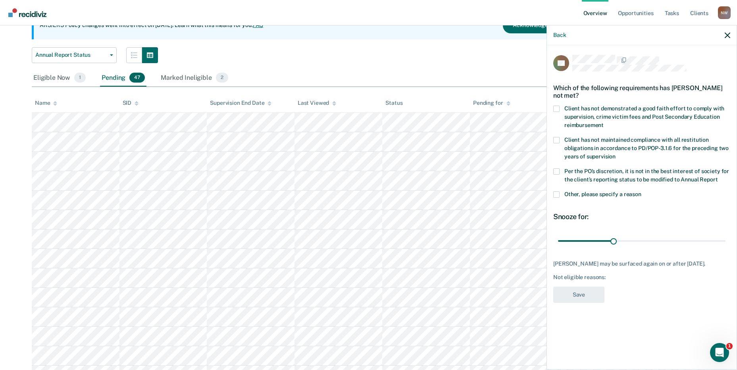
click at [561, 106] on label "Client has not demonstrated a good faith effort to comply with supervision, cri…" at bounding box center [641, 118] width 177 height 25
click at [603, 122] on input "Client has not demonstrated a good faith effort to comply with supervision, cri…" at bounding box center [603, 122] width 0 height 0
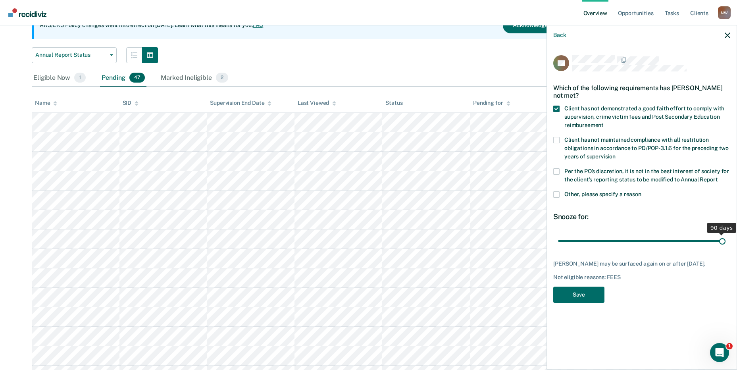
drag, startPoint x: 680, startPoint y: 242, endPoint x: 746, endPoint y: 242, distance: 66.6
type input "90"
click at [725, 242] on input "range" at bounding box center [641, 241] width 167 height 14
click at [588, 296] on button "Save" at bounding box center [578, 294] width 51 height 16
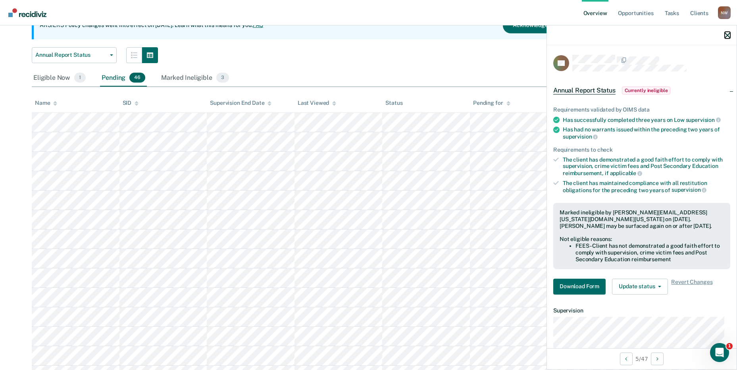
click at [726, 33] on icon "button" at bounding box center [727, 36] width 6 height 6
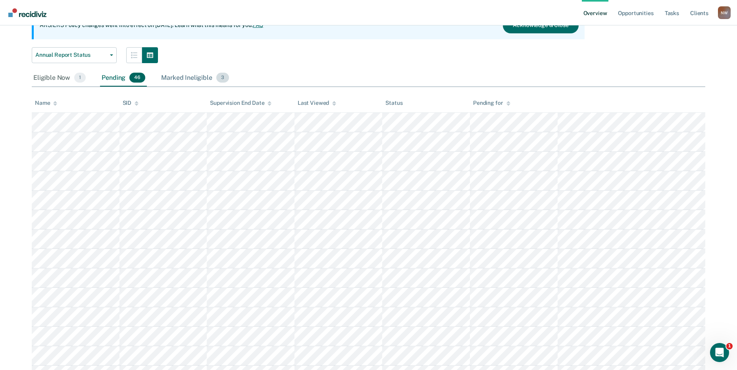
click at [187, 80] on div "Marked Ineligible 3" at bounding box center [194, 77] width 71 height 17
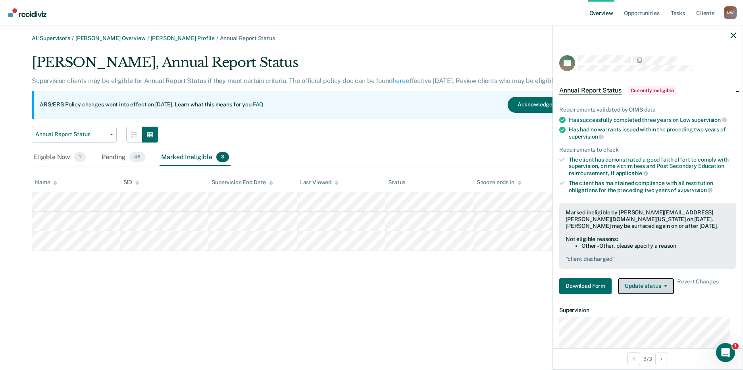
click at [662, 287] on button "Update status" at bounding box center [646, 286] width 56 height 16
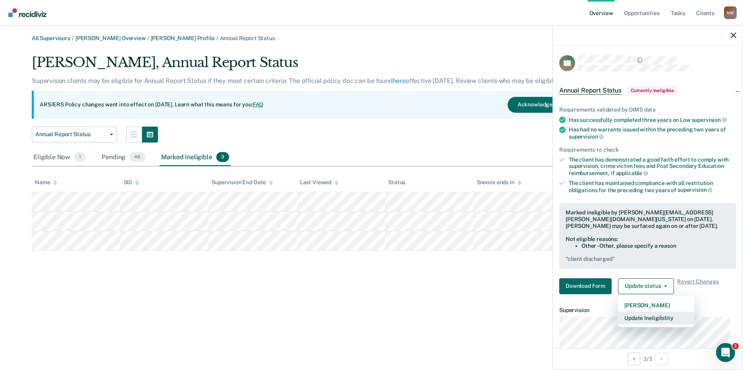
click at [649, 315] on button "Update Ineligibility" at bounding box center [656, 317] width 77 height 13
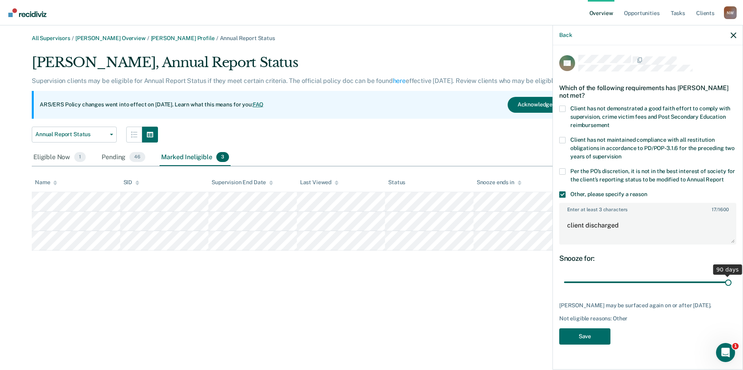
drag, startPoint x: 618, startPoint y: 288, endPoint x: 760, endPoint y: 288, distance: 142.0
type input "90"
click at [731, 288] on input "range" at bounding box center [647, 282] width 167 height 14
click at [584, 344] on button "Save" at bounding box center [584, 336] width 51 height 16
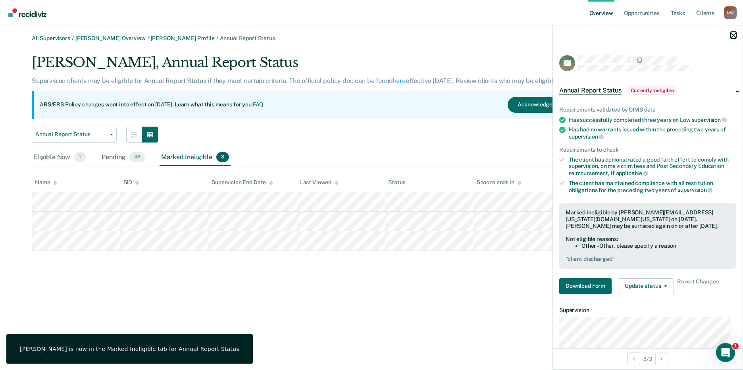
click at [734, 38] on icon "button" at bounding box center [733, 36] width 6 height 6
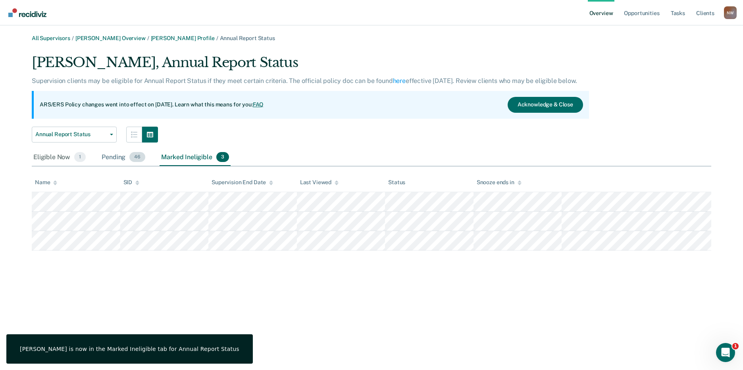
click at [111, 157] on div "Pending 46" at bounding box center [123, 157] width 47 height 17
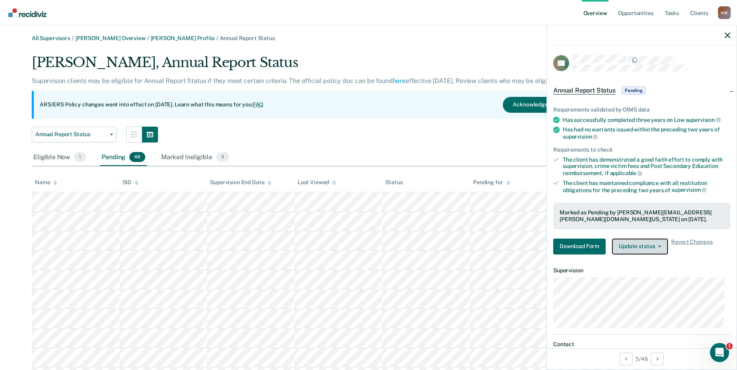
click at [646, 250] on button "Update status" at bounding box center [640, 246] width 56 height 16
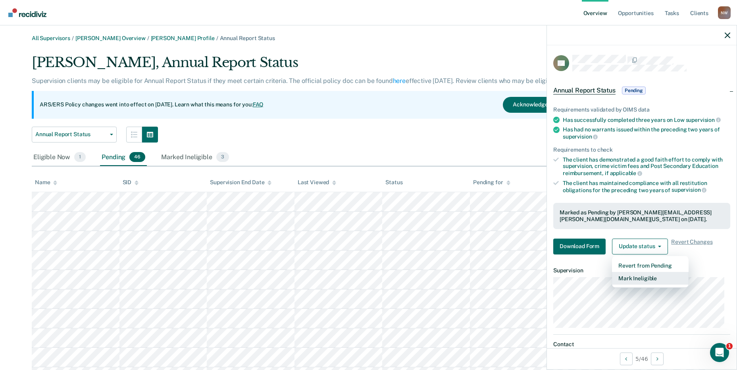
click at [640, 275] on button "Mark Ineligible" at bounding box center [650, 278] width 77 height 13
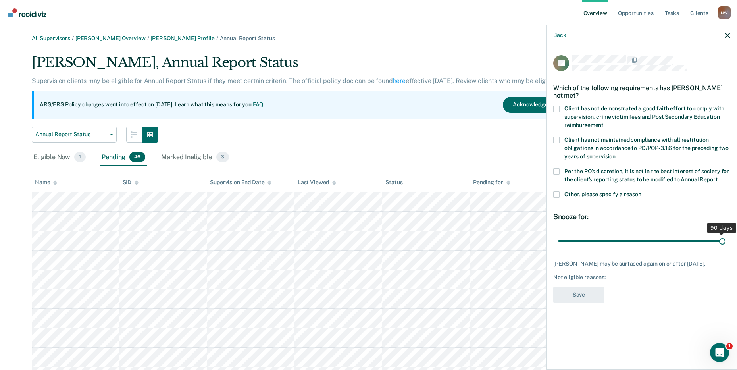
drag, startPoint x: 614, startPoint y: 244, endPoint x: 739, endPoint y: 240, distance: 125.0
type input "90"
click at [725, 240] on input "range" at bounding box center [641, 241] width 167 height 14
click at [559, 106] on label "Client has not demonstrated a good faith effort to comply with supervision, cri…" at bounding box center [641, 118] width 177 height 25
click at [603, 122] on input "Client has not demonstrated a good faith effort to comply with supervision, cri…" at bounding box center [603, 122] width 0 height 0
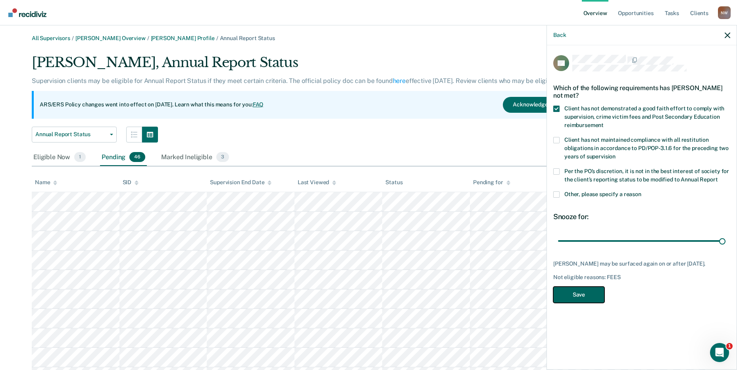
click at [583, 291] on button "Save" at bounding box center [578, 294] width 51 height 16
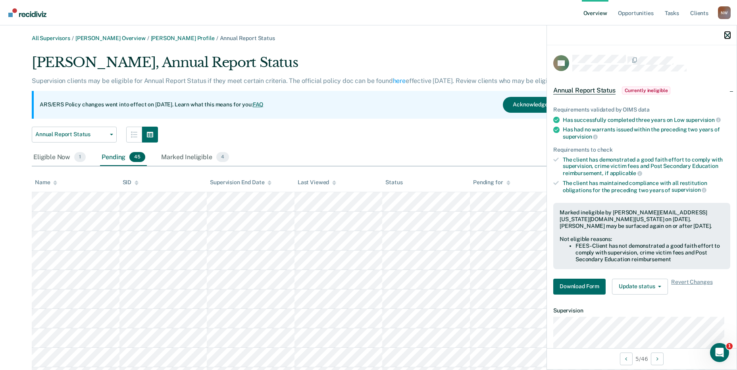
click at [728, 34] on icon "button" at bounding box center [727, 36] width 6 height 6
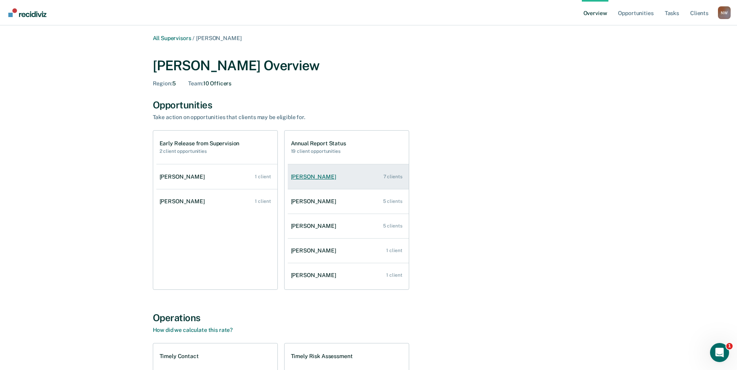
click at [322, 180] on link "[PERSON_NAME] 7 clients" at bounding box center [348, 176] width 121 height 23
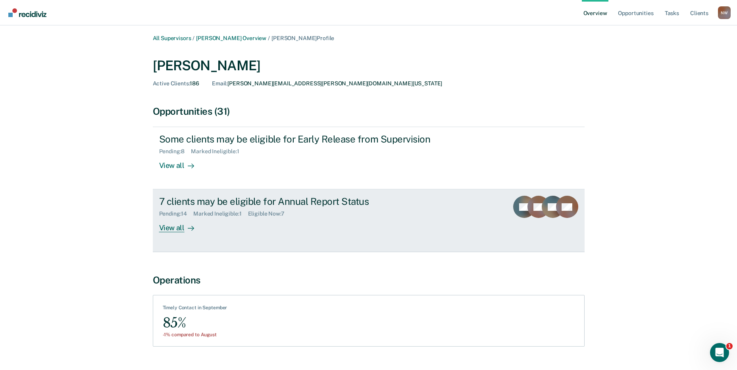
click at [194, 211] on div "Pending : 14" at bounding box center [176, 213] width 35 height 7
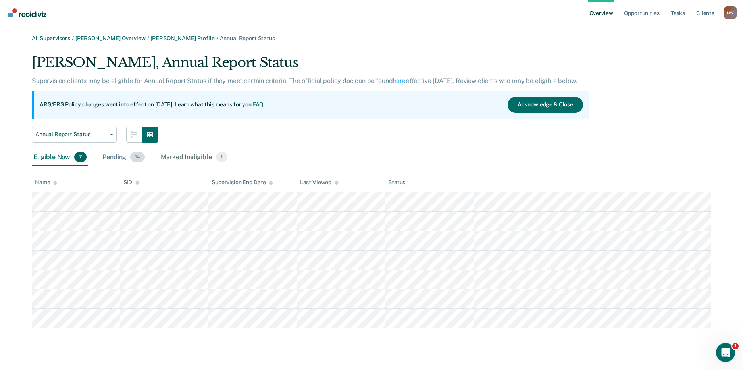
click at [117, 159] on div "Pending 14" at bounding box center [124, 157] width 46 height 17
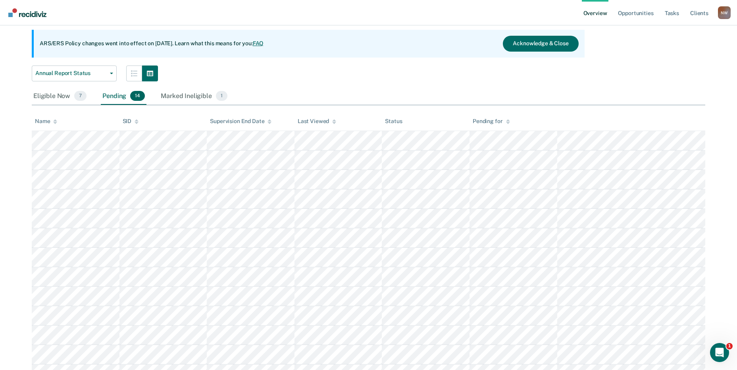
scroll to position [1, 0]
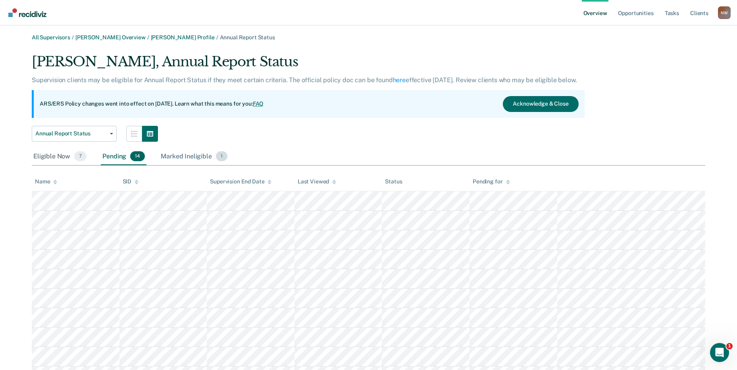
click at [182, 159] on div "Marked Ineligible 1" at bounding box center [194, 156] width 70 height 17
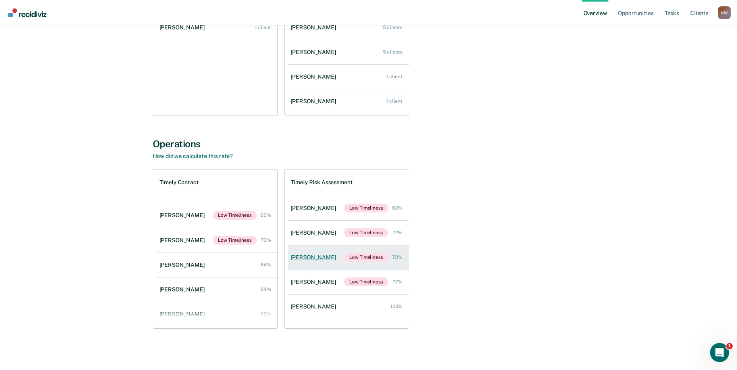
scroll to position [66, 0]
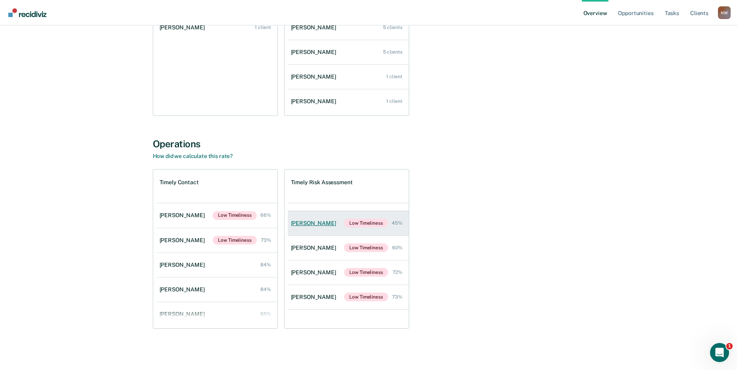
click at [323, 223] on div "[PERSON_NAME]" at bounding box center [315, 223] width 48 height 7
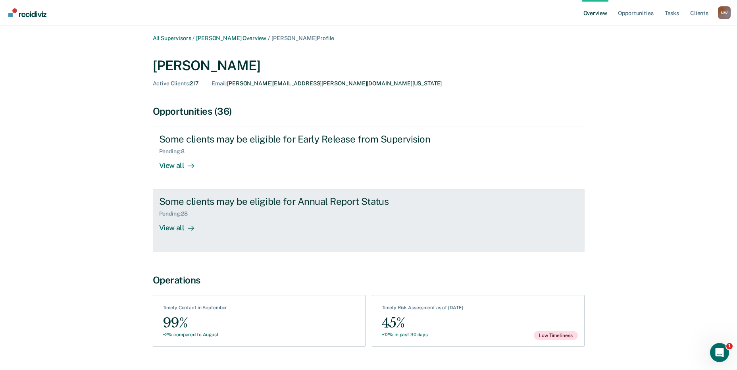
click at [163, 227] on div "View all" at bounding box center [181, 224] width 44 height 15
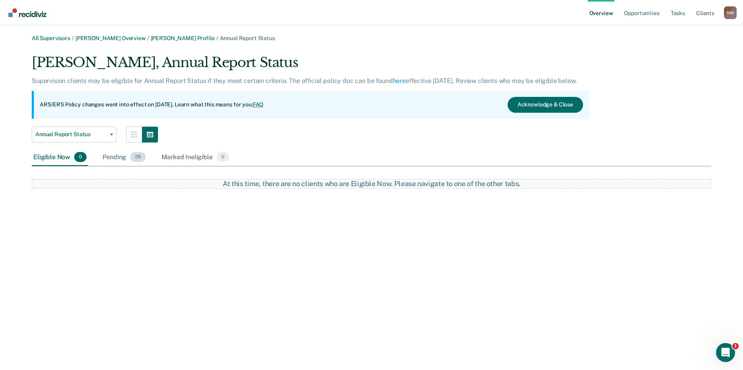
click at [115, 156] on div "Pending 28" at bounding box center [124, 157] width 46 height 17
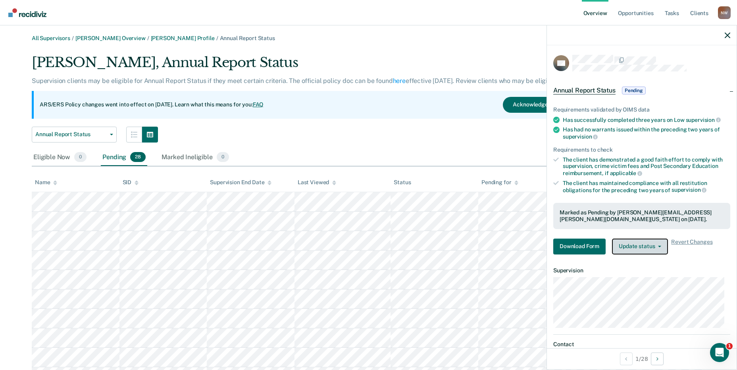
click at [631, 246] on button "Update status" at bounding box center [640, 246] width 56 height 16
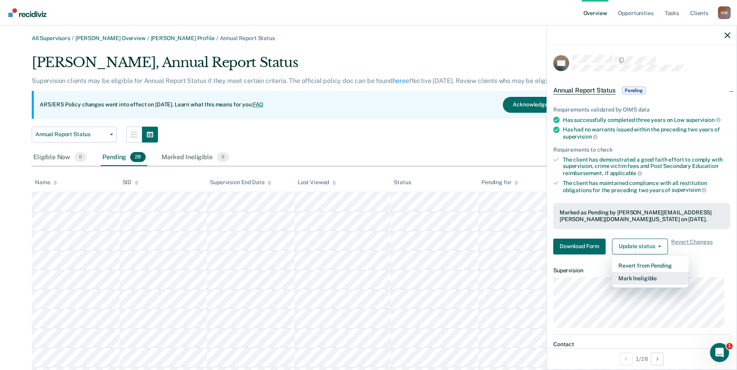
click at [636, 276] on button "Mark Ineligible" at bounding box center [650, 278] width 77 height 13
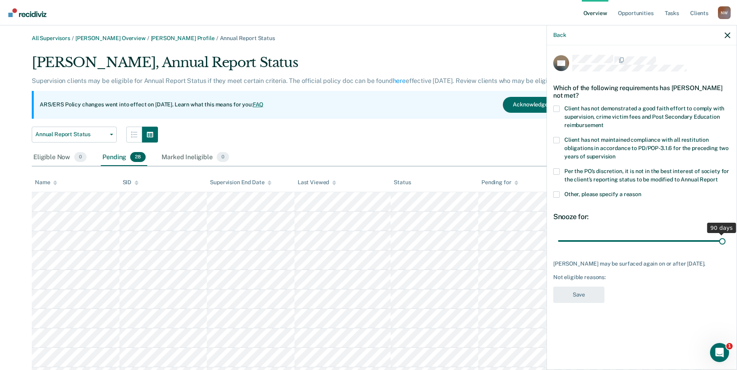
drag, startPoint x: 613, startPoint y: 240, endPoint x: 750, endPoint y: 234, distance: 137.0
type input "90"
click at [725, 234] on input "range" at bounding box center [641, 241] width 167 height 14
click at [555, 107] on span at bounding box center [556, 109] width 6 height 6
click at [603, 122] on input "Client has not demonstrated a good faith effort to comply with supervision, cri…" at bounding box center [603, 122] width 0 height 0
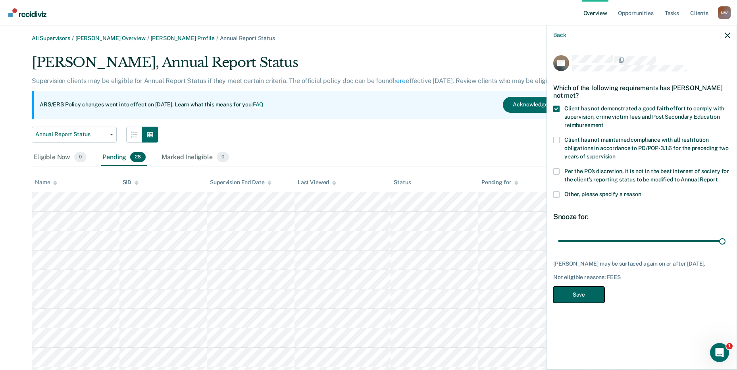
click at [575, 299] on button "Save" at bounding box center [578, 294] width 51 height 16
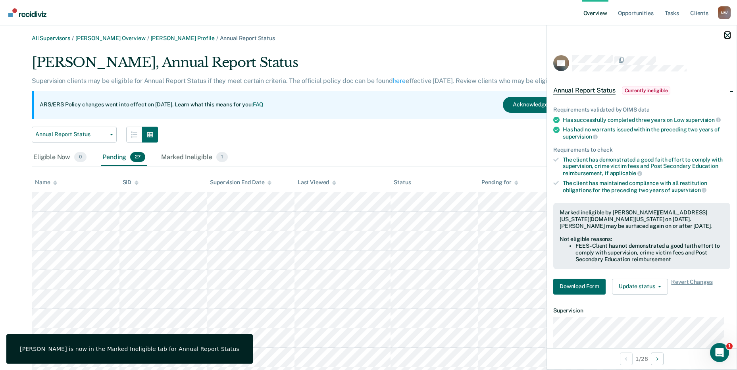
click at [727, 37] on icon "button" at bounding box center [727, 36] width 6 height 6
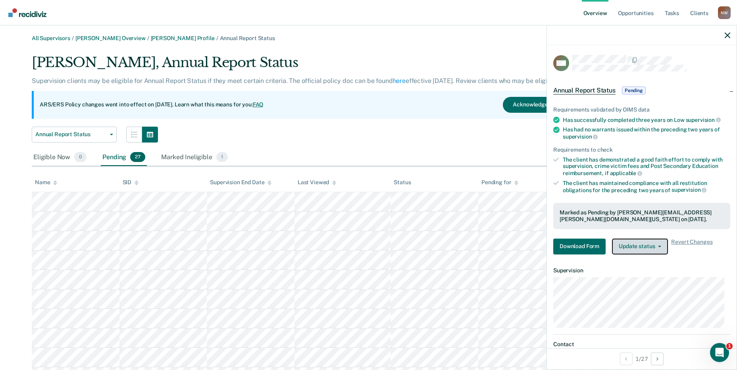
click at [661, 247] on button "Update status" at bounding box center [640, 246] width 56 height 16
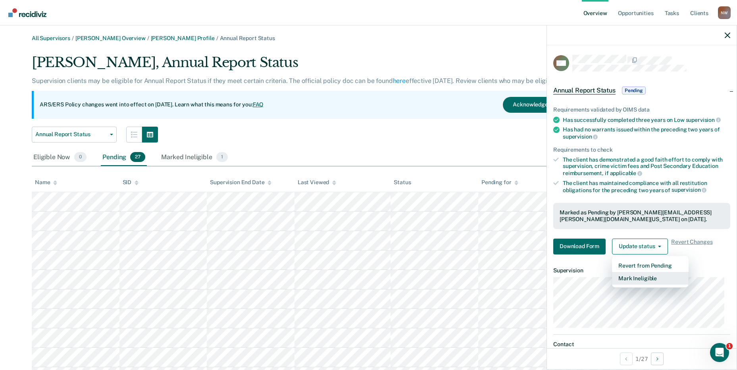
click at [642, 277] on button "Mark Ineligible" at bounding box center [650, 278] width 77 height 13
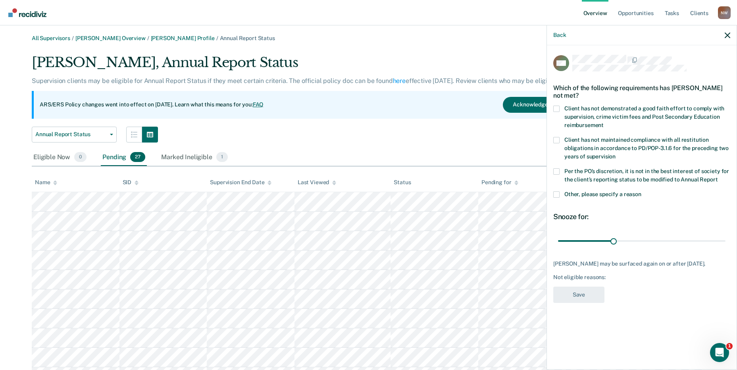
click at [561, 106] on label "Client has not demonstrated a good faith effort to comply with supervision, cri…" at bounding box center [641, 118] width 177 height 25
click at [603, 122] on input "Client has not demonstrated a good faith effort to comply with supervision, cri…" at bounding box center [603, 122] width 0 height 0
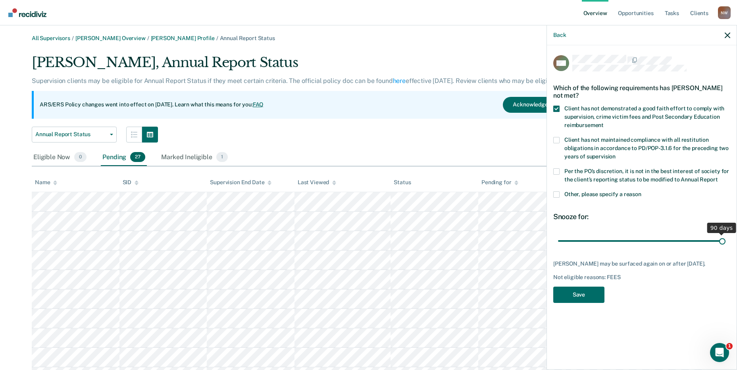
drag, startPoint x: 615, startPoint y: 239, endPoint x: 738, endPoint y: 240, distance: 123.4
type input "90"
click at [725, 240] on input "range" at bounding box center [641, 241] width 167 height 14
click at [592, 287] on button "Save" at bounding box center [578, 294] width 51 height 16
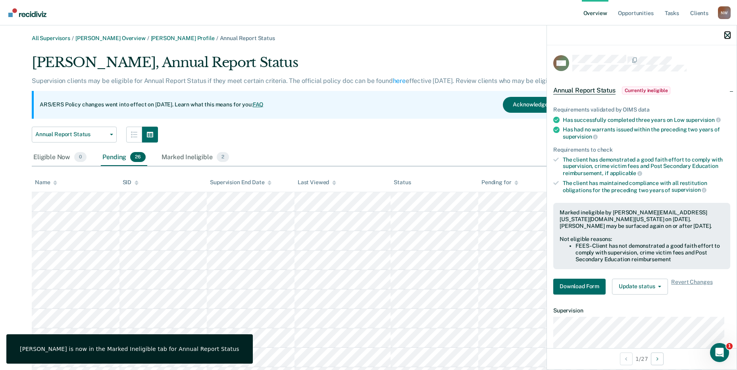
click at [725, 35] on icon "button" at bounding box center [727, 36] width 6 height 6
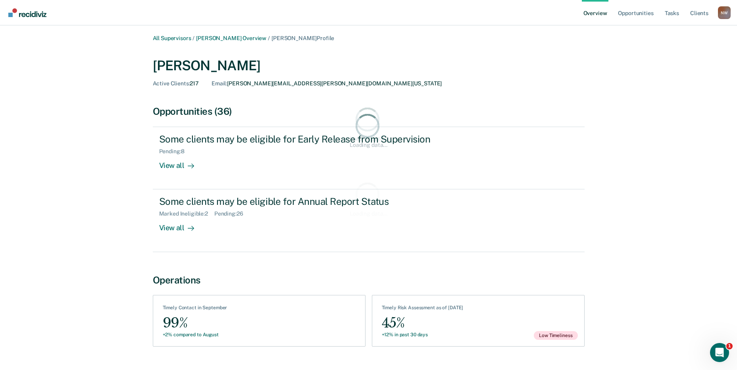
scroll to position [174, 0]
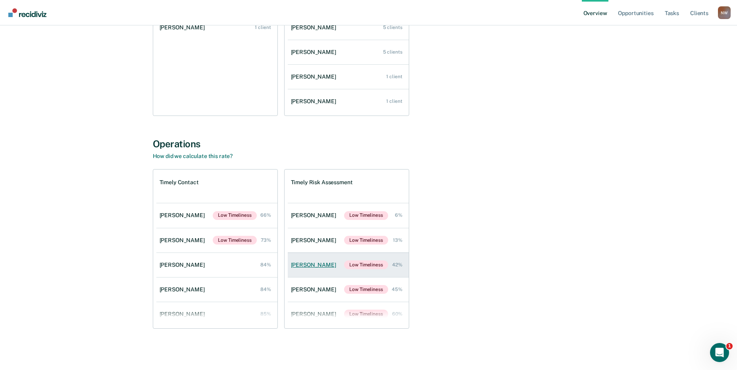
click at [314, 262] on div "[PERSON_NAME]" at bounding box center [315, 264] width 48 height 7
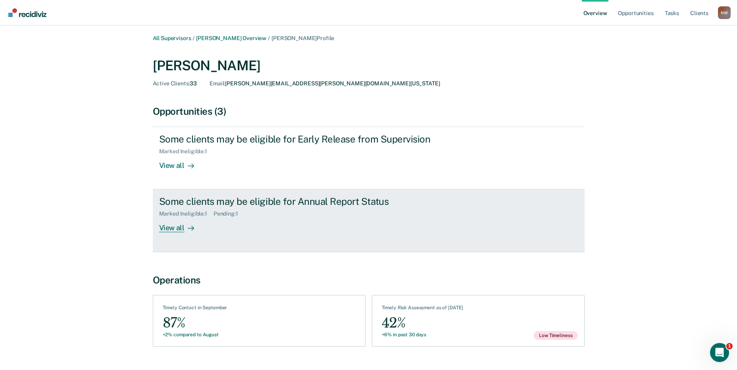
click at [179, 212] on div "Marked Ineligible : 1" at bounding box center [186, 213] width 54 height 7
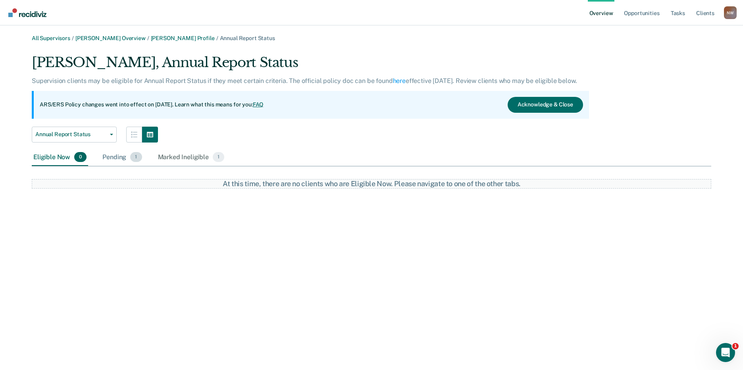
click at [127, 161] on div "Pending 1" at bounding box center [122, 157] width 42 height 17
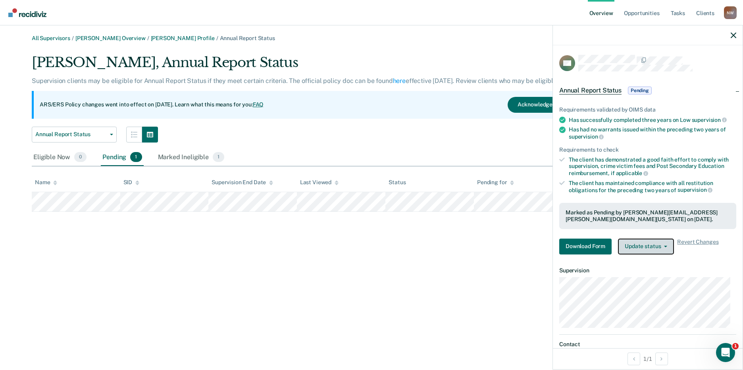
click at [636, 246] on button "Update status" at bounding box center [646, 246] width 56 height 16
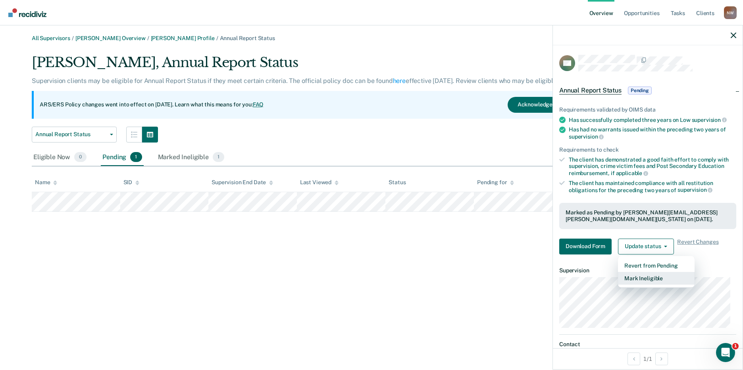
click at [643, 282] on button "Mark Ineligible" at bounding box center [656, 278] width 77 height 13
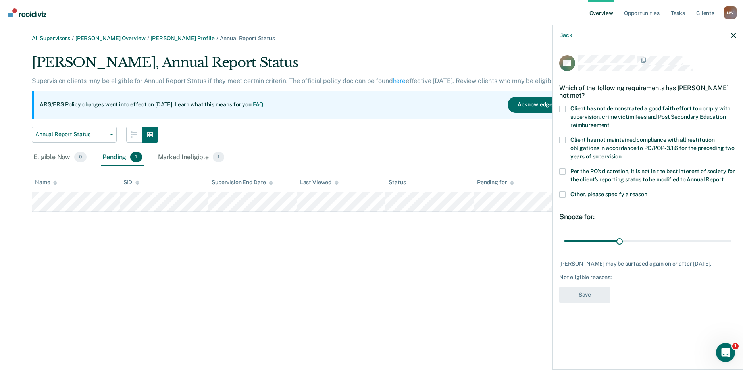
click at [564, 194] on span at bounding box center [562, 194] width 6 height 6
click at [647, 191] on input "Other, please specify a reason" at bounding box center [647, 191] width 0 height 0
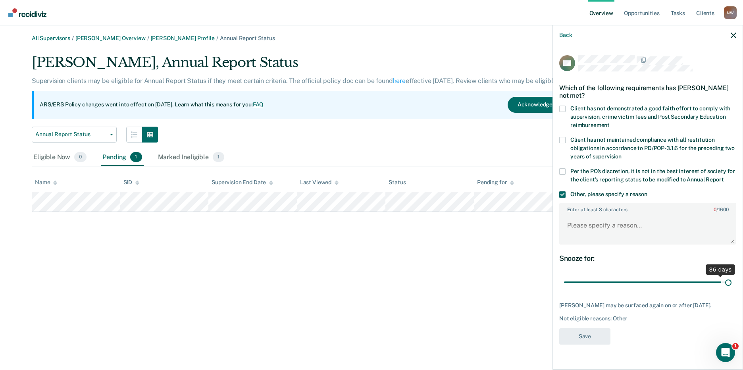
drag, startPoint x: 620, startPoint y: 279, endPoint x: 750, endPoint y: 279, distance: 129.7
type input "90"
click at [731, 279] on input "range" at bounding box center [647, 282] width 167 height 14
click at [580, 224] on textarea "Enter at least 3 characters 0 / 1600" at bounding box center [647, 228] width 175 height 29
paste textarea "It is not in the best interest of society to place the client on annual report."
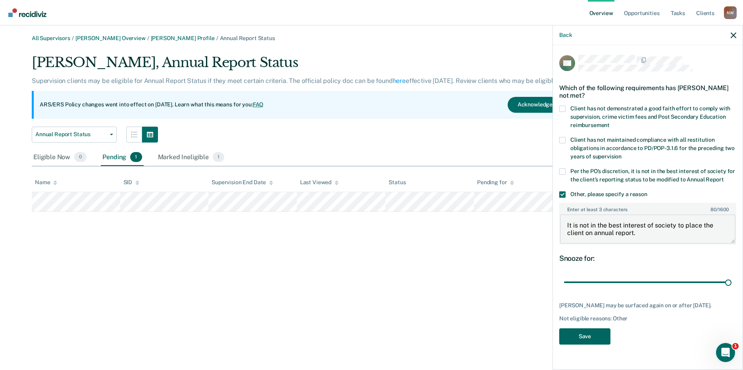
type textarea "It is not in the best interest of society to place the client on annual report."
click at [594, 337] on button "Save" at bounding box center [584, 336] width 51 height 16
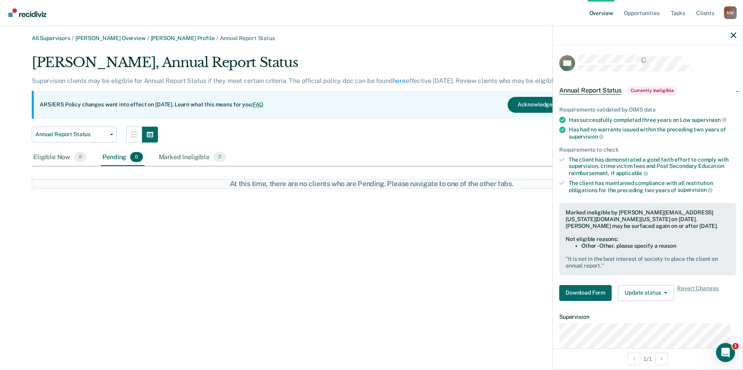
click at [737, 30] on div at bounding box center [648, 35] width 190 height 20
click at [734, 34] on icon "button" at bounding box center [733, 36] width 6 height 6
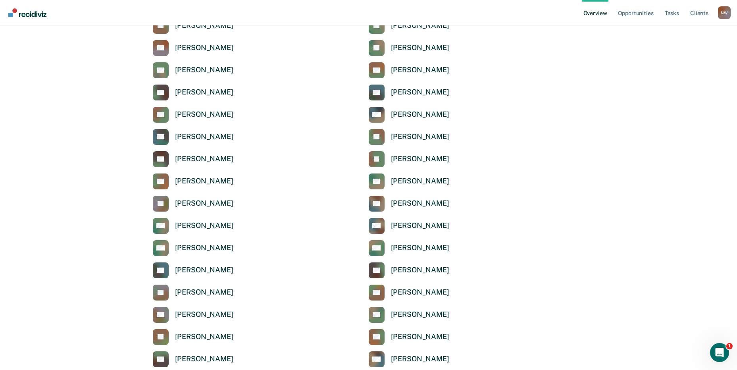
scroll to position [2602, 0]
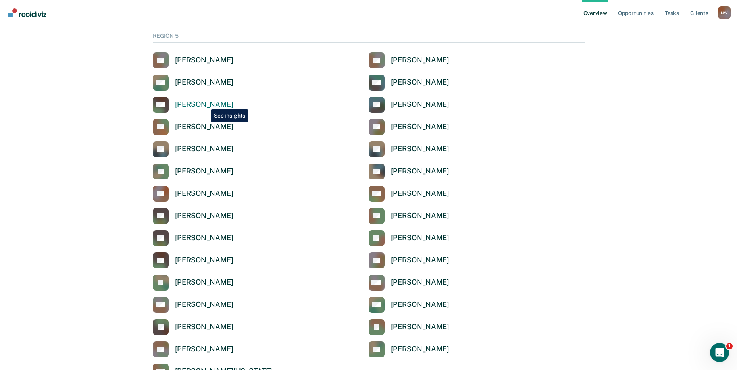
click at [205, 103] on div "[PERSON_NAME]" at bounding box center [204, 104] width 58 height 9
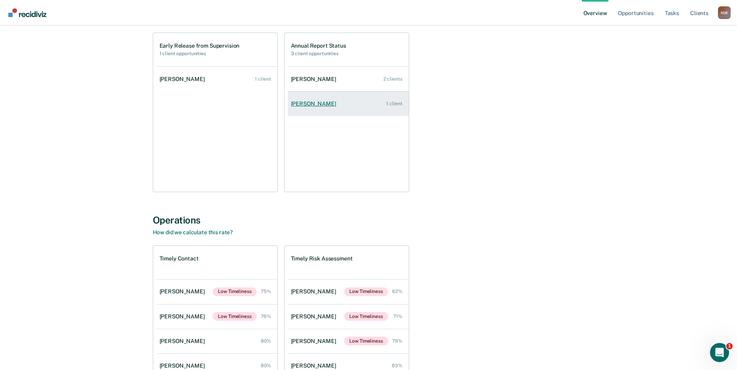
scroll to position [174, 0]
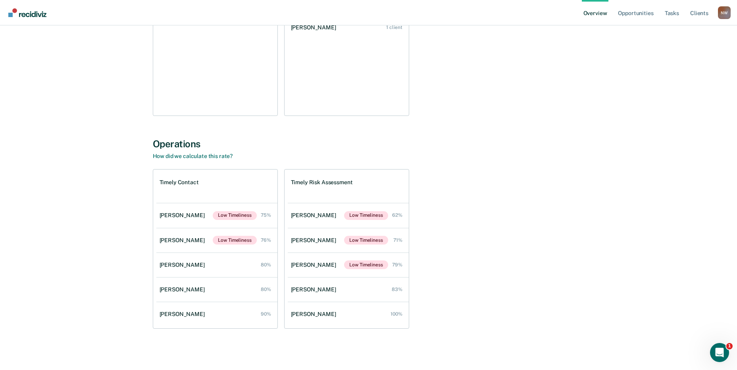
scroll to position [2602, 0]
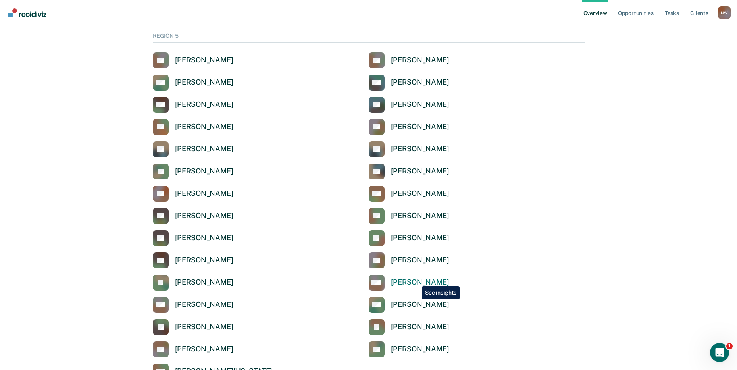
click at [415, 280] on div "[PERSON_NAME]" at bounding box center [420, 282] width 58 height 9
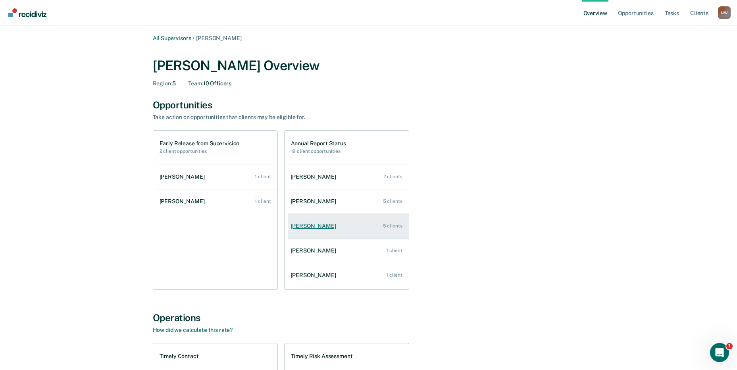
click at [303, 226] on div "[PERSON_NAME]" at bounding box center [315, 226] width 48 height 7
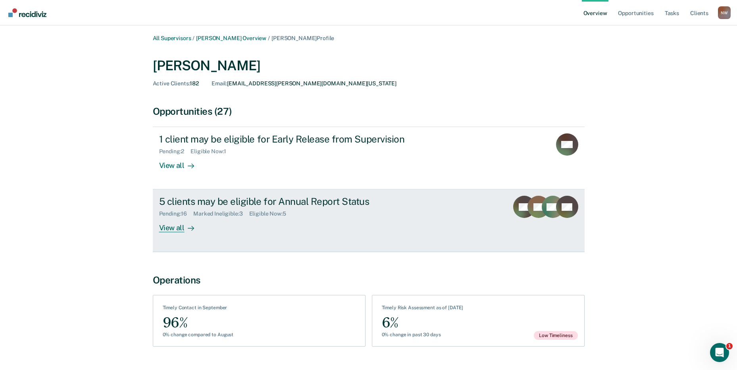
click at [303, 226] on div "5 clients may be eligible for Annual Report Status Pending : 16 Marked Ineligib…" at bounding box center [308, 214] width 298 height 36
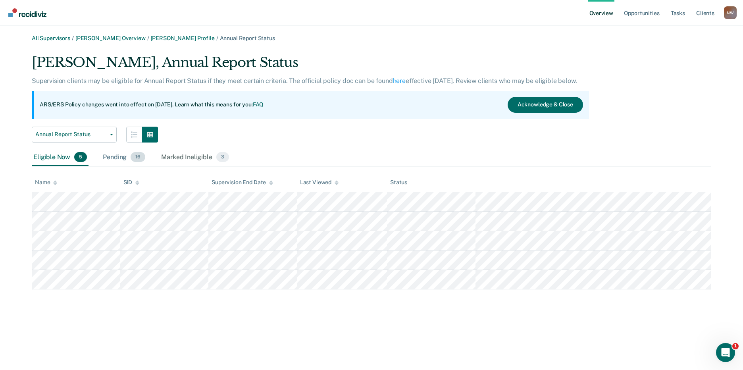
click at [104, 155] on div "Pending 16" at bounding box center [124, 157] width 46 height 17
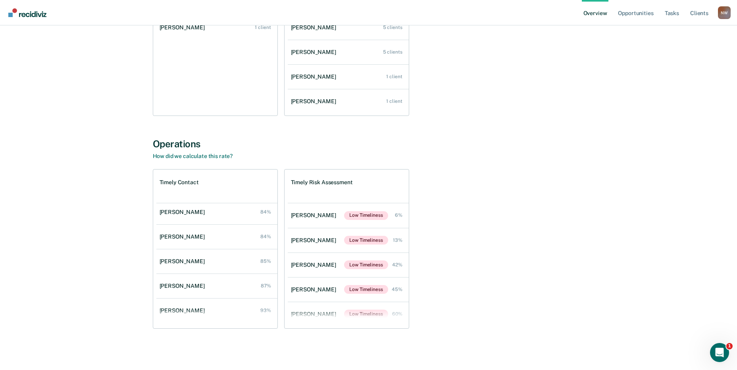
scroll to position [131, 0]
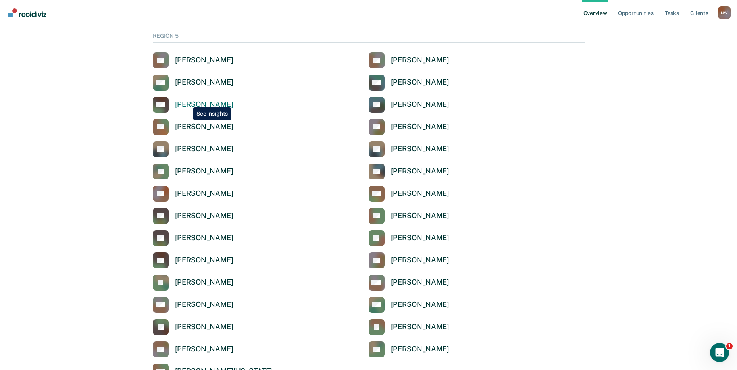
click at [187, 101] on div "[PERSON_NAME]" at bounding box center [204, 104] width 58 height 9
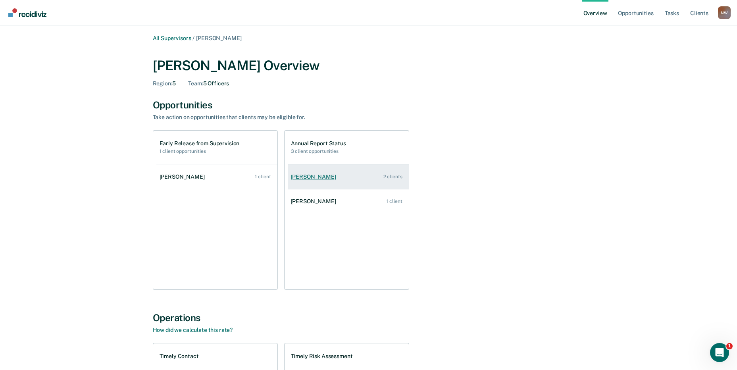
click at [302, 177] on div "[PERSON_NAME]" at bounding box center [315, 176] width 48 height 7
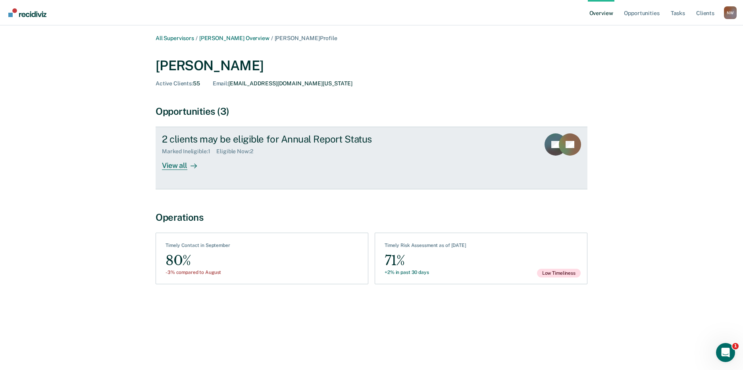
click at [225, 140] on div "2 clients may be eligible for Annual Report Status" at bounding box center [301, 139] width 278 height 12
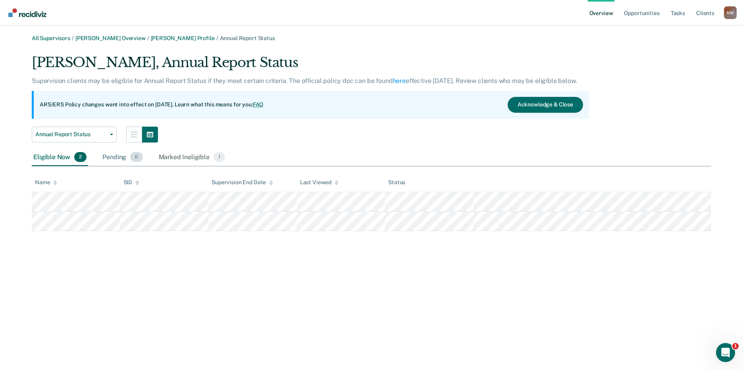
click at [119, 159] on div "Pending 0" at bounding box center [122, 157] width 43 height 17
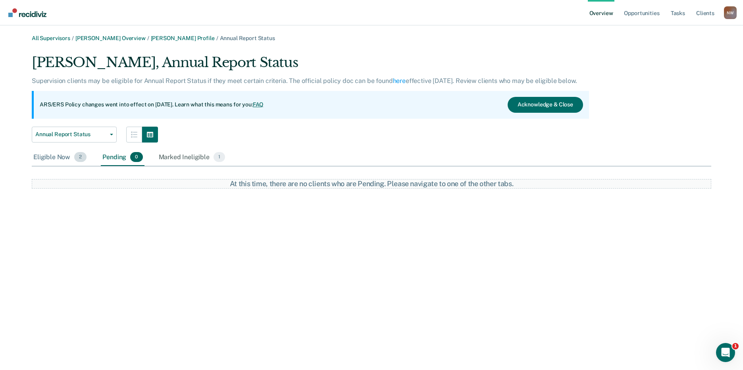
click at [56, 158] on div "Eligible Now 2" at bounding box center [60, 157] width 56 height 17
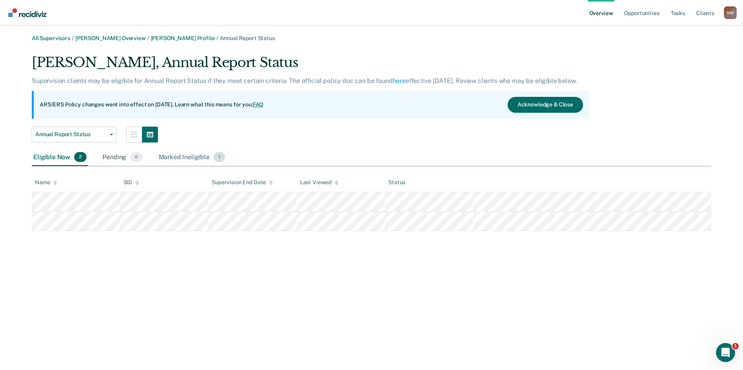
click at [171, 157] on div "Marked Ineligible 1" at bounding box center [192, 157] width 70 height 17
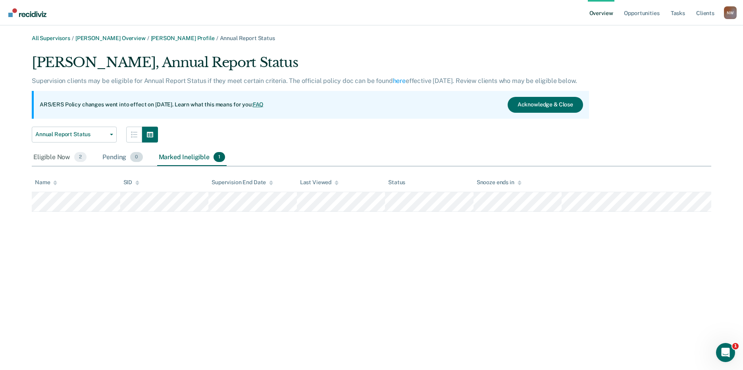
click at [106, 158] on div "Pending 0" at bounding box center [122, 157] width 43 height 17
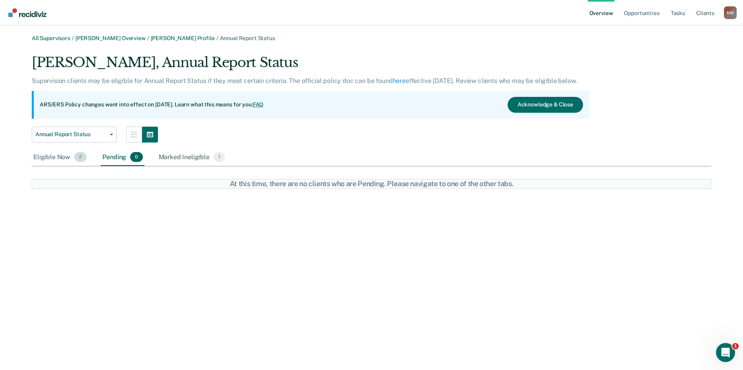
click at [55, 159] on div "Eligible Now 2" at bounding box center [60, 157] width 56 height 17
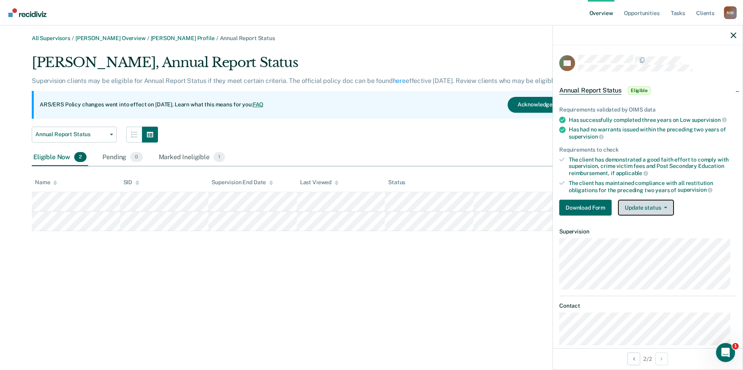
click at [667, 210] on button "Update status" at bounding box center [646, 208] width 56 height 16
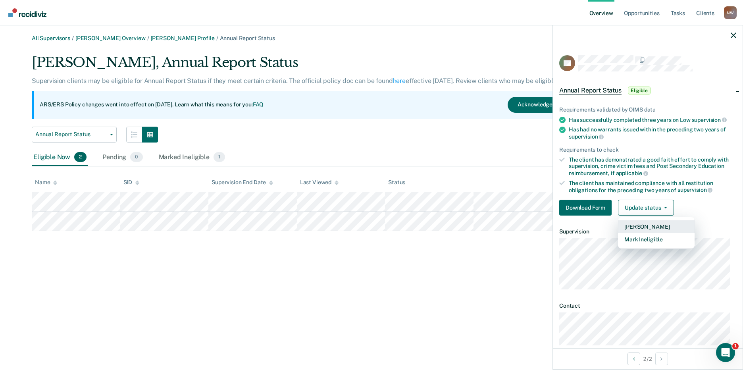
click at [650, 226] on button "[PERSON_NAME]" at bounding box center [656, 226] width 77 height 13
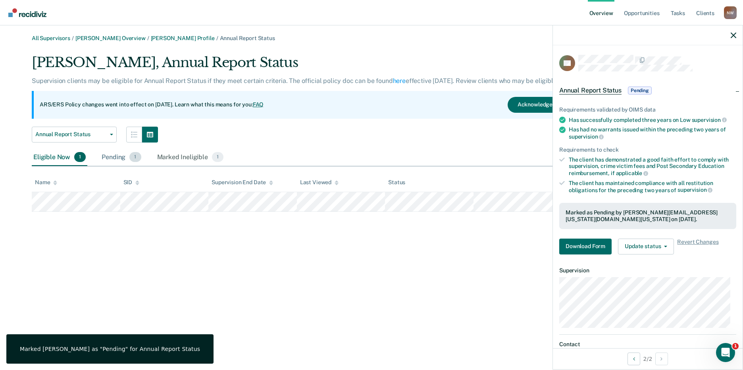
click at [115, 159] on div "Pending 1" at bounding box center [121, 157] width 42 height 17
click at [736, 35] on div at bounding box center [648, 35] width 190 height 20
click at [733, 36] on icon "button" at bounding box center [733, 36] width 6 height 6
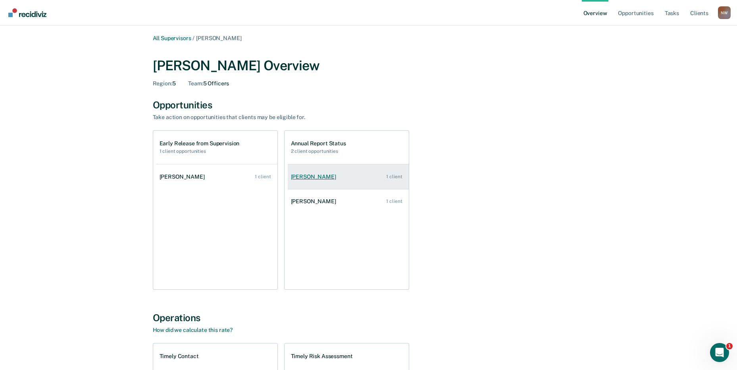
click at [298, 183] on link "[PERSON_NAME] 1 client" at bounding box center [348, 176] width 121 height 23
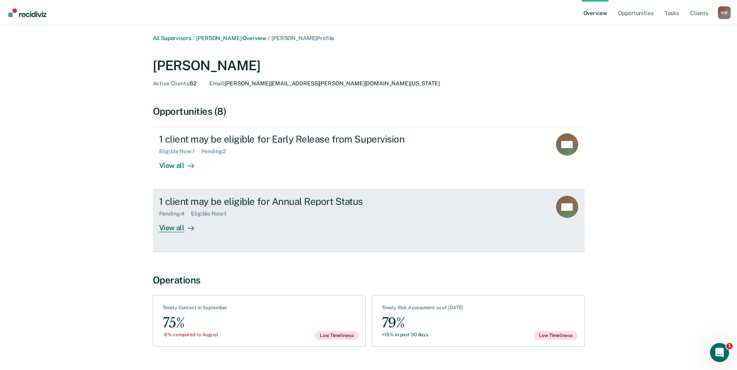
click at [167, 227] on div "View all" at bounding box center [181, 224] width 44 height 15
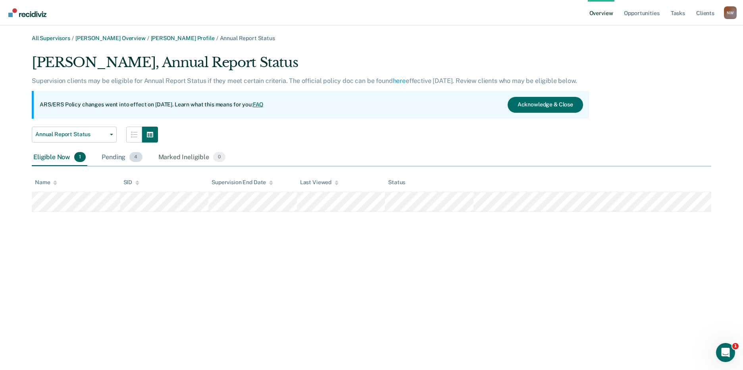
click at [116, 155] on div "Pending 4" at bounding box center [122, 157] width 44 height 17
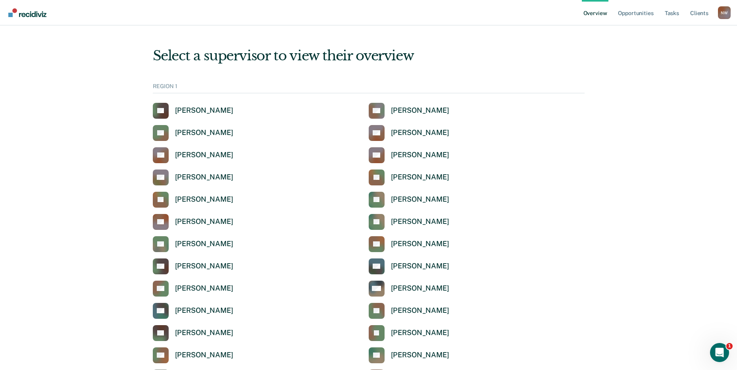
scroll to position [2602, 0]
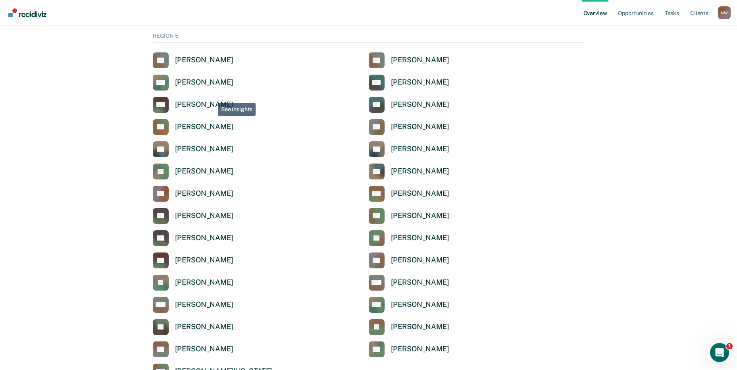
click at [212, 96] on div "AA Abril [PERSON_NAME] [PERSON_NAME] WA [PERSON_NAME] MA [PERSON_NAME] MB [PERS…" at bounding box center [369, 215] width 432 height 327
click at [211, 105] on div "[PERSON_NAME]" at bounding box center [204, 104] width 58 height 9
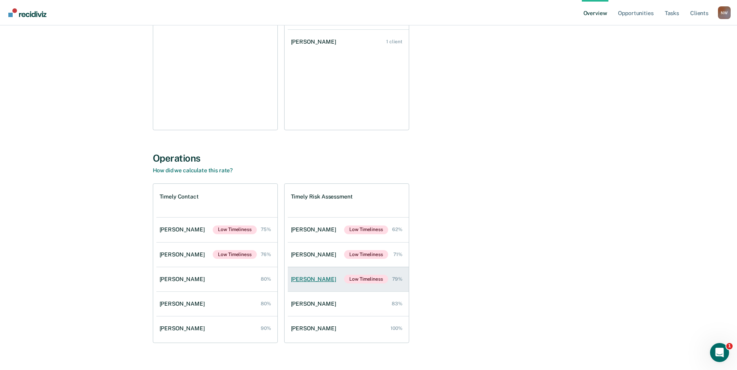
scroll to position [174, 0]
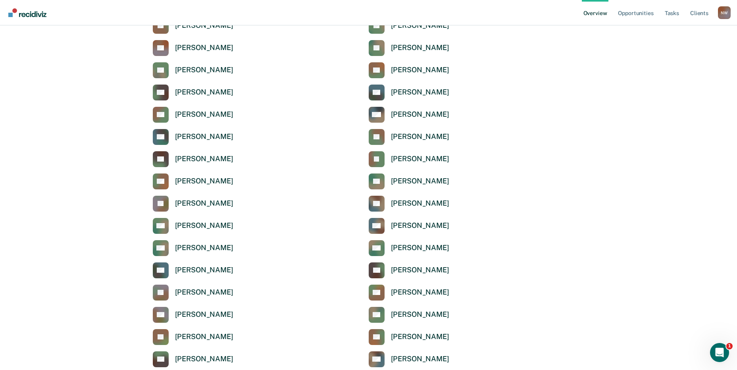
scroll to position [2602, 0]
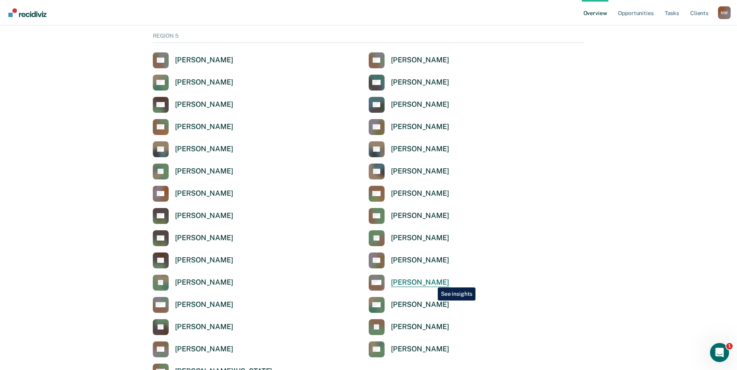
click at [432, 281] on div "[PERSON_NAME]" at bounding box center [420, 282] width 58 height 9
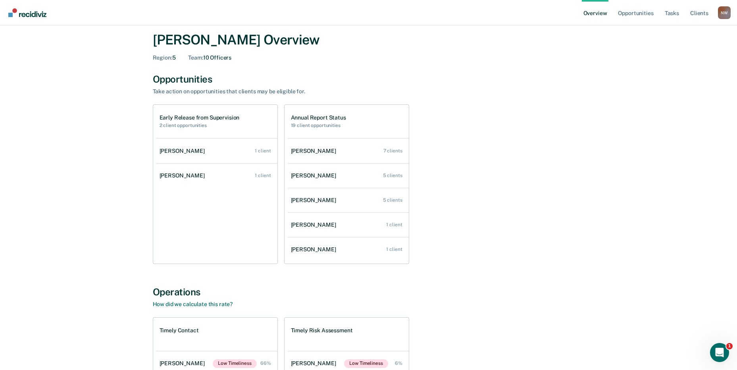
scroll to position [40, 0]
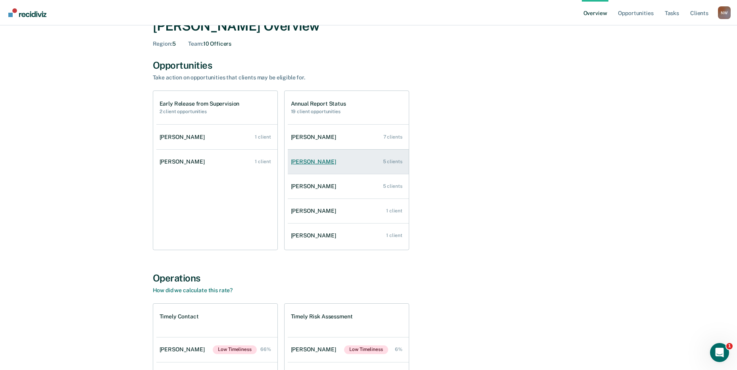
click at [326, 163] on div "[PERSON_NAME]" at bounding box center [315, 161] width 48 height 7
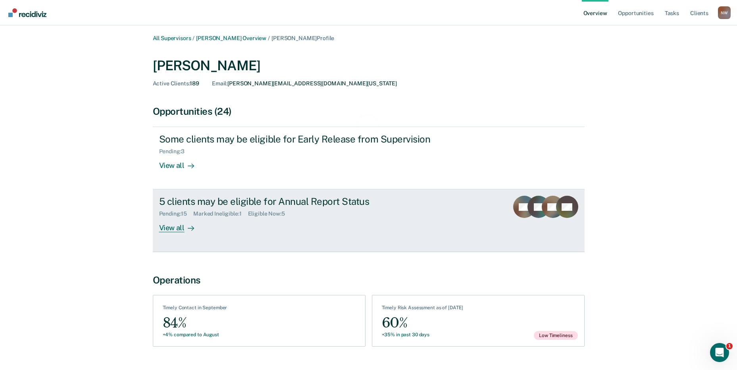
click at [191, 205] on div "5 clients may be eligible for Annual Report Status" at bounding box center [298, 202] width 278 height 12
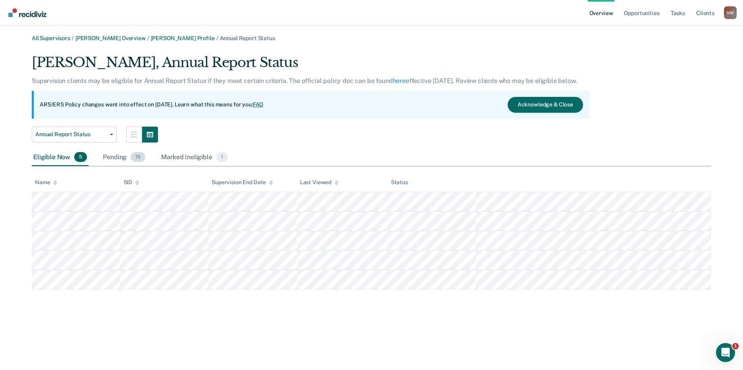
click at [114, 157] on div "Pending 15" at bounding box center [124, 157] width 46 height 17
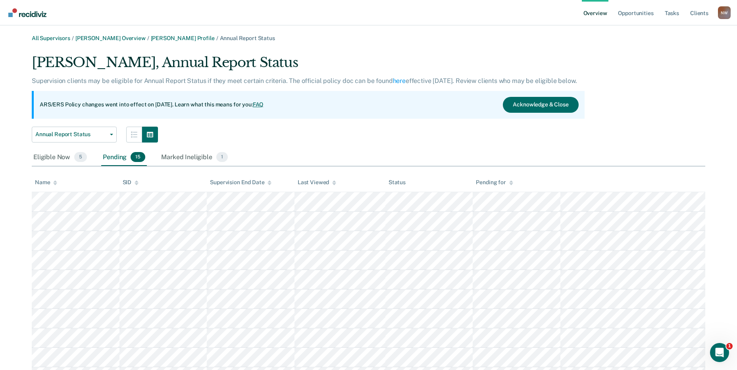
scroll to position [139, 0]
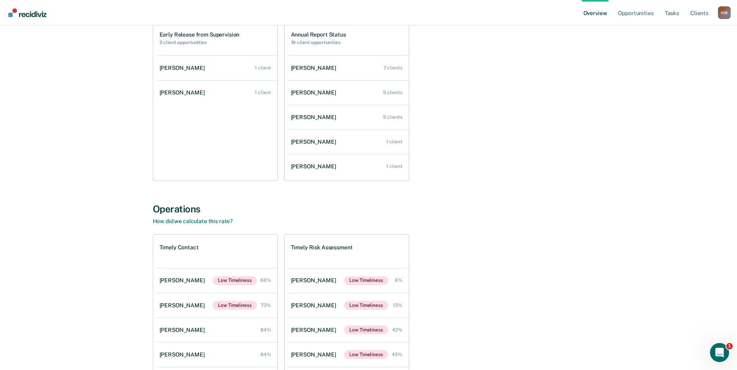
scroll to position [159, 0]
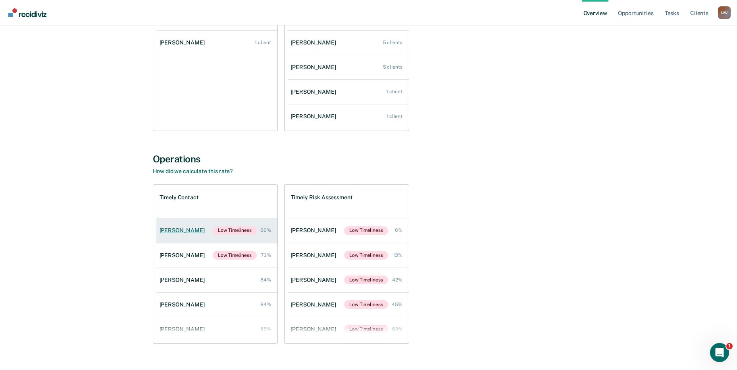
click at [189, 231] on div "[PERSON_NAME]" at bounding box center [183, 230] width 48 height 7
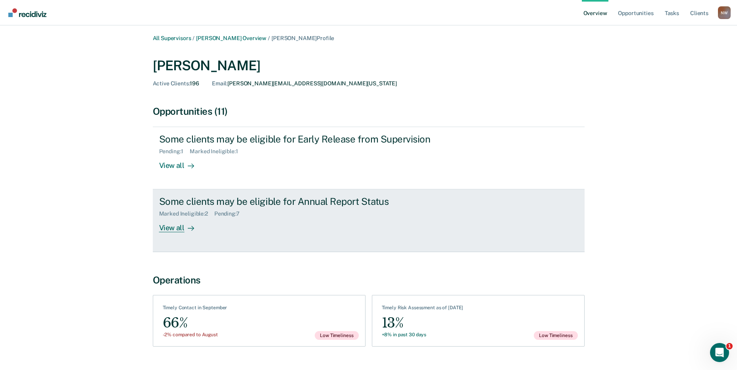
click at [218, 213] on div "Pending : 7" at bounding box center [230, 213] width 32 height 7
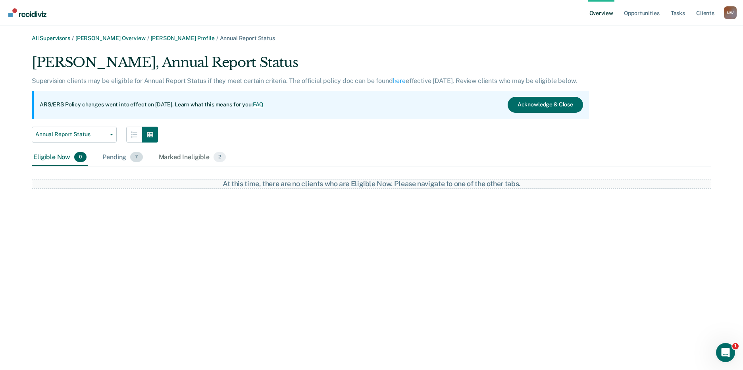
click at [116, 157] on div "Pending 7" at bounding box center [122, 157] width 43 height 17
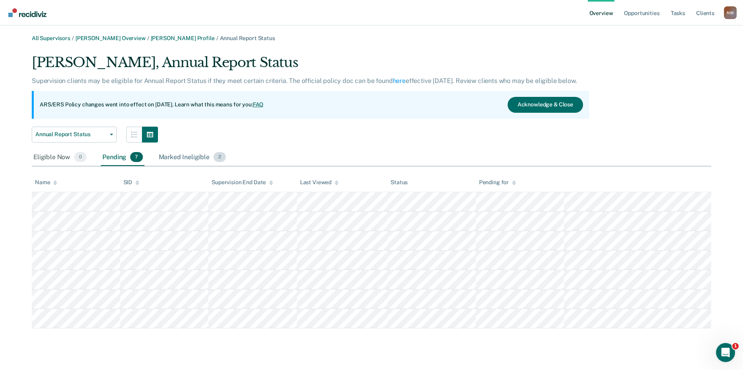
click at [171, 159] on div "Marked Ineligible 2" at bounding box center [192, 157] width 71 height 17
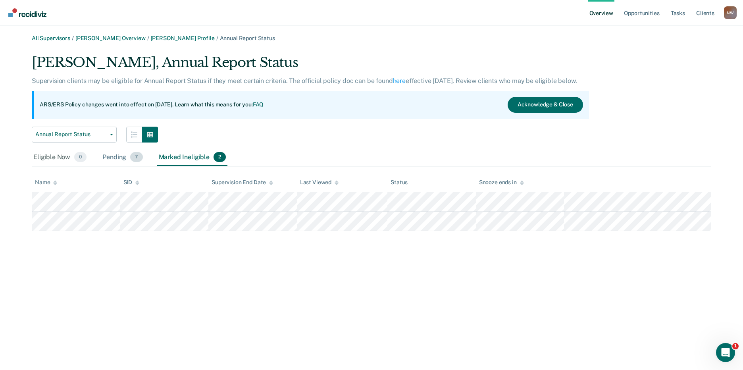
click at [108, 157] on div "Pending 7" at bounding box center [122, 157] width 43 height 17
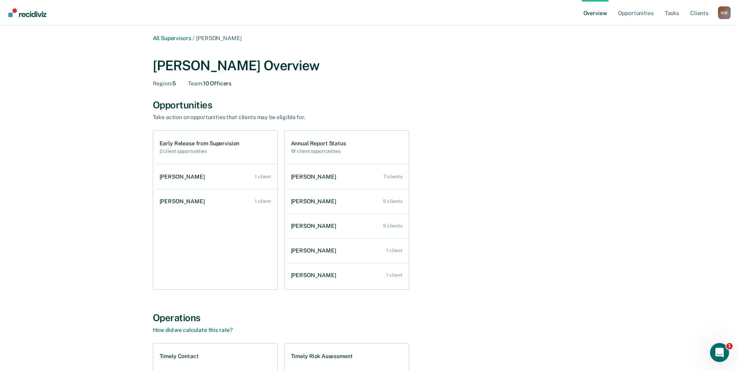
scroll to position [159, 0]
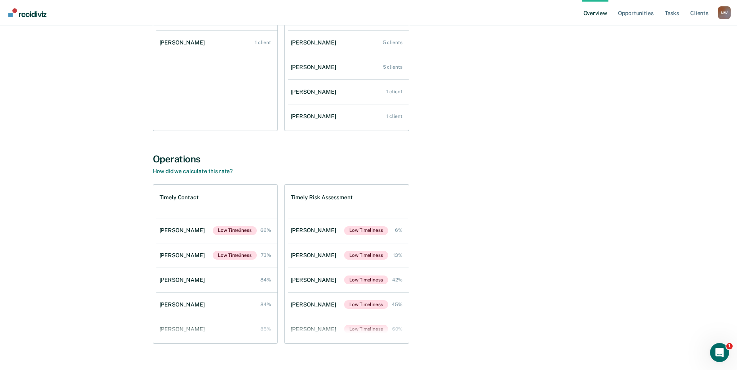
scroll to position [2602, 0]
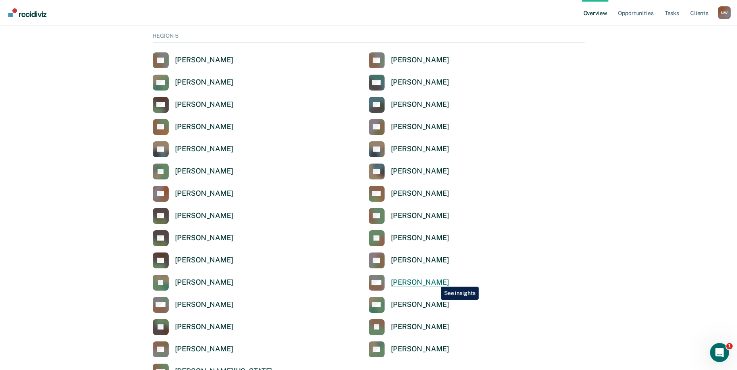
click at [435, 280] on div "[PERSON_NAME]" at bounding box center [420, 282] width 58 height 9
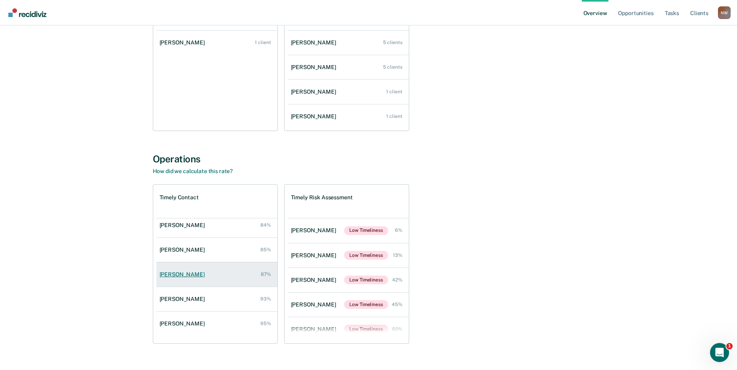
scroll to position [131, 0]
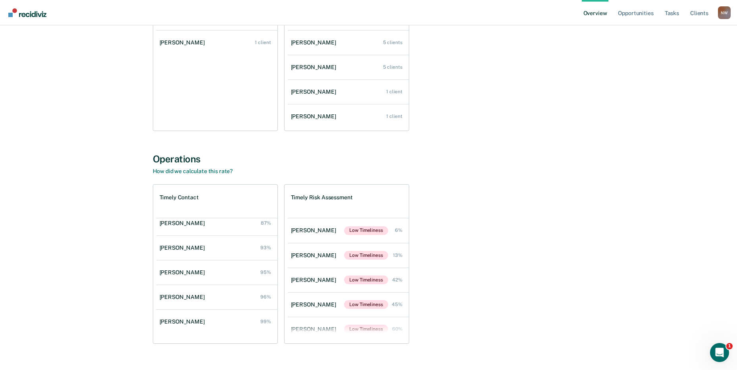
click at [192, 268] on link "[PERSON_NAME] 95%" at bounding box center [216, 272] width 121 height 23
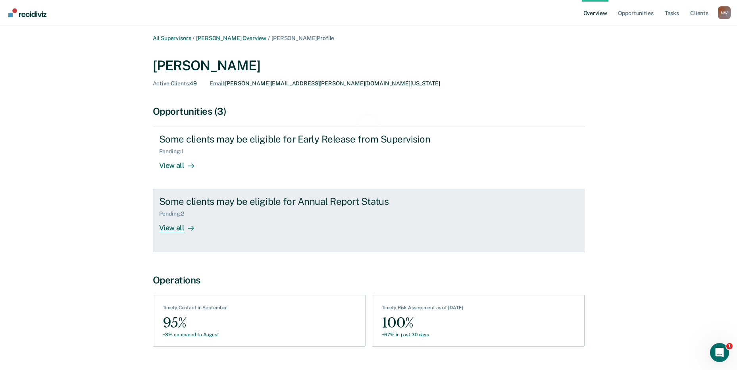
click at [261, 202] on div "Some clients may be eligible for Annual Report Status" at bounding box center [298, 202] width 278 height 12
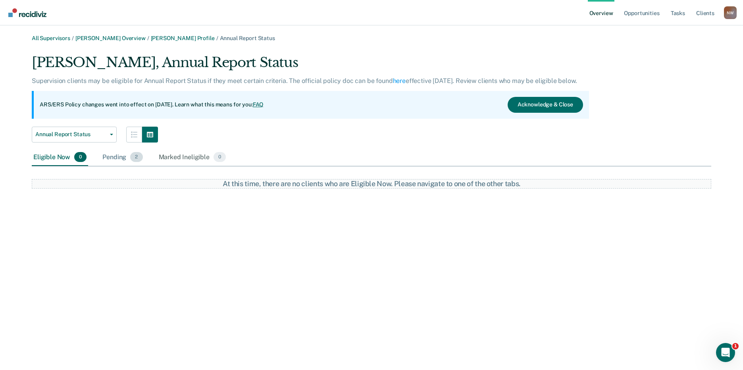
click at [110, 159] on div "Pending 2" at bounding box center [122, 157] width 43 height 17
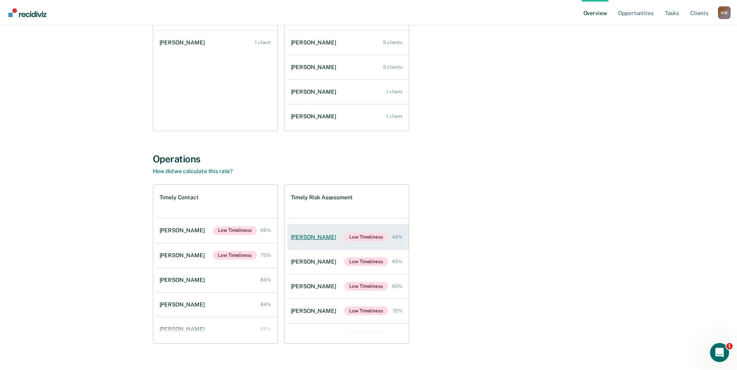
scroll to position [106, 0]
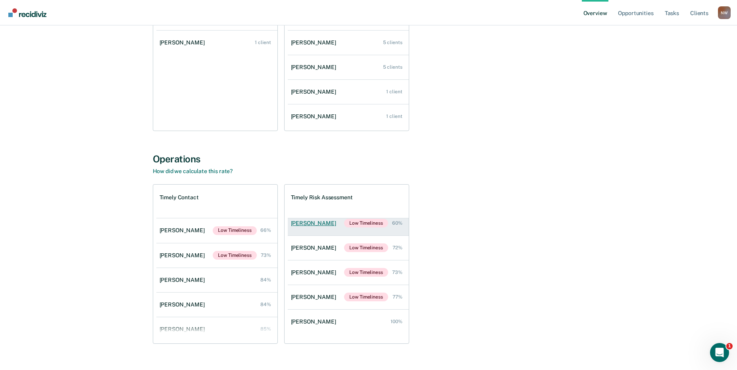
click at [325, 227] on link "[PERSON_NAME] Low Timeliness 60%" at bounding box center [348, 223] width 121 height 25
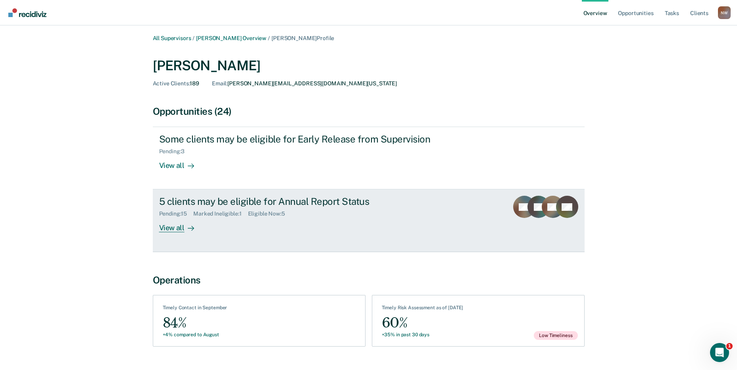
click at [226, 219] on div "5 clients may be eligible for Annual Report Status Pending : 15 Marked Ineligib…" at bounding box center [308, 214] width 298 height 36
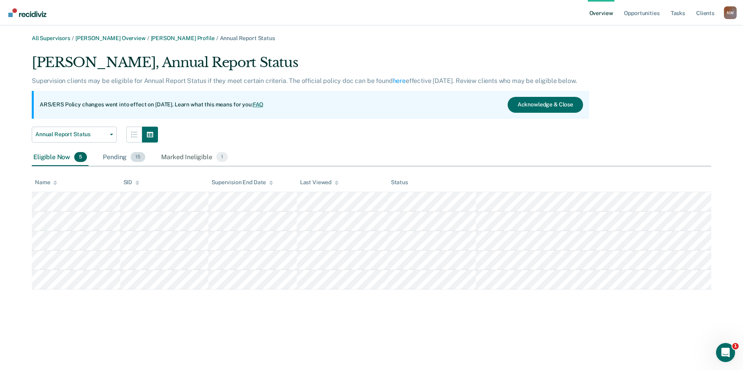
click at [104, 156] on div "Pending 15" at bounding box center [124, 157] width 46 height 17
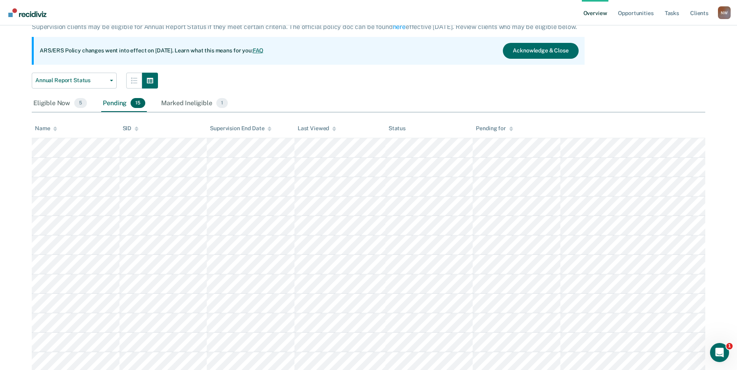
scroll to position [119, 0]
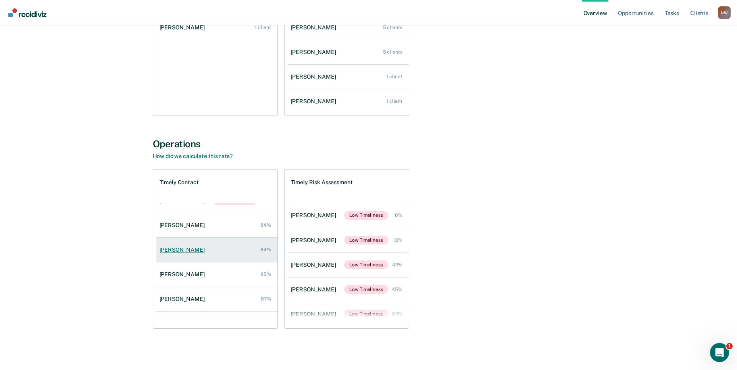
scroll to position [119, 0]
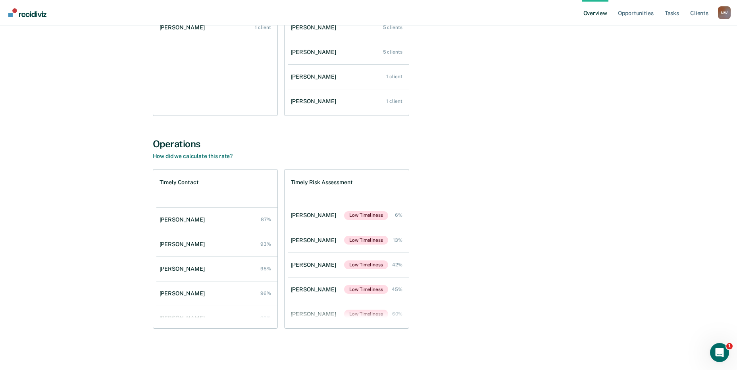
click at [181, 245] on div "[PERSON_NAME]" at bounding box center [183, 244] width 48 height 7
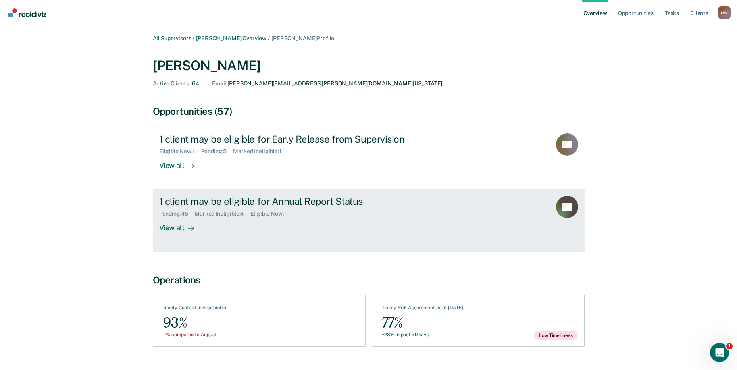
click at [206, 213] on div "Marked Ineligible : 4" at bounding box center [222, 213] width 56 height 7
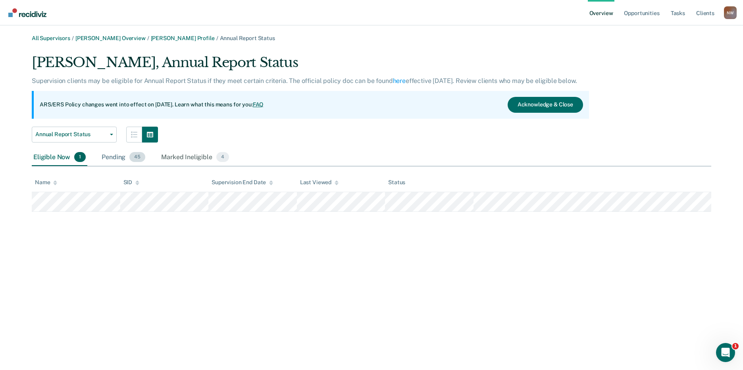
click at [117, 160] on div "Pending 45" at bounding box center [123, 157] width 47 height 17
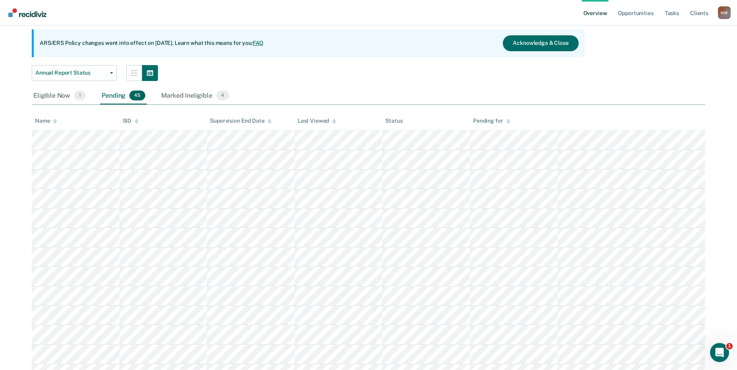
scroll to position [48, 0]
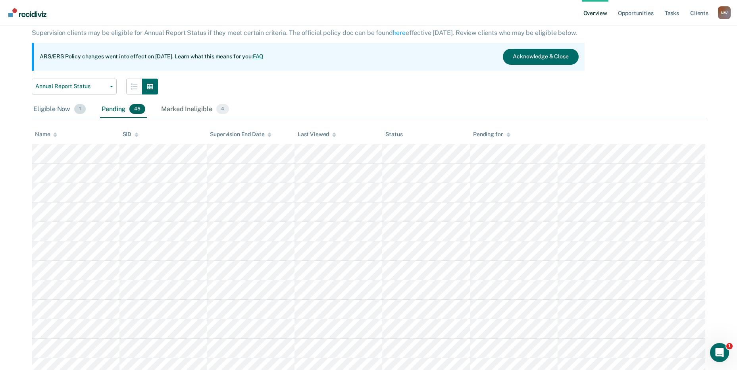
click at [50, 114] on div "Eligible Now 1" at bounding box center [60, 109] width 56 height 17
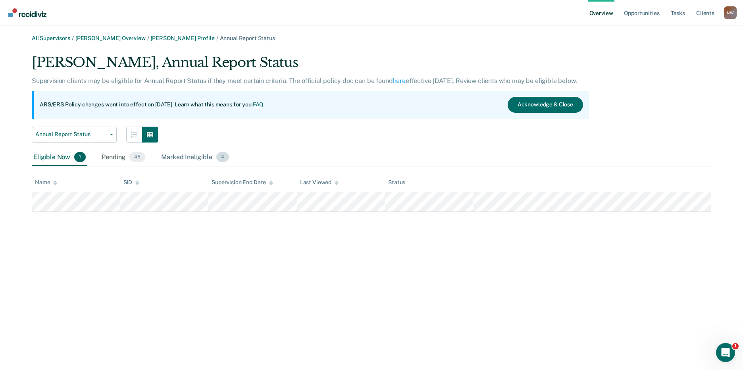
click at [188, 163] on div "Marked Ineligible 4" at bounding box center [194, 157] width 71 height 17
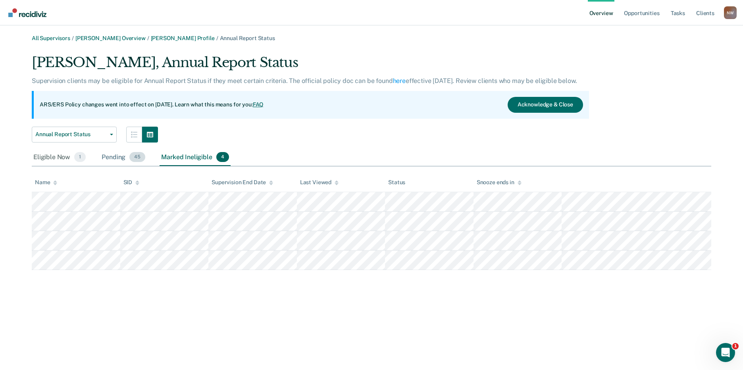
click at [112, 160] on div "Pending 45" at bounding box center [123, 157] width 47 height 17
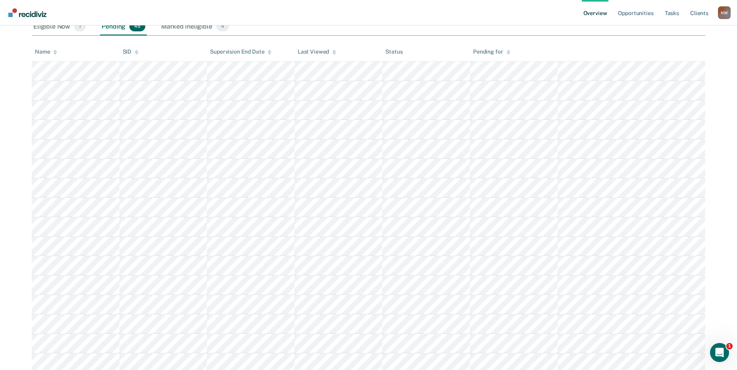
scroll to position [127, 0]
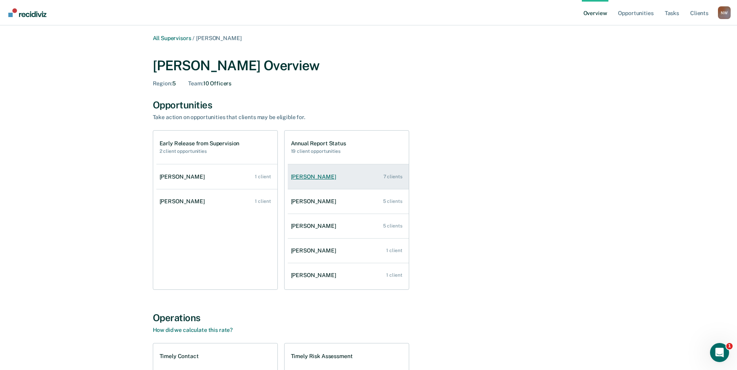
click at [324, 182] on link "[PERSON_NAME] 7 clients" at bounding box center [348, 176] width 121 height 23
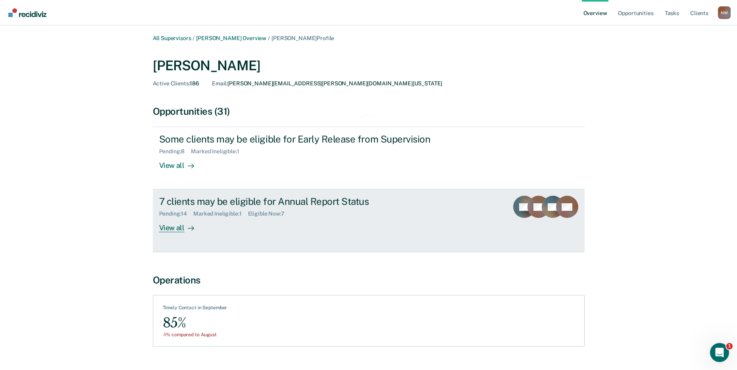
click at [206, 217] on div "Marked Ineligible : 1" at bounding box center [220, 213] width 54 height 7
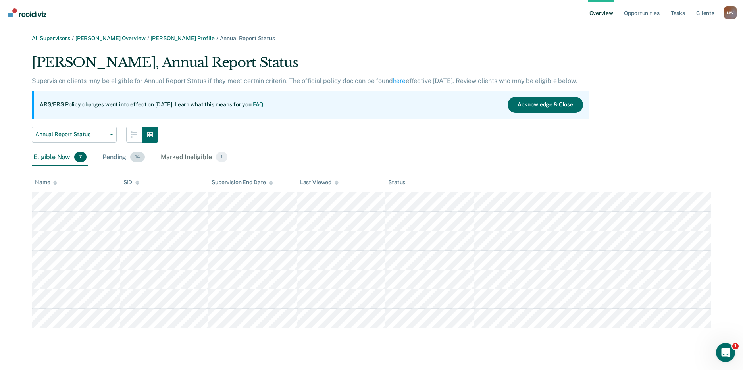
click at [109, 155] on div "Pending 14" at bounding box center [124, 157] width 46 height 17
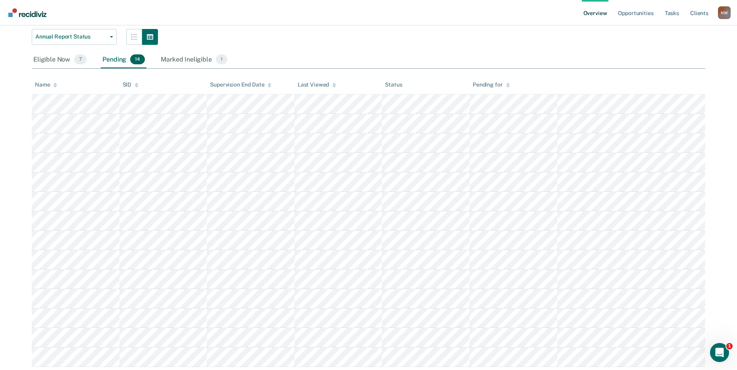
scroll to position [120, 0]
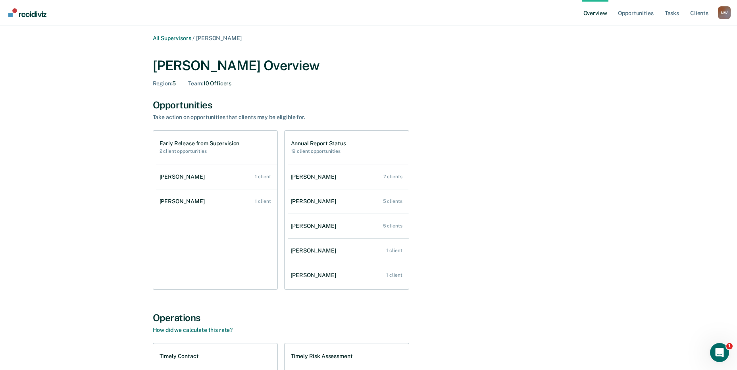
scroll to position [174, 0]
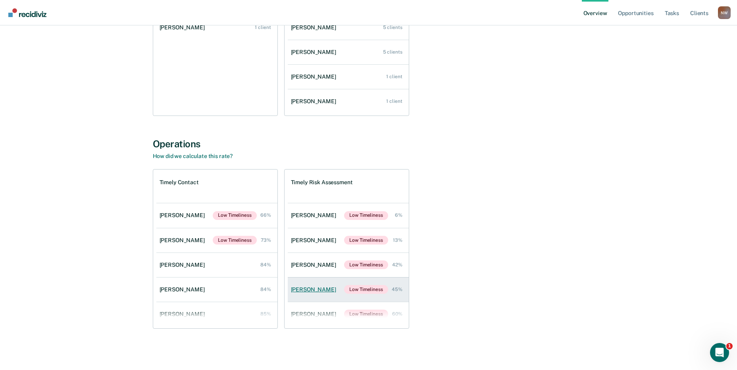
click at [323, 292] on div "[PERSON_NAME]" at bounding box center [315, 289] width 48 height 7
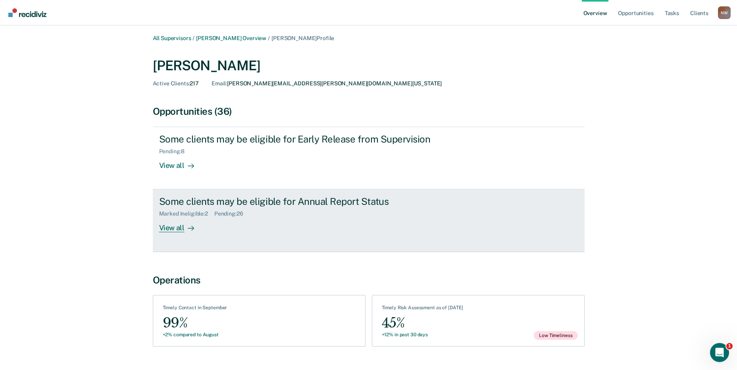
click at [252, 224] on div "Some clients may be eligible for Annual Report Status Marked Ineligible : 2 Pen…" at bounding box center [308, 214] width 298 height 36
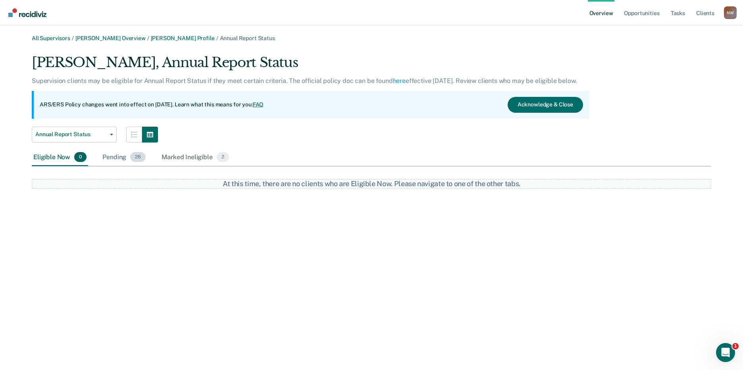
click at [108, 160] on div "Pending 26" at bounding box center [124, 157] width 46 height 17
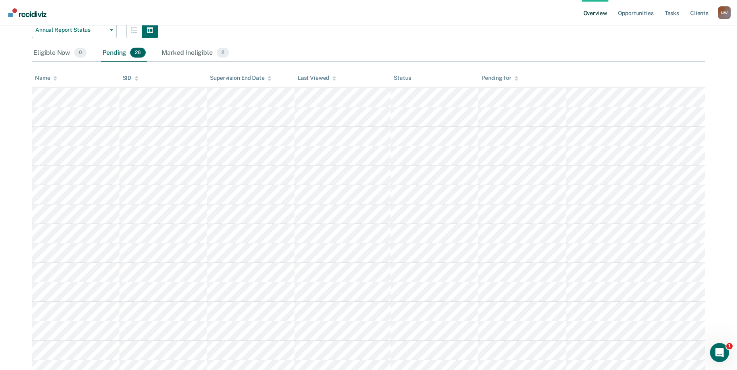
scroll to position [104, 0]
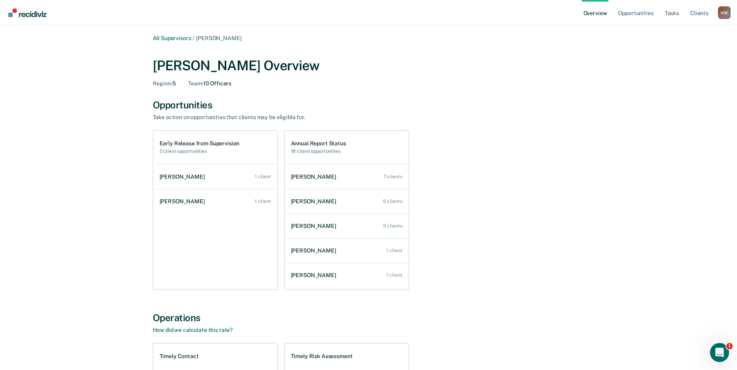
scroll to position [174, 0]
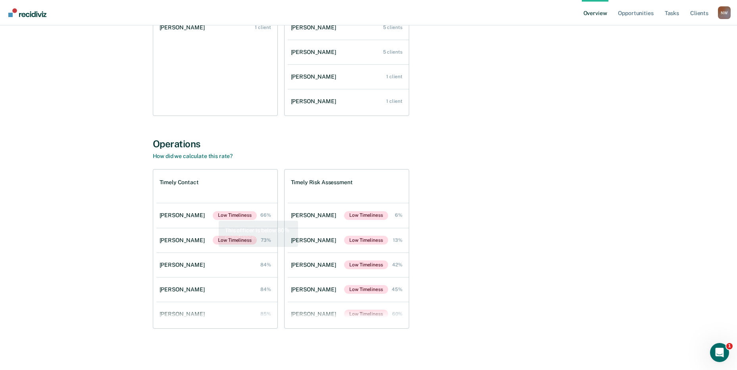
click at [195, 214] on div "[PERSON_NAME]" at bounding box center [183, 215] width 48 height 7
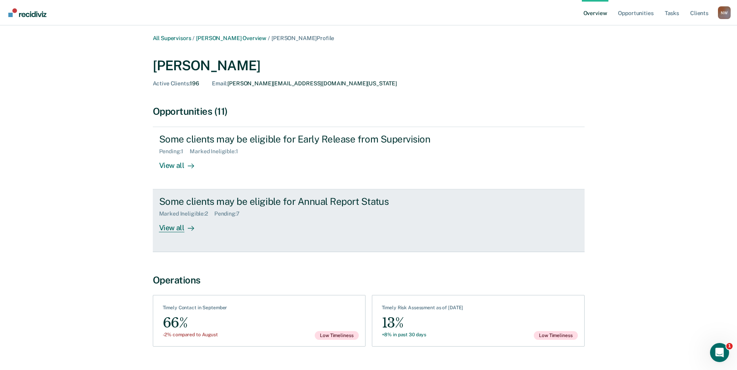
click at [191, 210] on div "Marked Ineligible : 2 Pending : 7" at bounding box center [298, 212] width 278 height 10
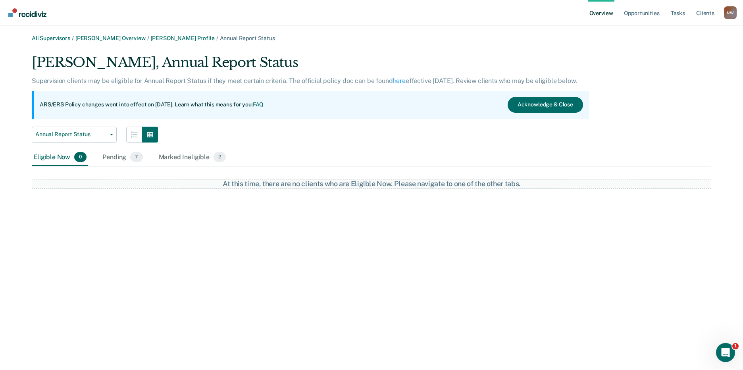
click at [55, 159] on div "Eligible Now 0" at bounding box center [60, 157] width 56 height 17
click at [115, 157] on div "Pending 7" at bounding box center [122, 157] width 43 height 17
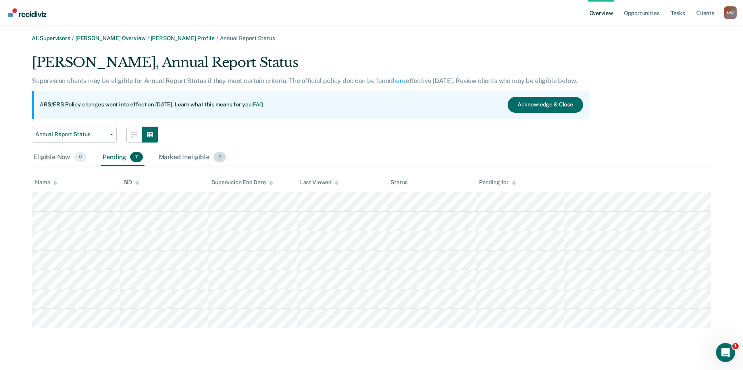
click at [168, 152] on div "Marked Ineligible 2" at bounding box center [192, 157] width 71 height 17
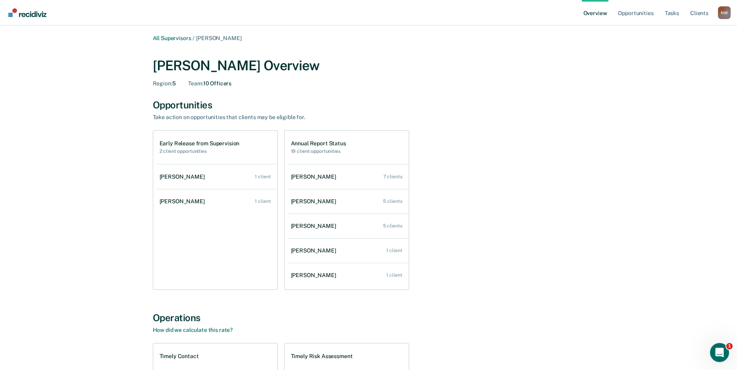
scroll to position [174, 0]
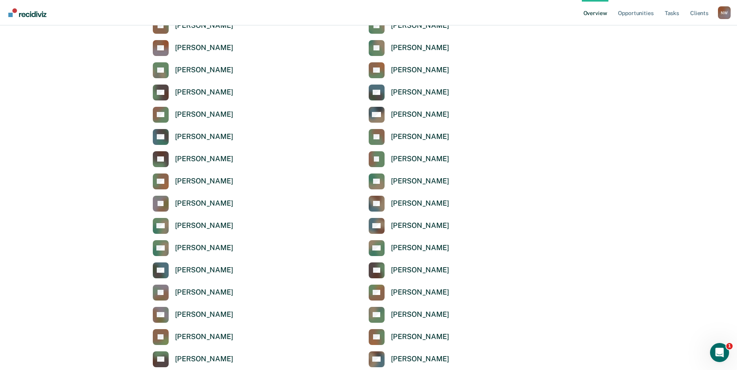
scroll to position [2602, 0]
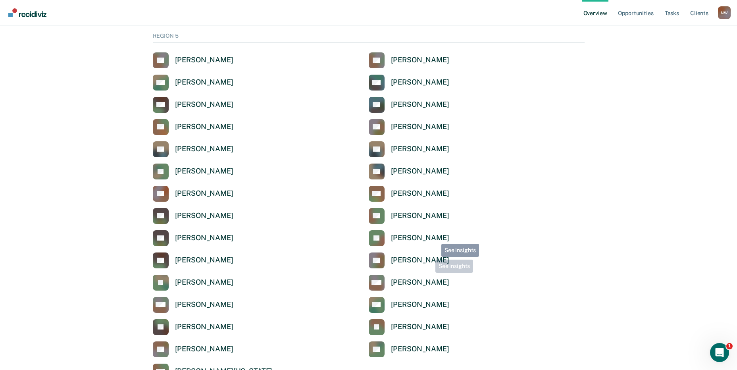
click at [435, 235] on div "[PERSON_NAME]" at bounding box center [420, 237] width 58 height 9
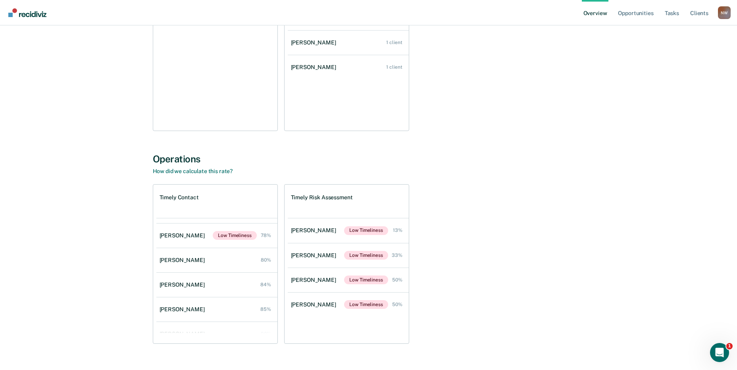
scroll to position [106, 0]
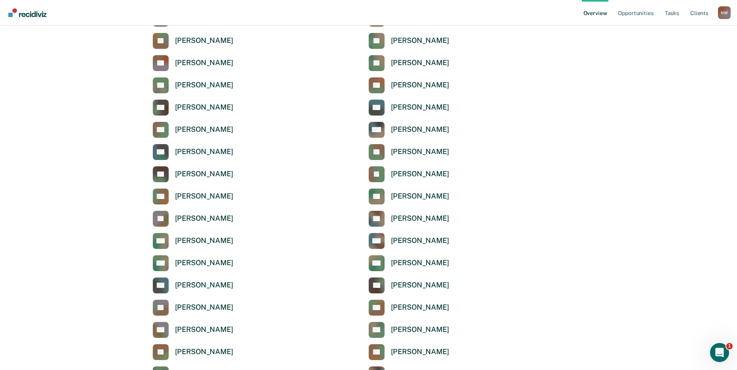
scroll to position [2602, 0]
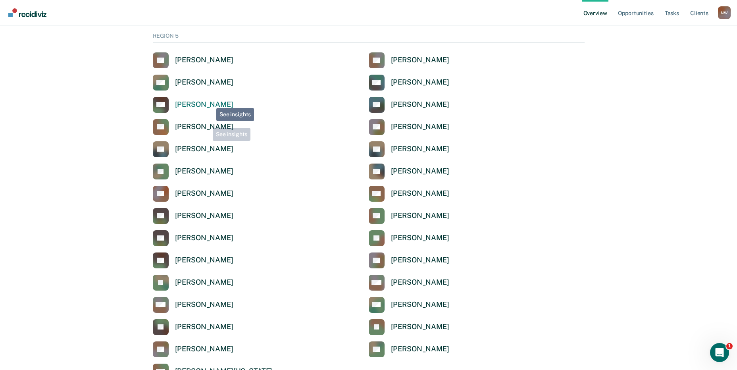
click at [210, 102] on div "[PERSON_NAME]" at bounding box center [204, 104] width 58 height 9
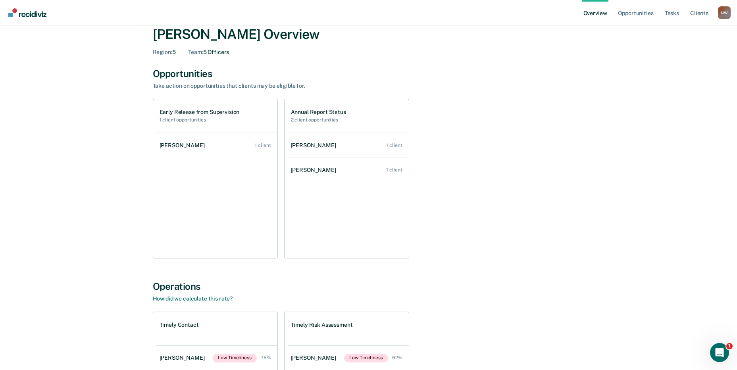
scroll to position [27, 0]
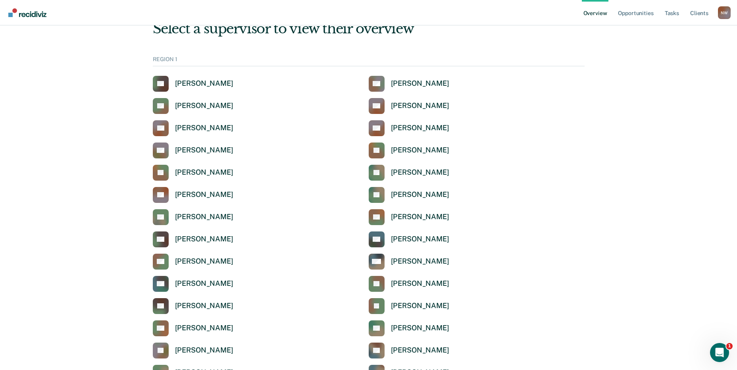
scroll to position [2602, 0]
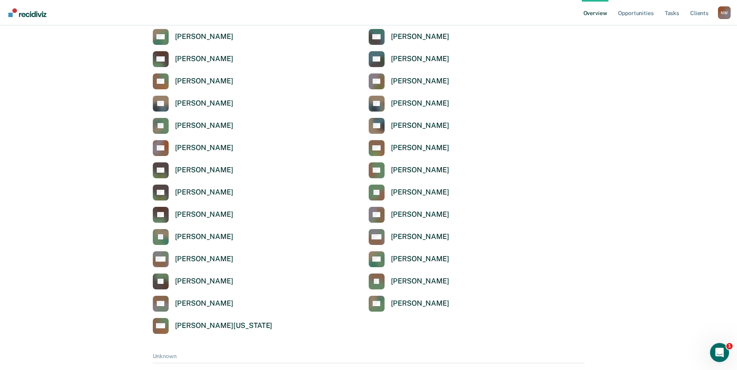
scroll to position [2633, 0]
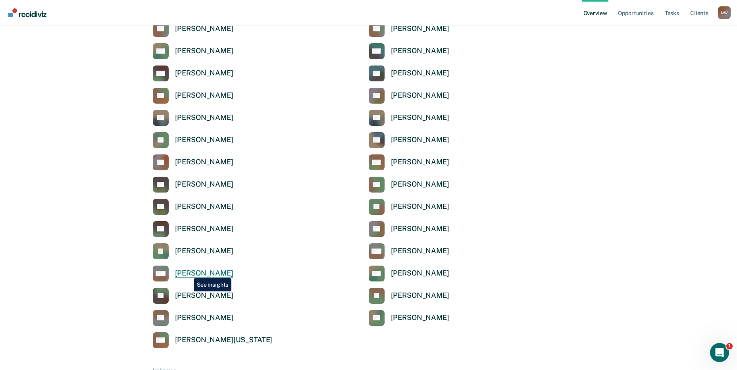
click at [188, 272] on div "[PERSON_NAME]" at bounding box center [204, 273] width 58 height 9
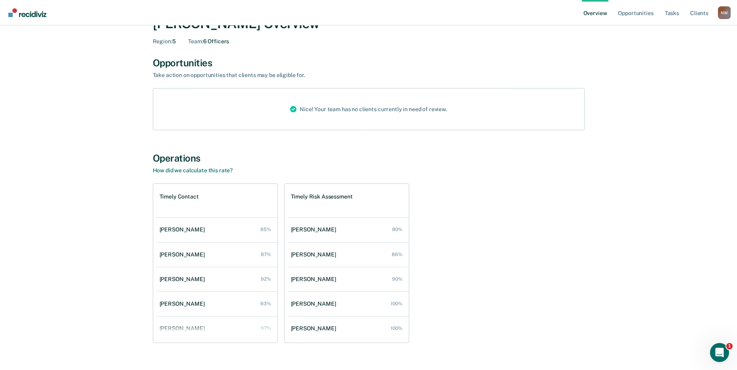
scroll to position [56, 0]
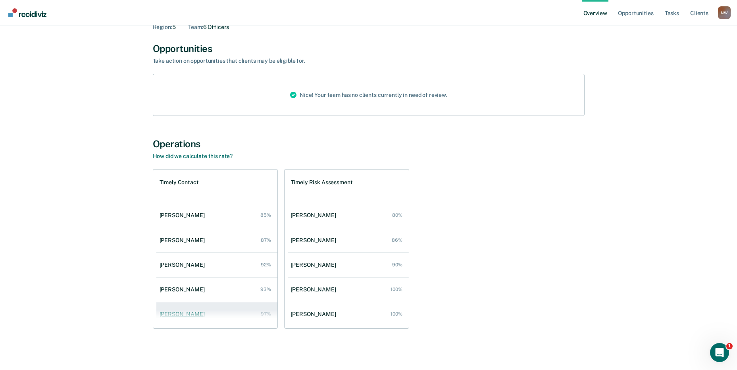
click at [169, 306] on link "[PERSON_NAME] 97%" at bounding box center [216, 314] width 121 height 23
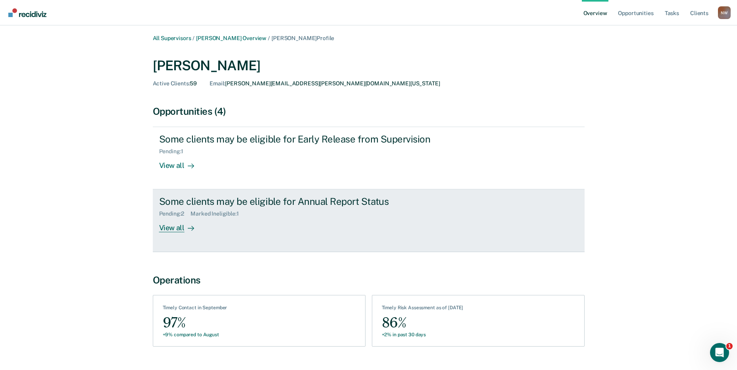
click at [193, 213] on div "Marked Ineligible : 1" at bounding box center [217, 213] width 54 height 7
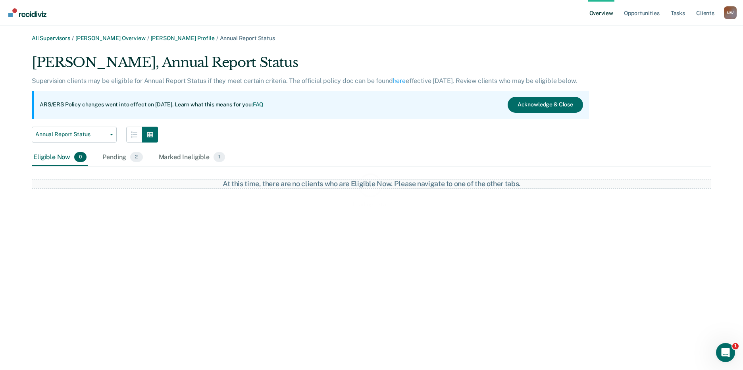
click at [56, 159] on div "Eligible Now 0" at bounding box center [60, 157] width 56 height 17
click at [121, 159] on div "Pending 2" at bounding box center [122, 157] width 43 height 17
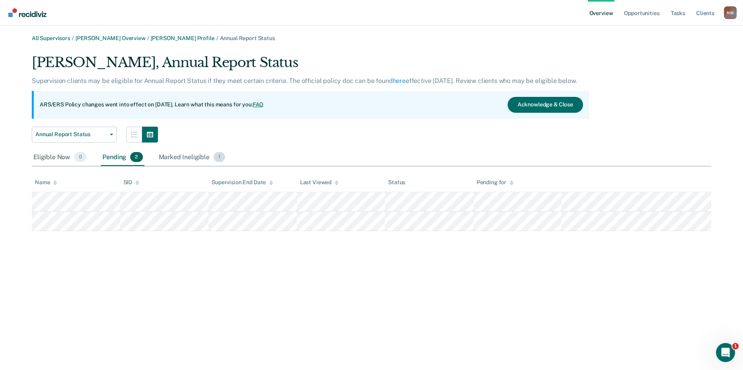
click at [165, 152] on div "Marked Ineligible 1" at bounding box center [192, 157] width 70 height 17
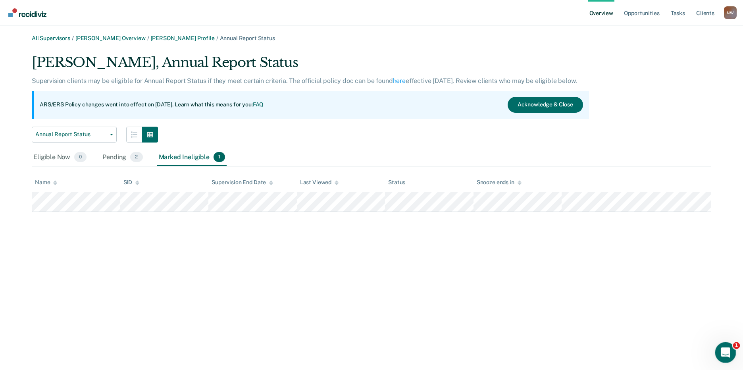
click at [726, 352] on icon "Open Intercom Messenger" at bounding box center [724, 351] width 13 height 13
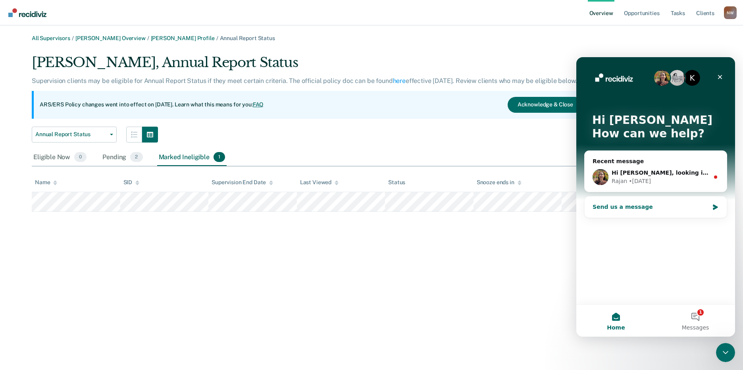
click at [631, 213] on div "Send us a message" at bounding box center [655, 206] width 142 height 21
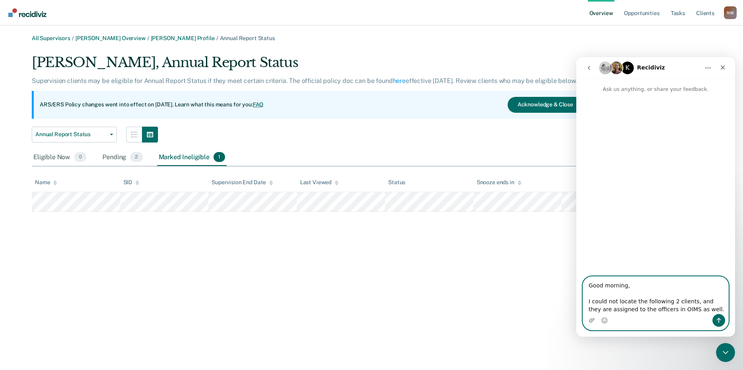
click at [697, 311] on textarea "Good morning, I could not locate the following 2 clients, and they are assigned…" at bounding box center [655, 295] width 145 height 37
click at [597, 304] on textarea "Good morning, I could not locate the following 2 clients, and they are assigned…" at bounding box center [655, 295] width 145 height 37
click at [592, 303] on textarea "Good morning, I could not locate the following 2 clients, and they are assigned…" at bounding box center [655, 295] width 145 height 37
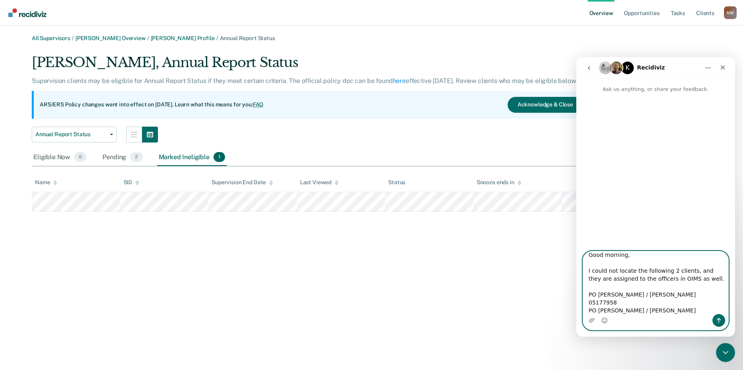
scroll to position [13, 0]
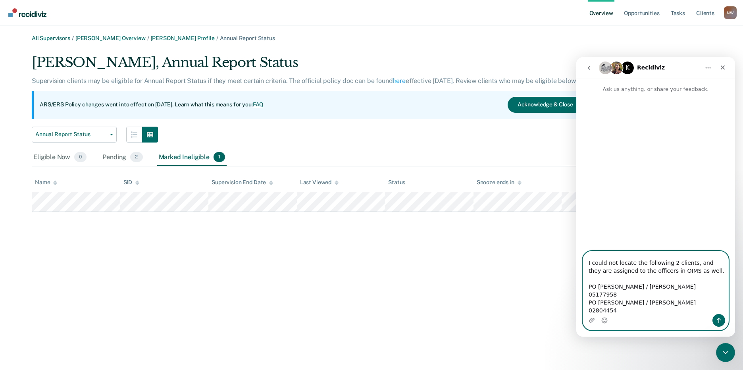
type textarea "Good morning, I could not locate the following 2 clients, and they are assigned…"
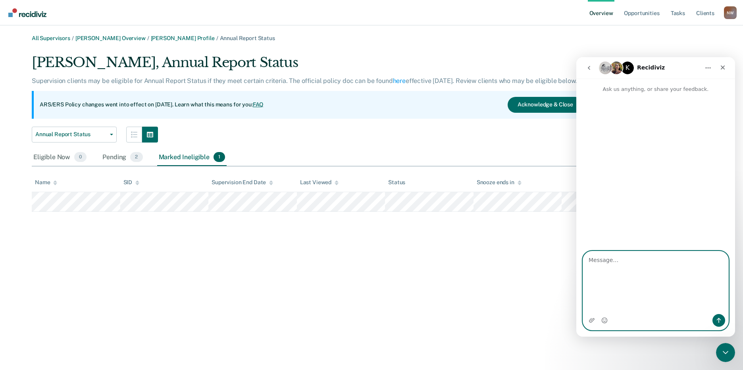
scroll to position [0, 0]
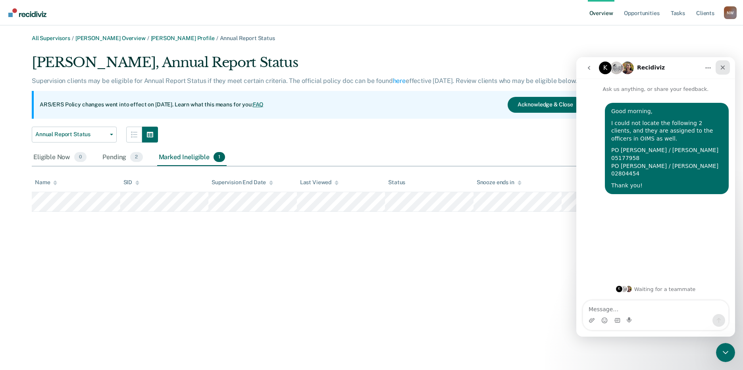
click at [721, 67] on icon "Close" at bounding box center [722, 67] width 6 height 6
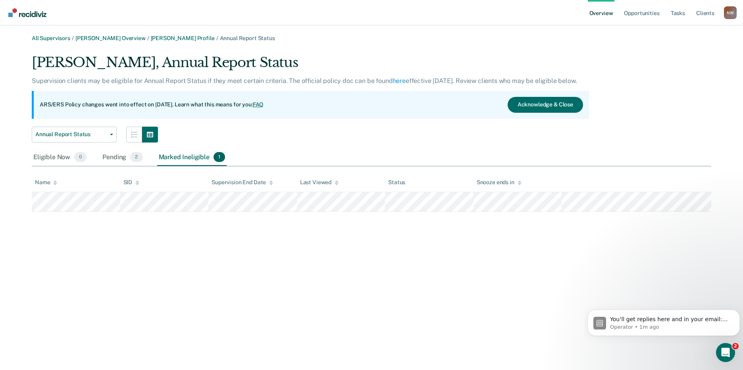
click at [727, 13] on div "N W" at bounding box center [730, 12] width 13 height 13
click at [690, 60] on link "Log Out" at bounding box center [697, 61] width 51 height 7
